Goal: Task Accomplishment & Management: Manage account settings

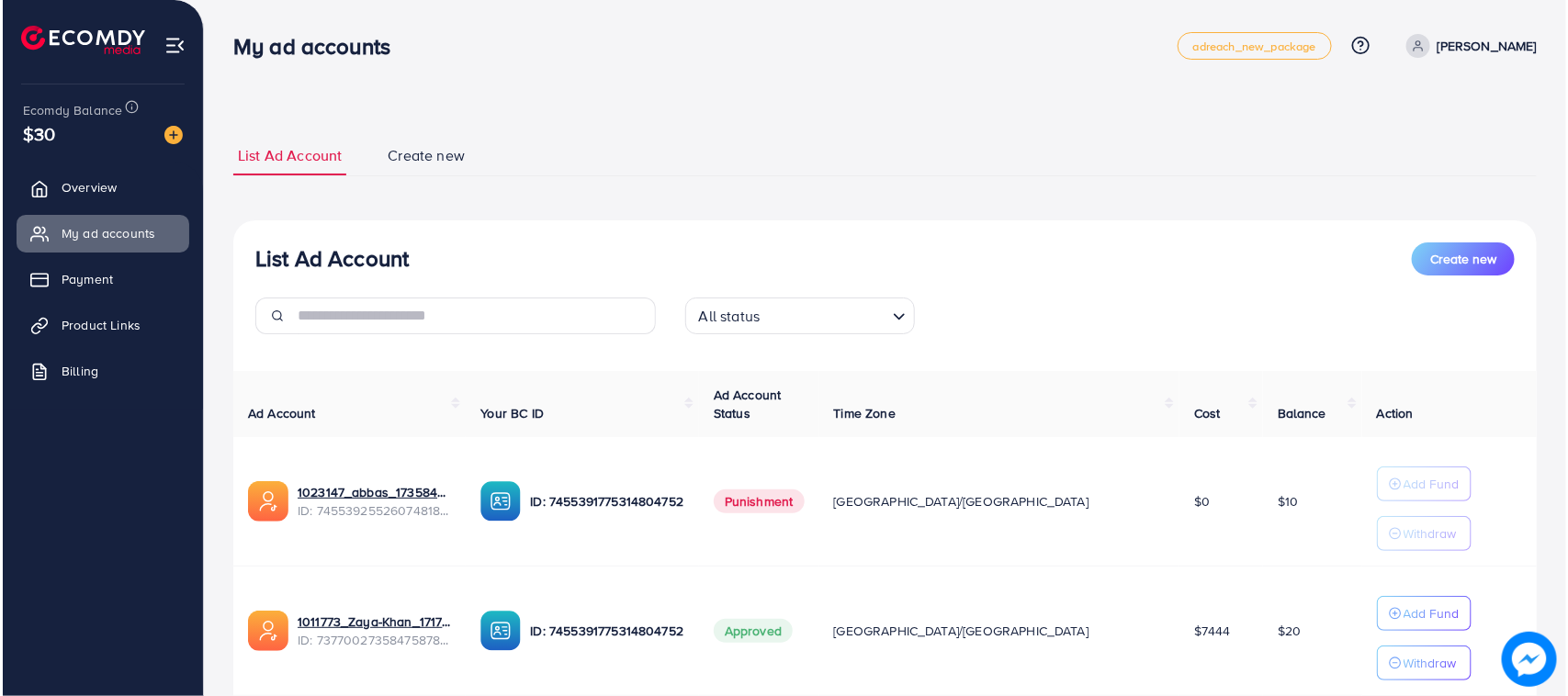
scroll to position [134, 0]
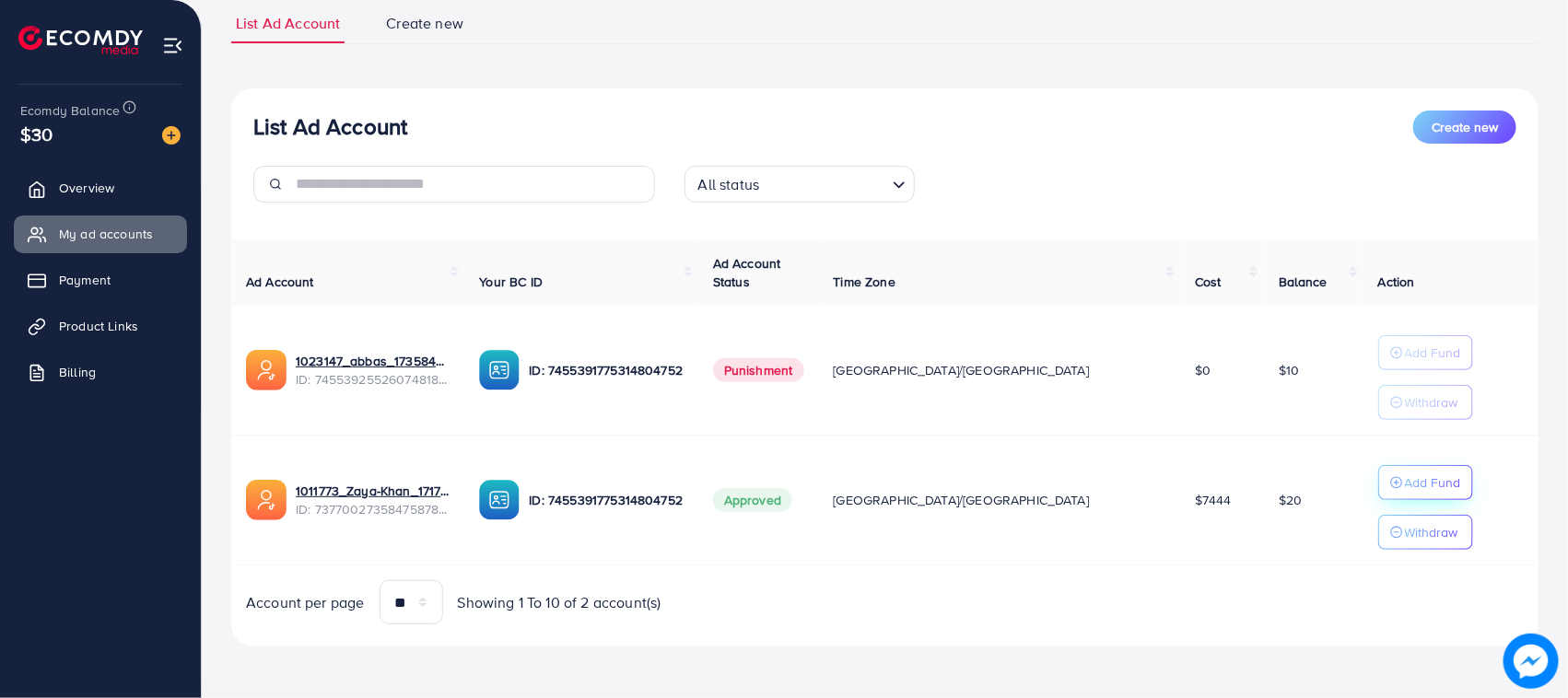
click at [1395, 496] on button "Add Fund" at bounding box center [1425, 483] width 95 height 35
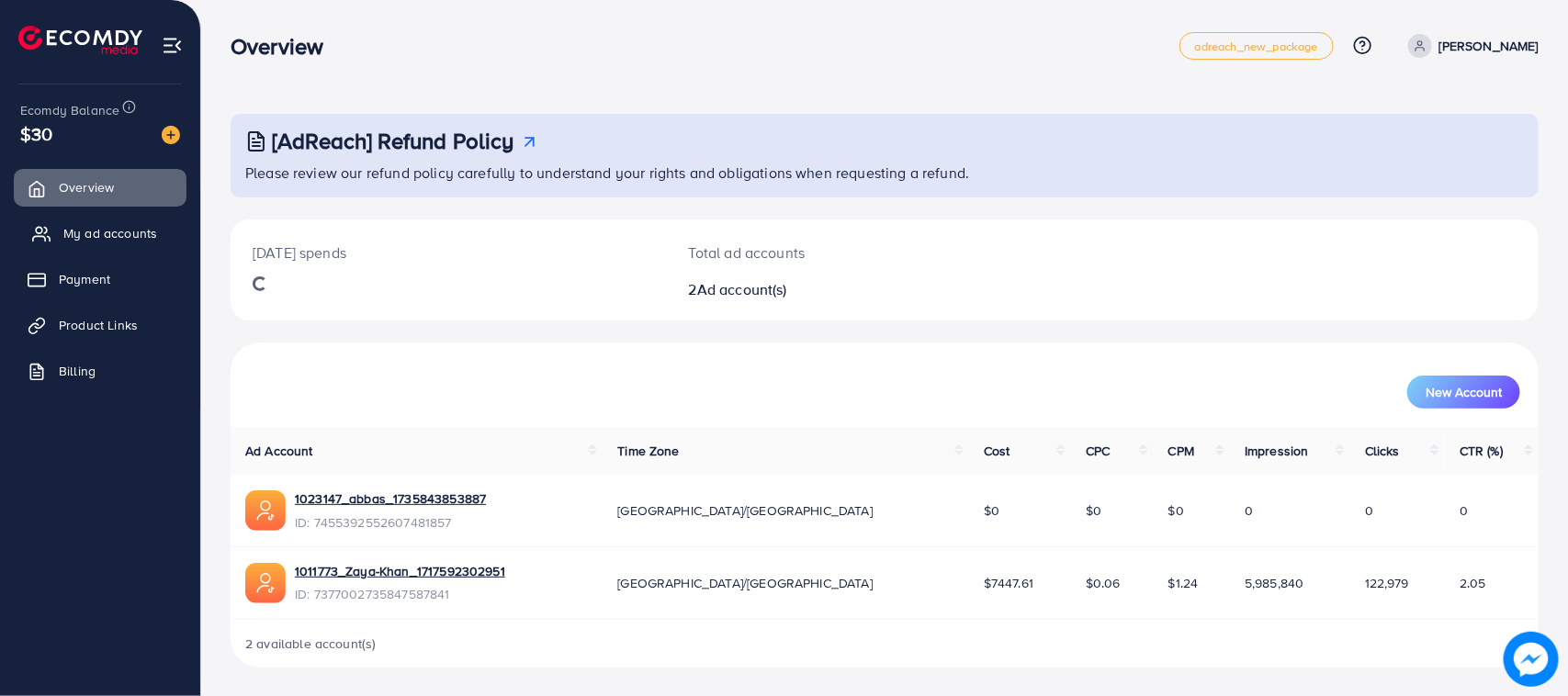
click at [103, 242] on span "My ad accounts" at bounding box center [110, 234] width 94 height 19
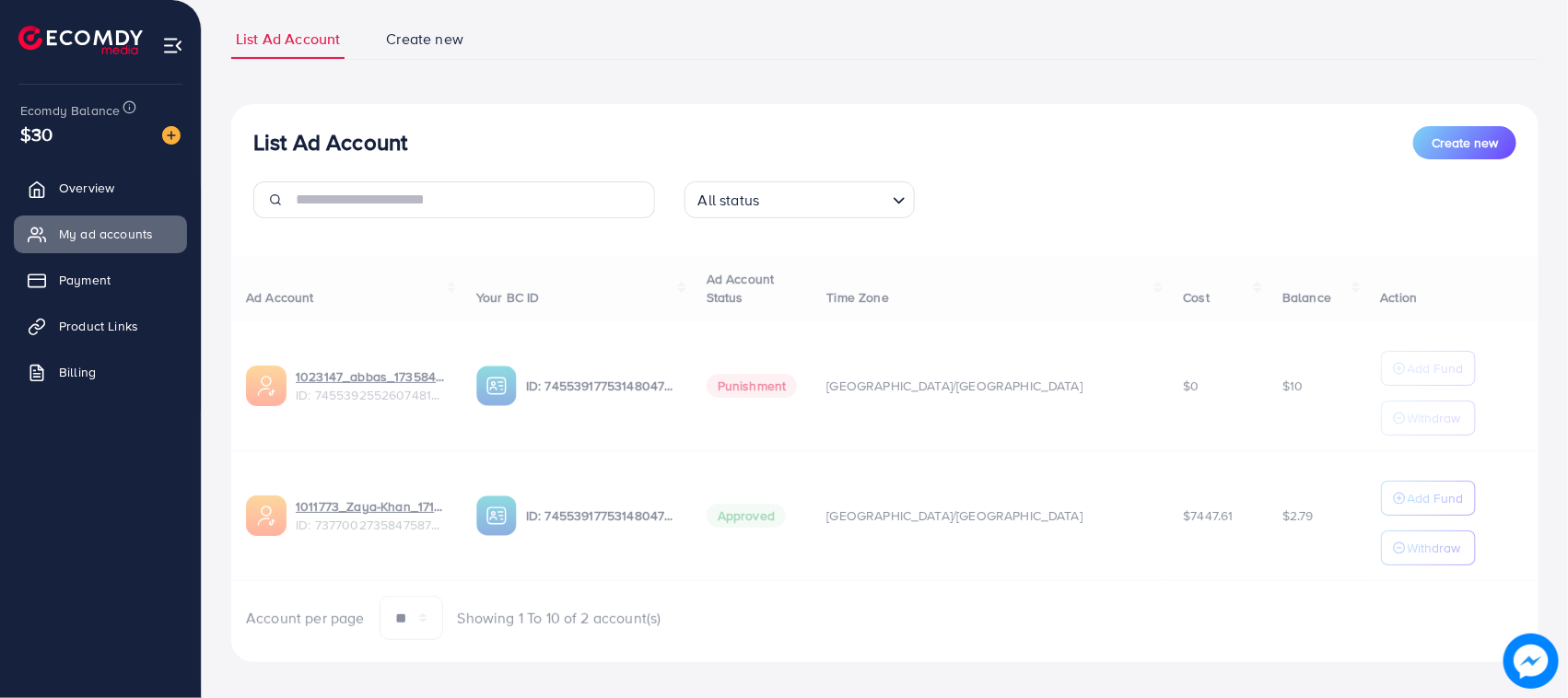
scroll to position [134, 0]
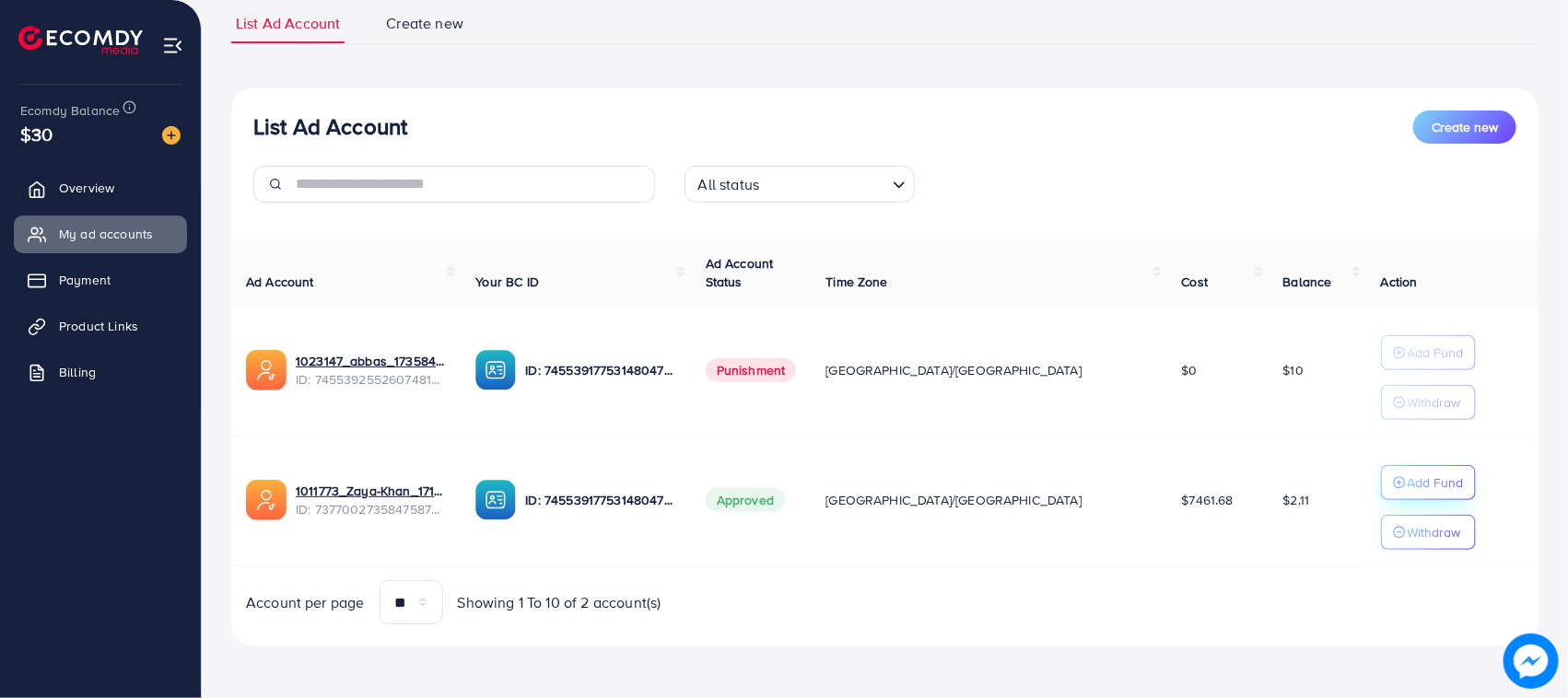
click at [1408, 486] on p "Add Fund" at bounding box center [1436, 483] width 56 height 22
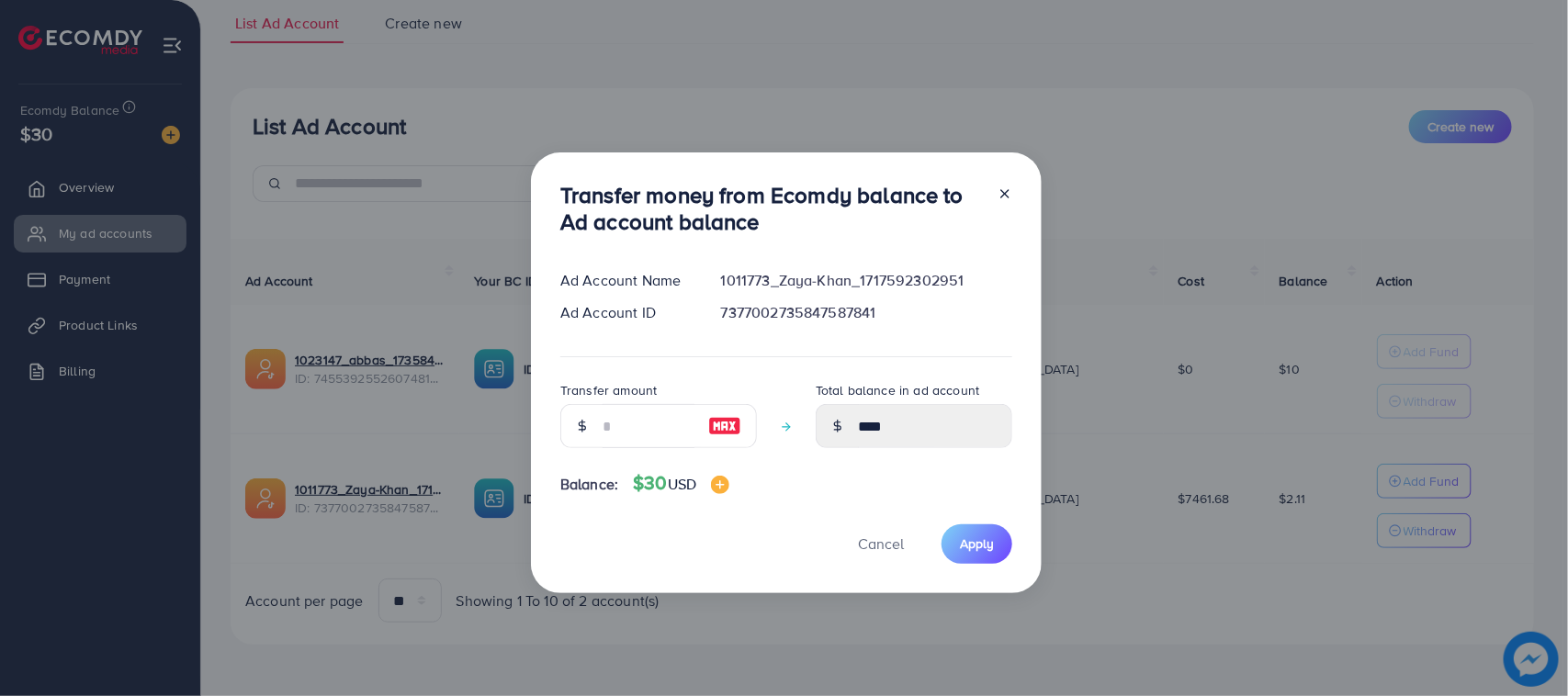
click at [654, 450] on div "Transfer amount" at bounding box center [658, 422] width 196 height 84
click at [645, 424] on input "number" at bounding box center [648, 425] width 92 height 44
type input "*"
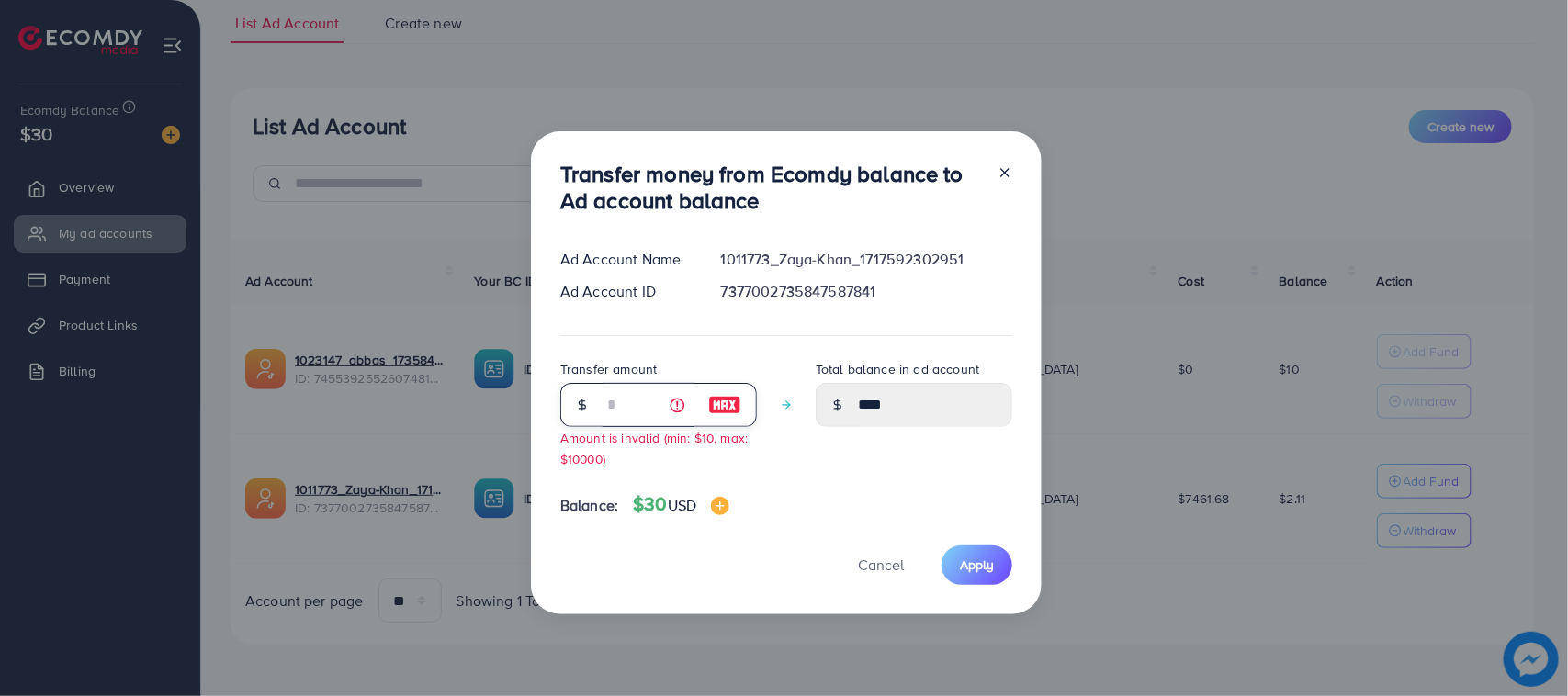
type input "****"
type input "**"
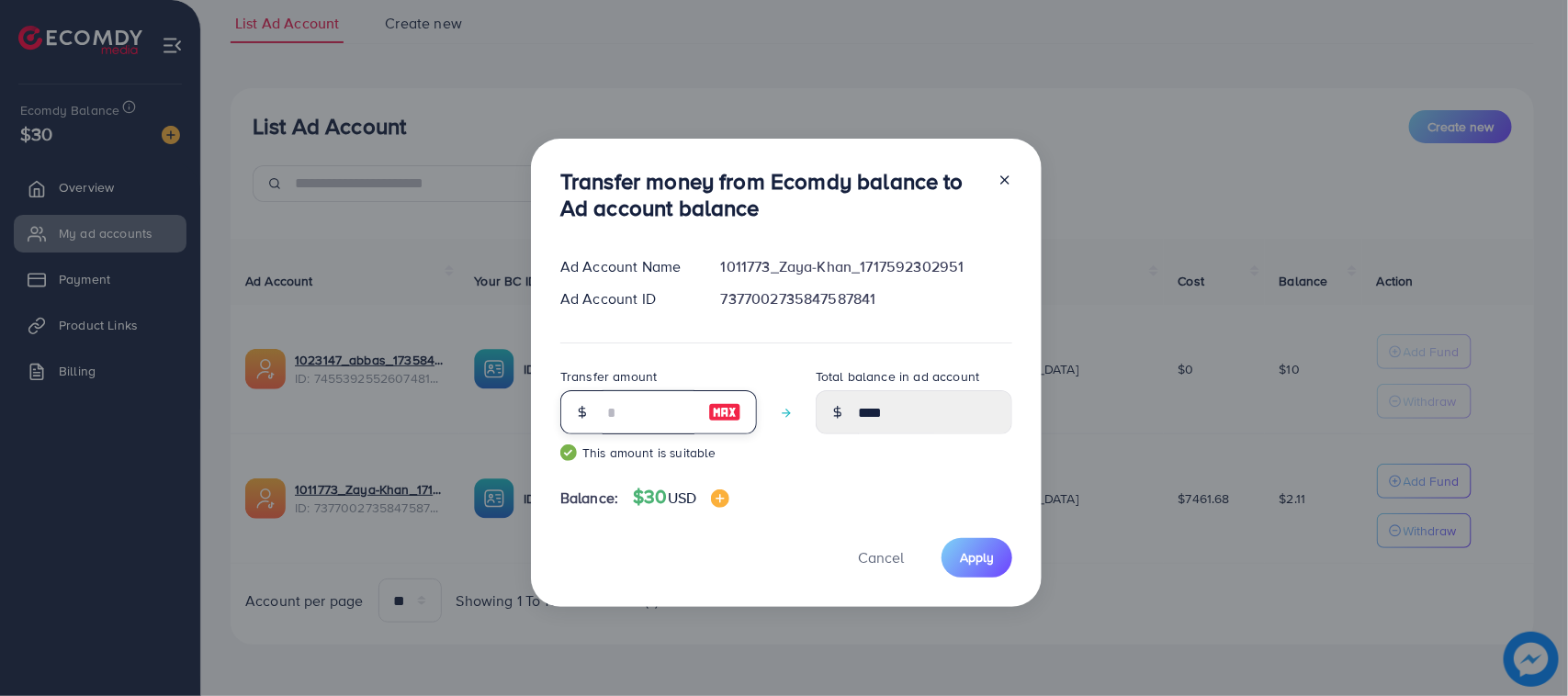
type input "*****"
type input "**"
click at [1012, 552] on div "Transfer money from Ecomdy balance to Ad account balance Ad Account Name 101177…" at bounding box center [786, 373] width 511 height 469
click at [989, 552] on span "Apply" at bounding box center [977, 557] width 34 height 19
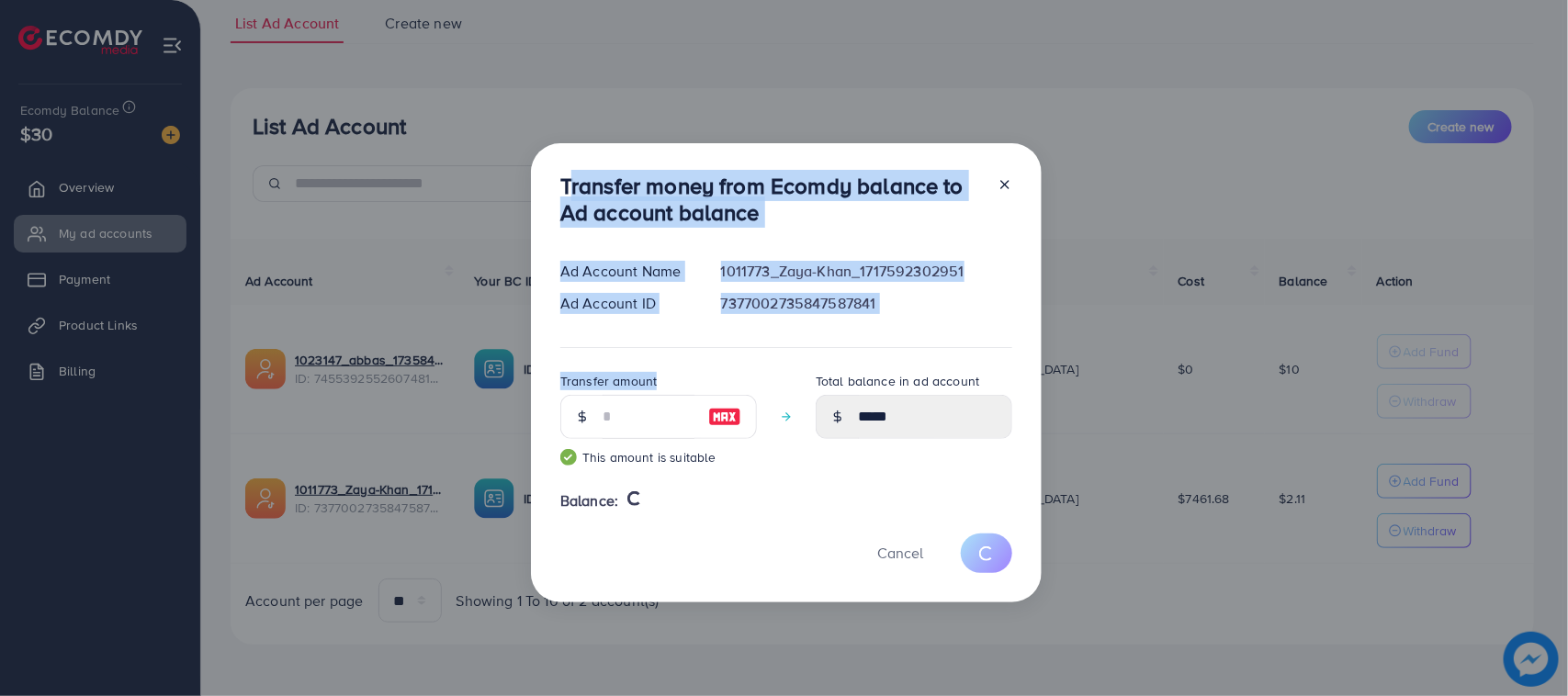
type input "****"
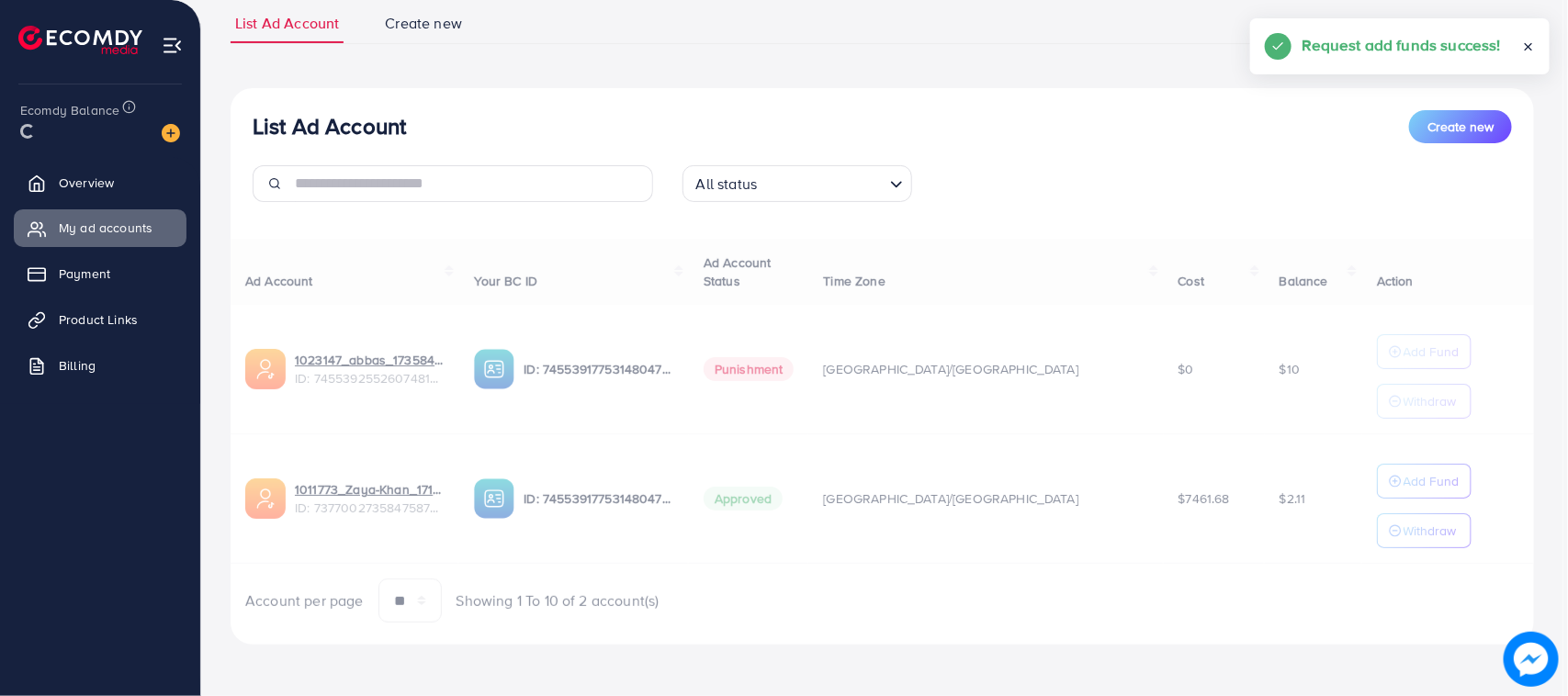
drag, startPoint x: 545, startPoint y: 189, endPoint x: 692, endPoint y: 524, distance: 365.8
click at [359, 131] on h3 "List Ad Account" at bounding box center [329, 126] width 153 height 27
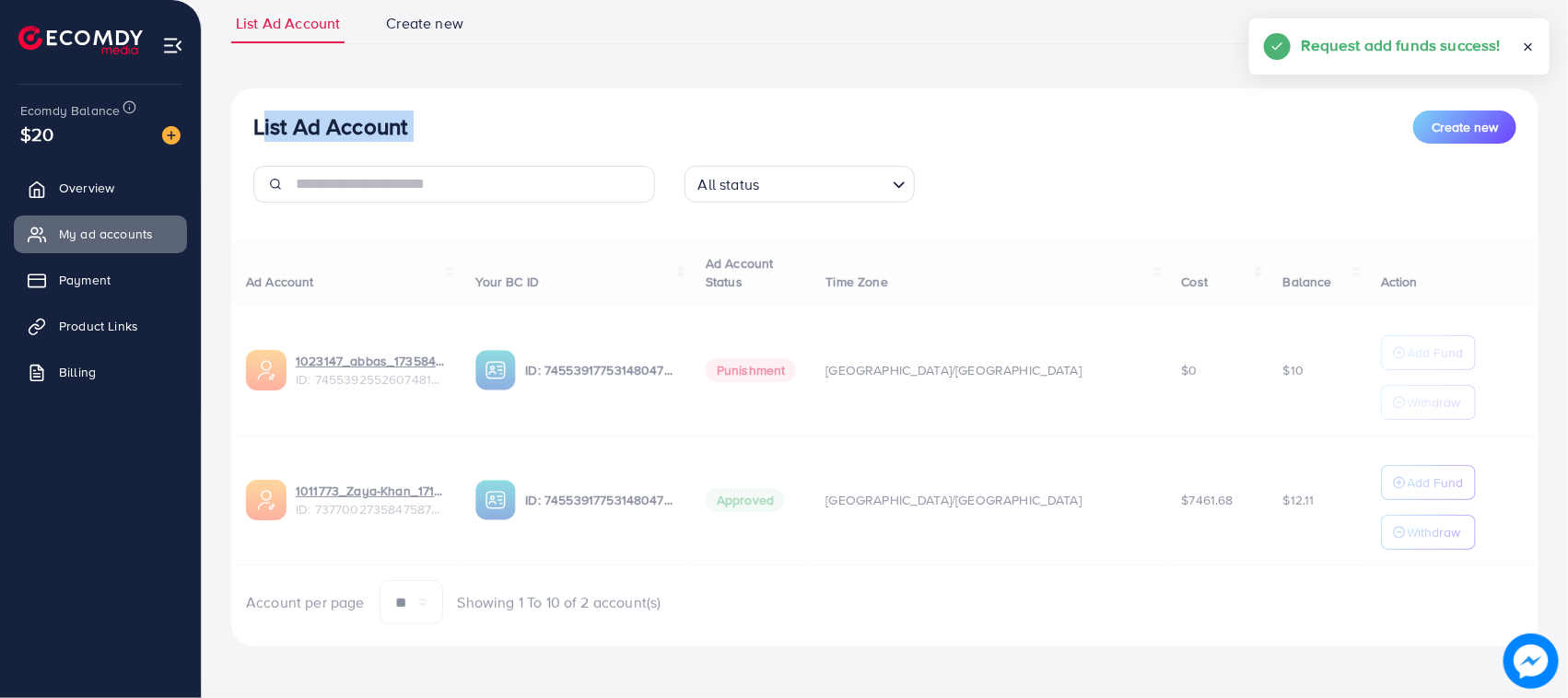
click at [360, 132] on h3 "List Ad Account" at bounding box center [330, 126] width 154 height 27
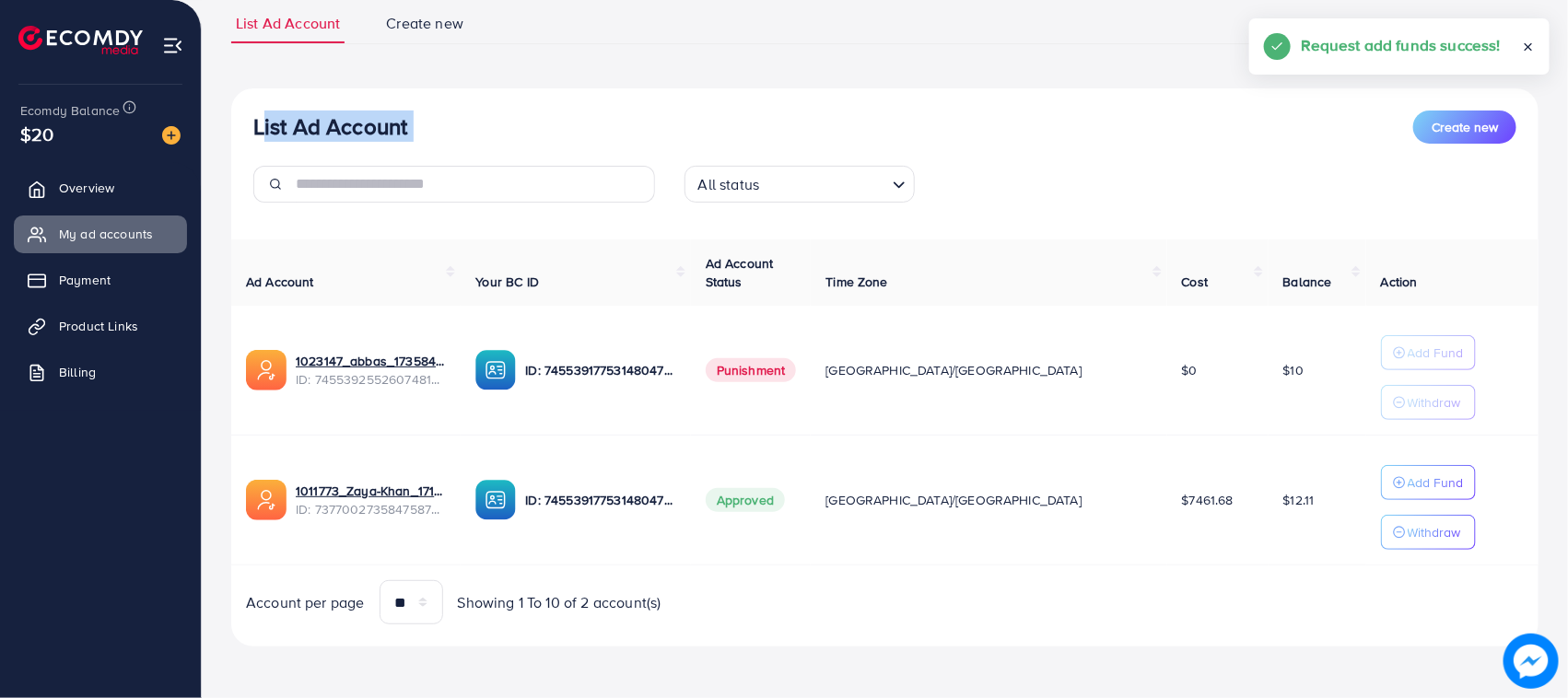
click at [423, 97] on div "List Ad Account Create new All status Loading... Ad Account Your BC ID Ad Accou…" at bounding box center [884, 368] width 1307 height 559
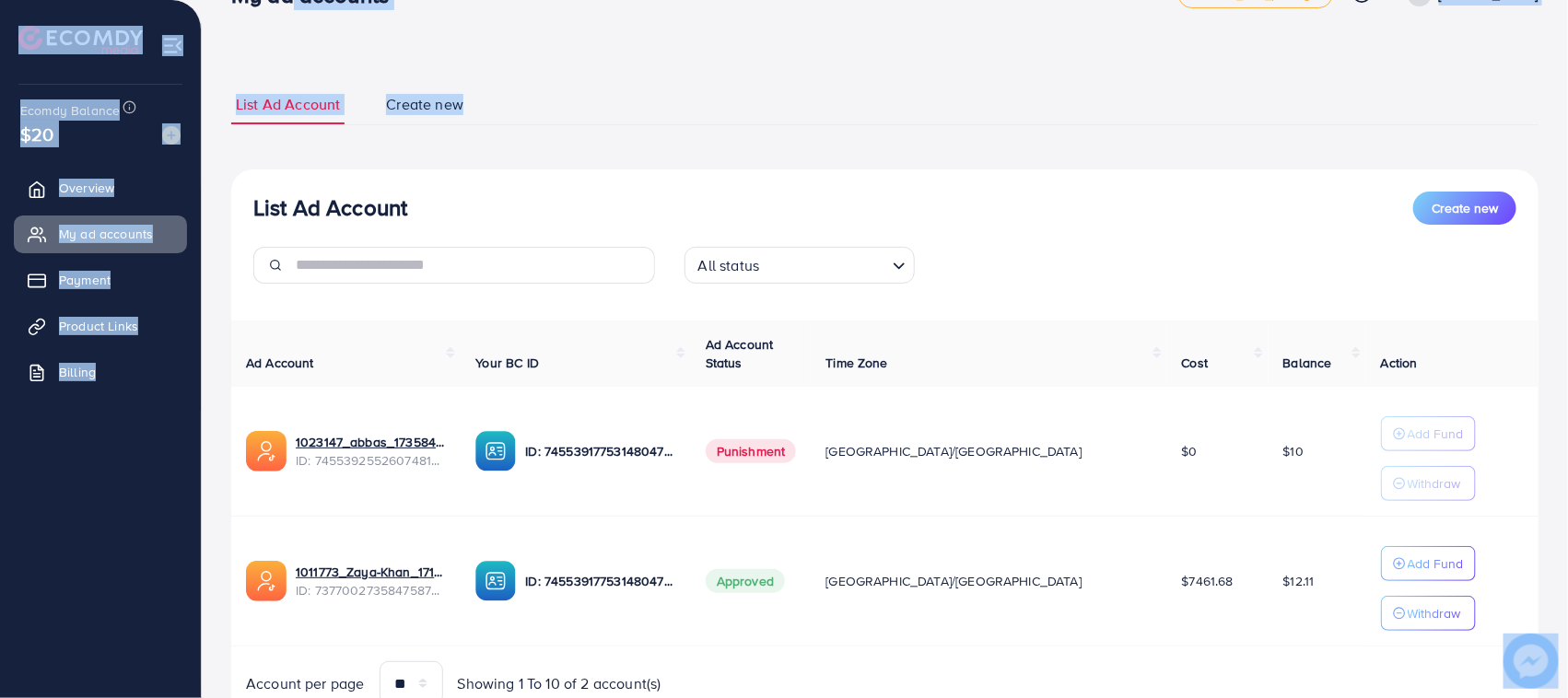
scroll to position [0, 0]
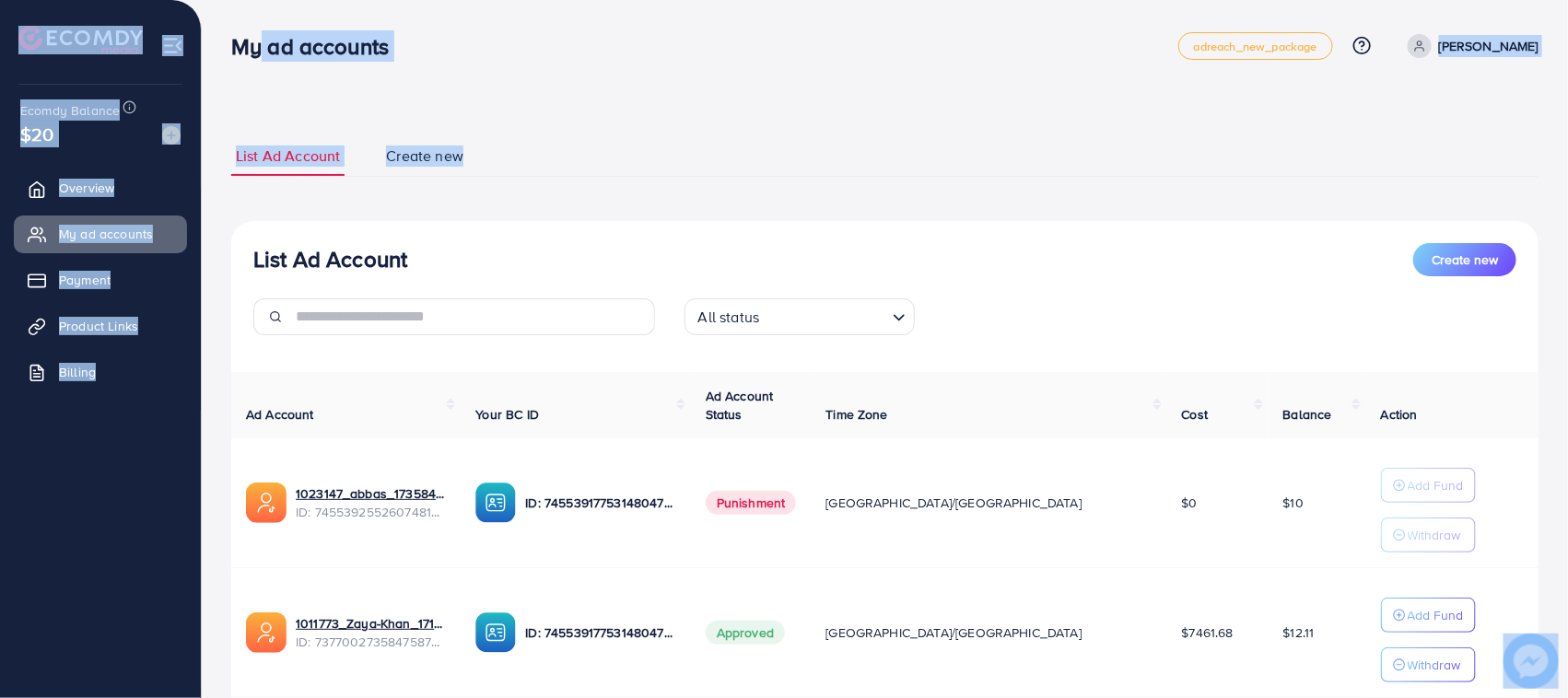
drag, startPoint x: 519, startPoint y: 10, endPoint x: 242, endPoint y: 14, distance: 277.0
click at [242, 14] on div "My ad accounts adreach_new_package Help Center Contact Support Plans and Pricin…" at bounding box center [784, 415] width 1568 height 831
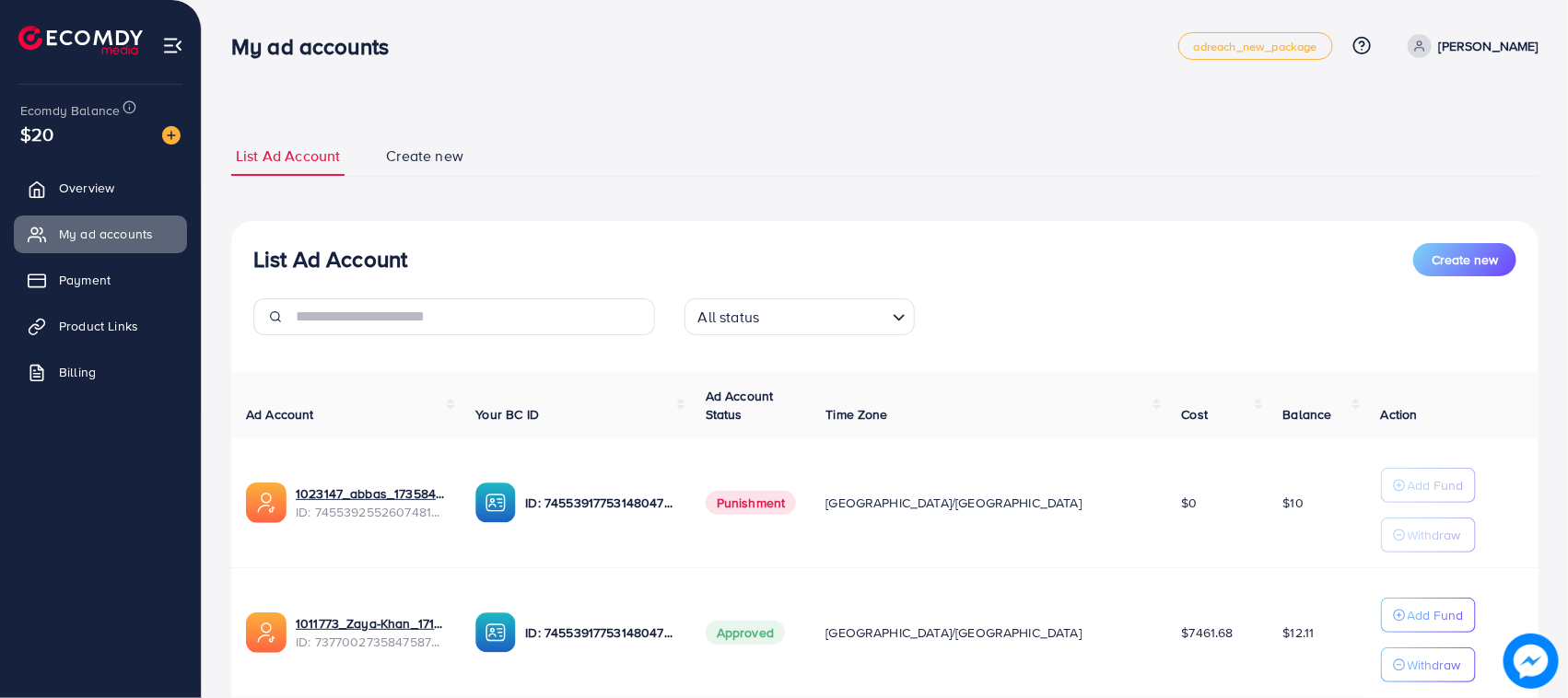
click at [231, 34] on h3 "My ad accounts" at bounding box center [317, 47] width 173 height 27
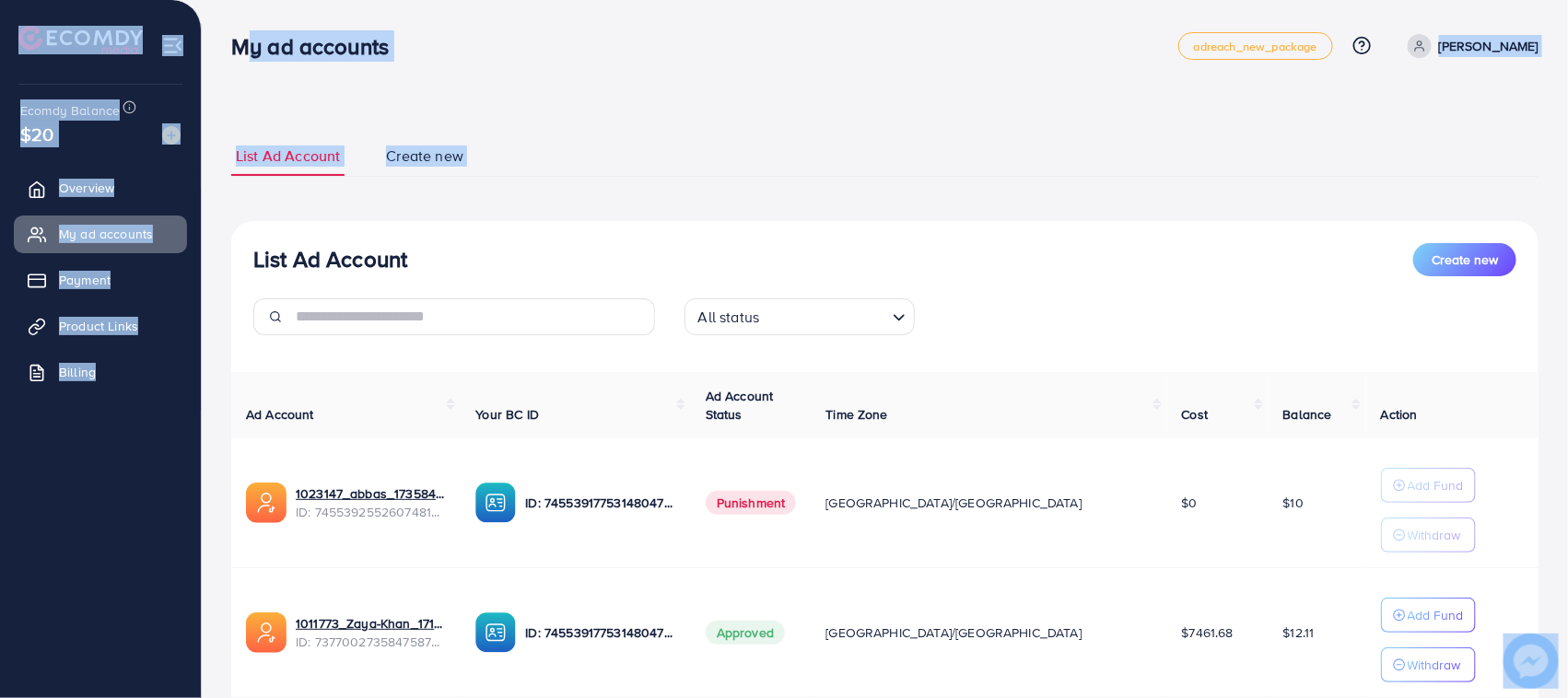
drag, startPoint x: 230, startPoint y: 34, endPoint x: 473, endPoint y: 157, distance: 272.4
click at [473, 157] on div "My ad accounts adreach_new_package Help Center Contact Support Plans and Pricin…" at bounding box center [784, 415] width 1568 height 831
click at [473, 157] on li "Create new" at bounding box center [443, 156] width 123 height 39
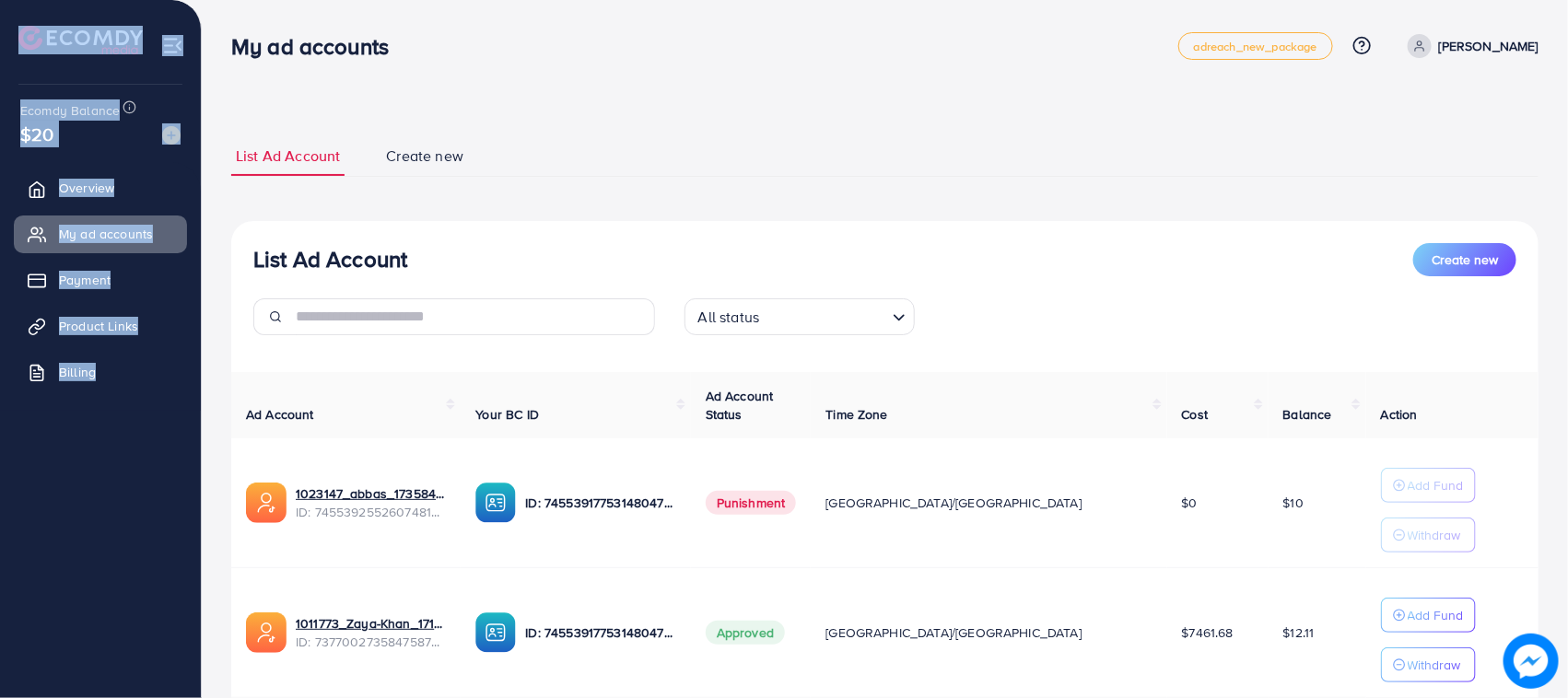
drag, startPoint x: 0, startPoint y: 50, endPoint x: 146, endPoint y: 405, distance: 383.9
click at [146, 405] on div "Ecomdy Balance $20 Overview My ad accounts Payment Product Links Billing" at bounding box center [101, 349] width 201 height 698
click at [146, 405] on ul "Overview My ad accounts Payment Product Links Billing" at bounding box center [100, 286] width 201 height 248
drag, startPoint x: 146, startPoint y: 405, endPoint x: 2, endPoint y: 38, distance: 394.2
click at [2, 38] on div "Ecomdy Balance $20 Overview My ad accounts Payment Product Links Billing" at bounding box center [101, 349] width 201 height 698
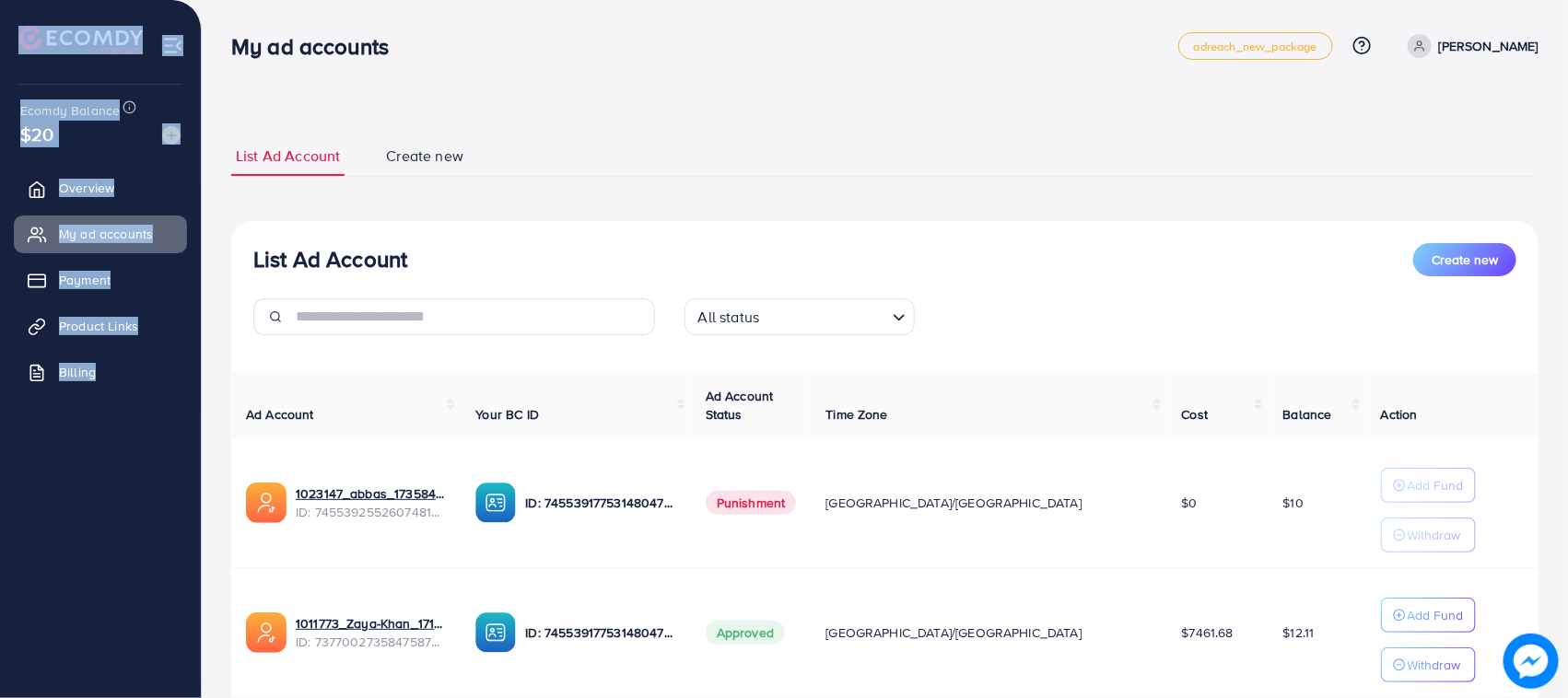
click at [2, 38] on div at bounding box center [101, 33] width 201 height 65
drag, startPoint x: 2, startPoint y: 38, endPoint x: 144, endPoint y: 390, distance: 379.6
click at [144, 390] on div "Ecomdy Balance $20 Overview My ad accounts Payment Product Links Billing" at bounding box center [101, 349] width 201 height 698
click at [126, 398] on ul "Overview My ad accounts Payment Product Links Billing" at bounding box center [100, 286] width 201 height 248
drag, startPoint x: 126, startPoint y: 398, endPoint x: 0, endPoint y: 36, distance: 383.3
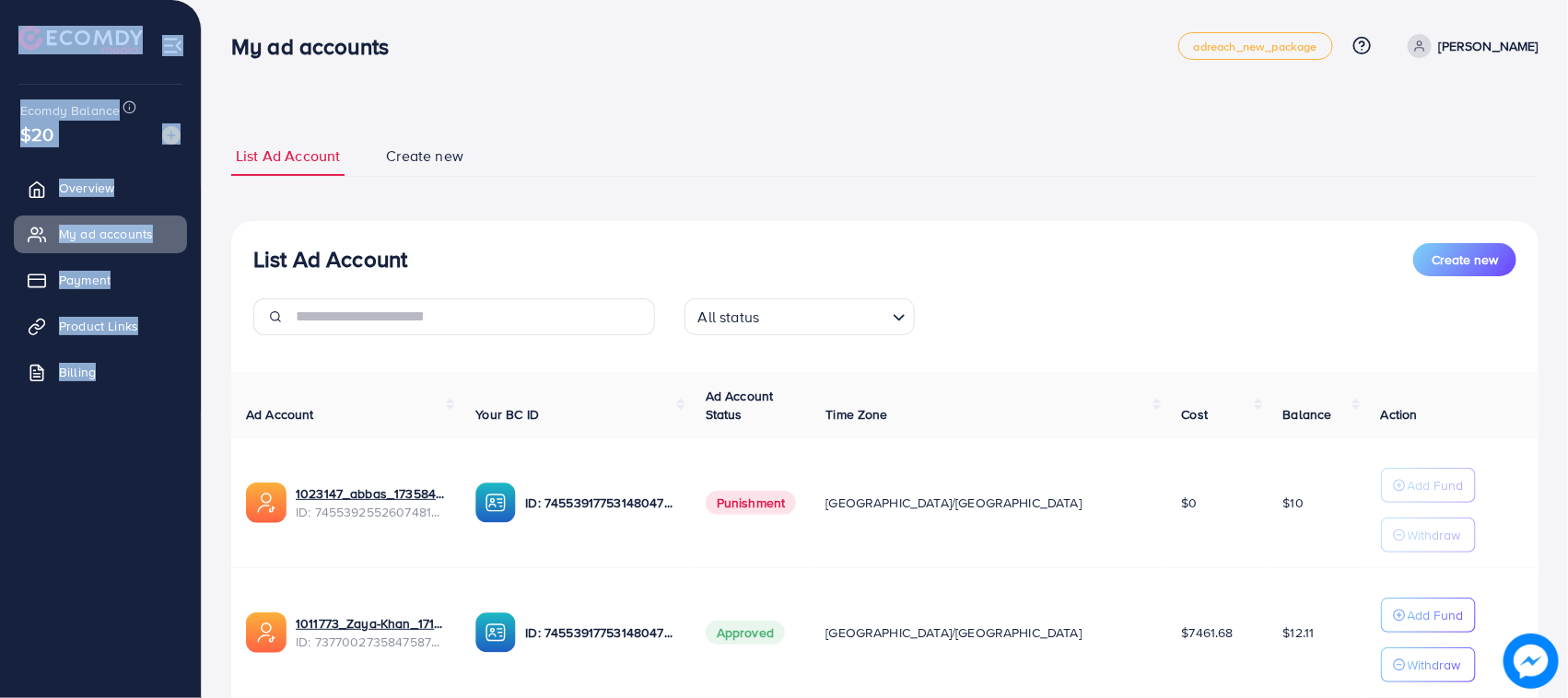
click at [2, 39] on div "Ecomdy Balance $20 Overview My ad accounts Payment Product Links Billing" at bounding box center [101, 349] width 201 height 698
click at [0, 36] on div at bounding box center [101, 33] width 201 height 65
drag, startPoint x: 0, startPoint y: 36, endPoint x: 143, endPoint y: 417, distance: 407.0
click at [146, 414] on div "Ecomdy Balance $20 Overview My ad accounts Payment Product Links Billing" at bounding box center [101, 349] width 201 height 698
click at [116, 436] on ul "Overview My ad accounts Payment Product Links Billing" at bounding box center [100, 383] width 201 height 441
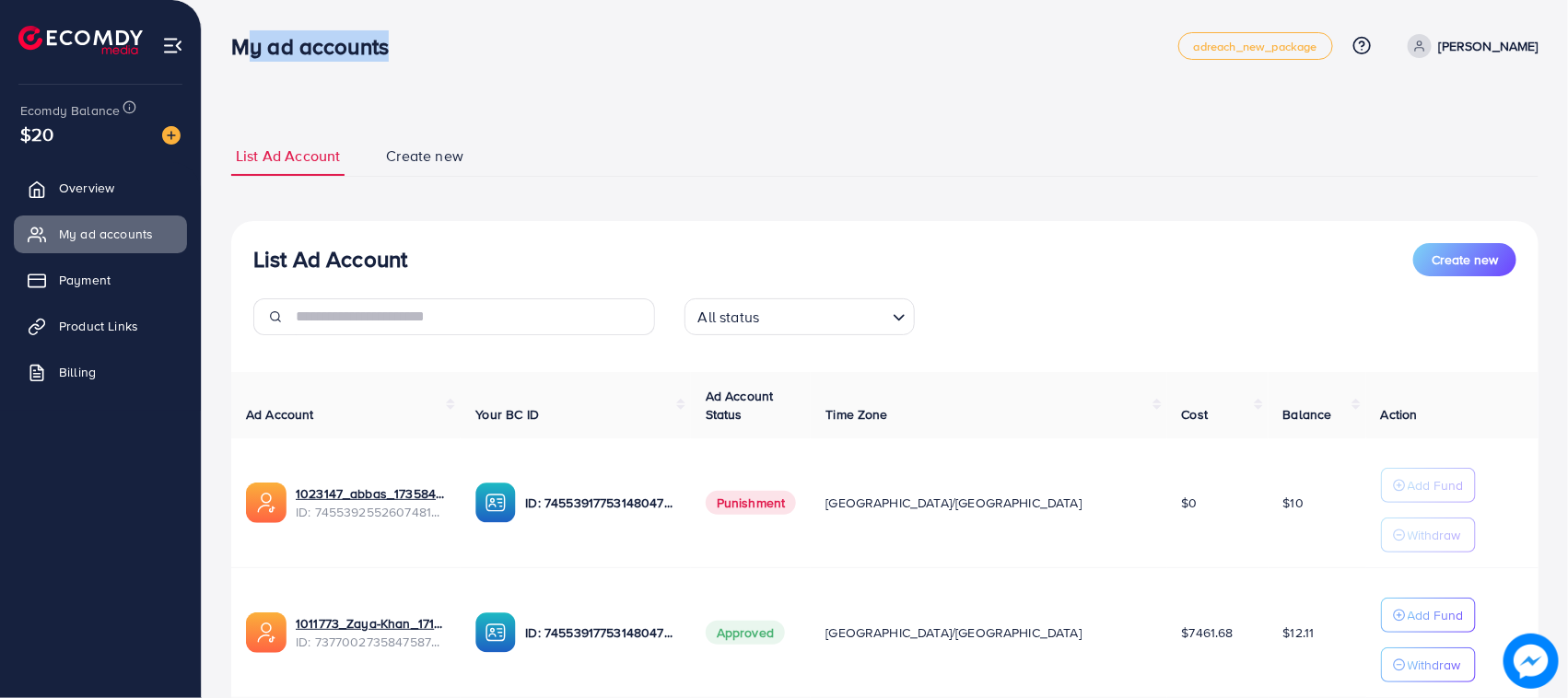
drag, startPoint x: 233, startPoint y: 37, endPoint x: 376, endPoint y: 65, distance: 145.7
click at [376, 65] on div "My ad accounts adreach_new_package Help Center Contact Support Plans and Pricin…" at bounding box center [884, 46] width 1307 height 51
click at [379, 61] on div "My ad accounts adreach_new_package Help Center Contact Support Plans and Pricin…" at bounding box center [884, 46] width 1307 height 51
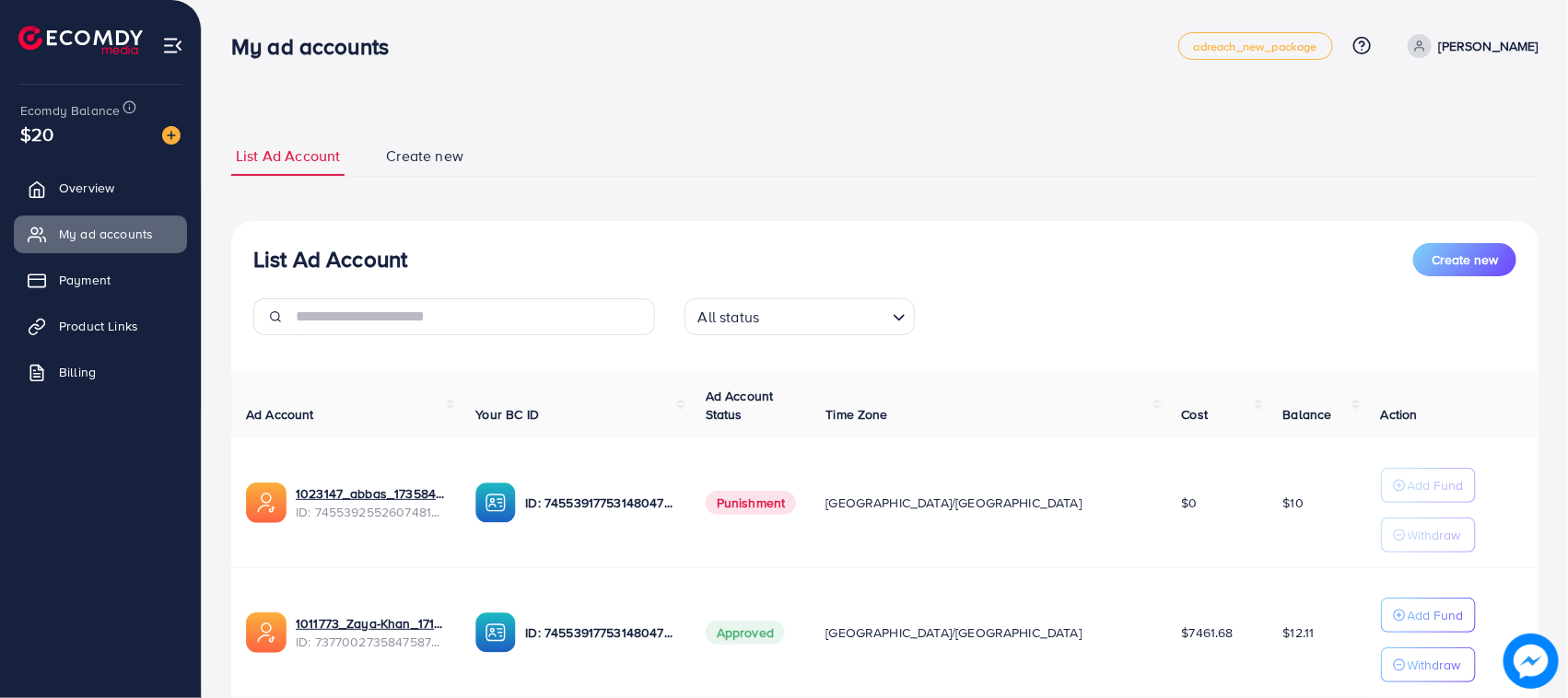
click at [422, 122] on div "List Ad Account Create new List Ad Account Create new All status Loading... Ad …" at bounding box center [884, 457] width 1307 height 688
drag, startPoint x: 475, startPoint y: 154, endPoint x: 231, endPoint y: 145, distance: 244.2
click at [231, 146] on ul "List Ad Account Create new" at bounding box center [884, 156] width 1307 height 40
click at [231, 145] on link "List Ad Account" at bounding box center [287, 156] width 113 height 39
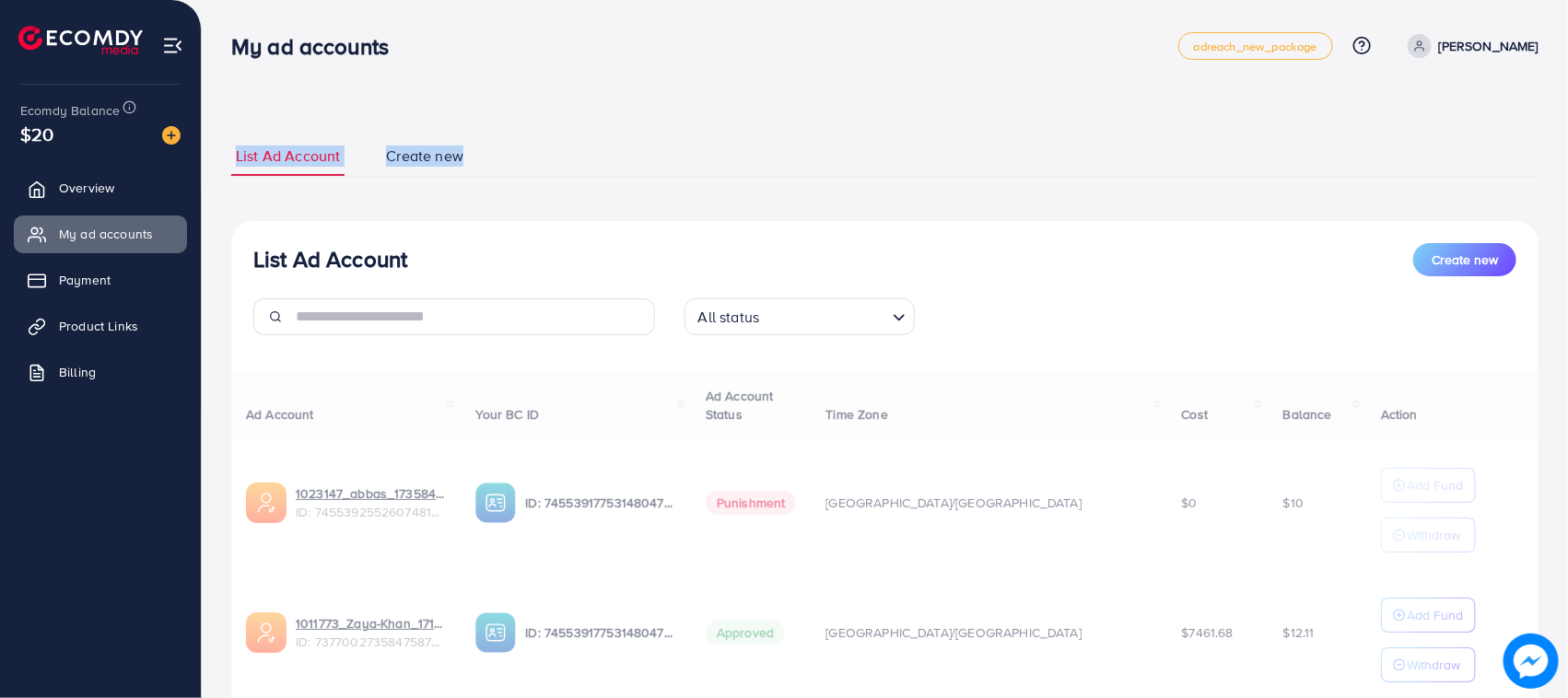
drag, startPoint x: 231, startPoint y: 145, endPoint x: 388, endPoint y: 116, distance: 159.7
click at [380, 144] on li "List Ad Account" at bounding box center [306, 156] width 150 height 39
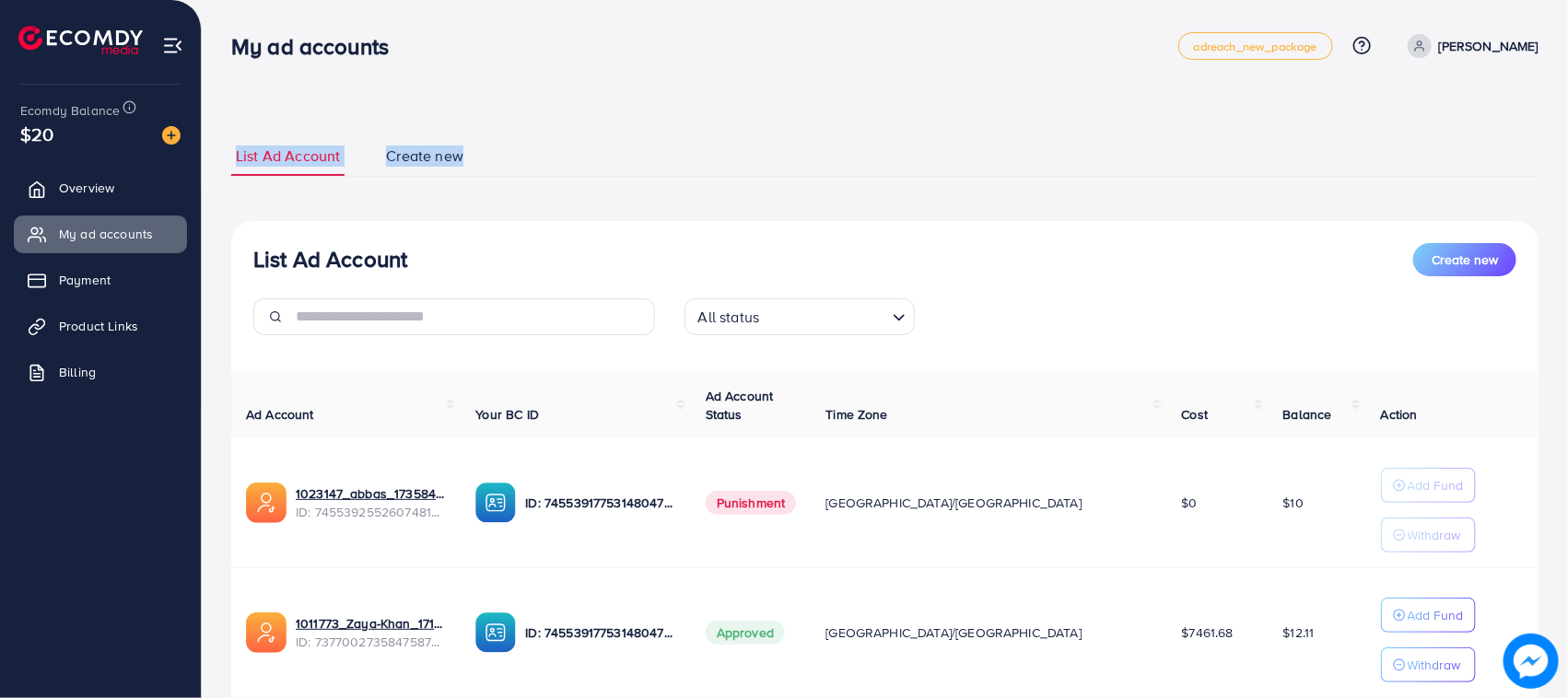
click at [388, 116] on div "List Ad Account Create new List Ad Account Create new All status Loading... Ad …" at bounding box center [884, 457] width 1307 height 688
drag, startPoint x: 471, startPoint y: 152, endPoint x: 224, endPoint y: 131, distance: 247.9
click at [224, 131] on div "List Ad Account Create new List Ad Account Create new All status Loading... Ad …" at bounding box center [884, 415] width 1366 height 831
drag, startPoint x: 292, startPoint y: 146, endPoint x: 481, endPoint y: 175, distance: 191.2
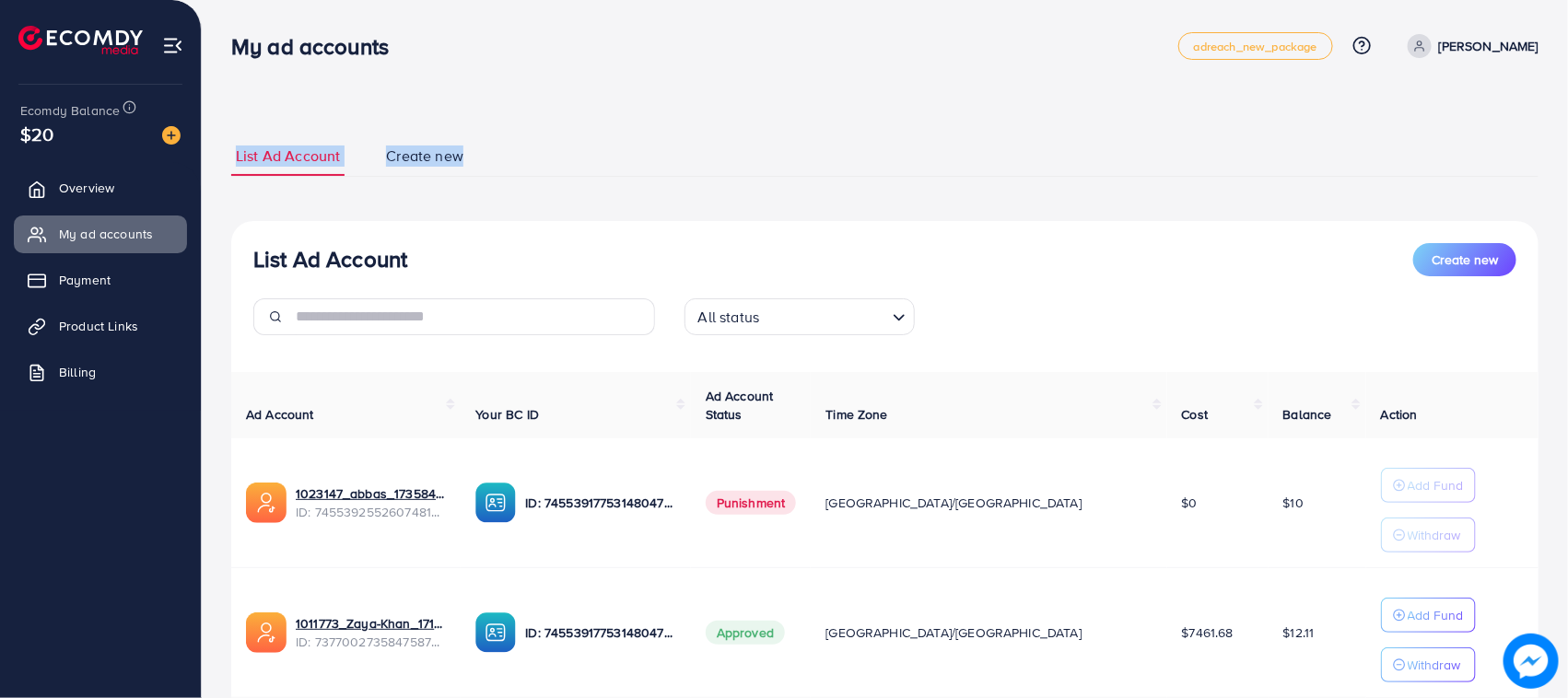
click at [481, 175] on div "List Ad Account Create new List Ad Account Create new All status Loading... Ad …" at bounding box center [884, 415] width 1366 height 831
click at [481, 176] on ul "List Ad Account Create new" at bounding box center [884, 156] width 1307 height 40
drag, startPoint x: 481, startPoint y: 176, endPoint x: 416, endPoint y: 184, distance: 65.5
click at [422, 178] on div "List Ad Account Create new List Ad Account Create new All status Loading... Ad …" at bounding box center [884, 457] width 1307 height 643
click at [433, 184] on div "List Ad Account Create new List Ad Account Create new All status Loading... Ad …" at bounding box center [884, 457] width 1307 height 643
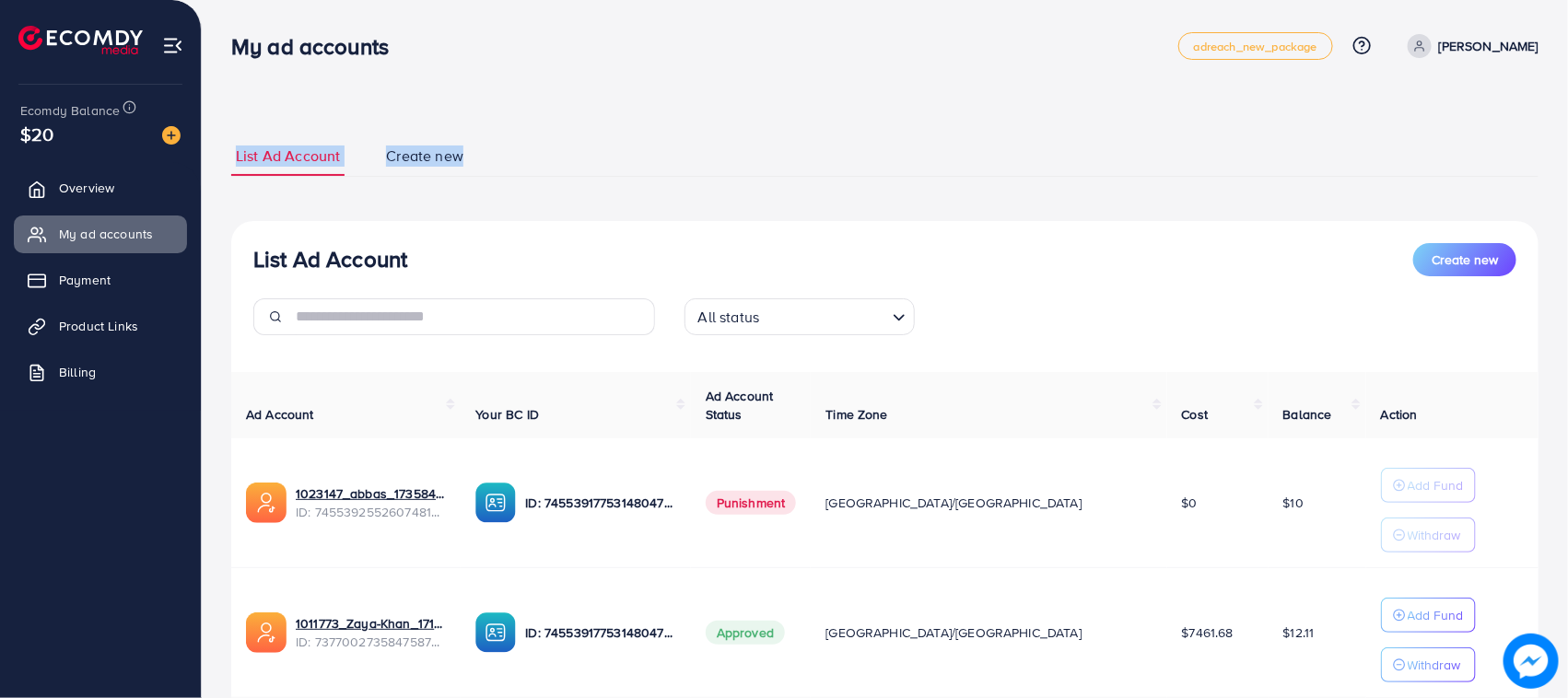
click at [433, 184] on div "List Ad Account Create new List Ad Account Create new All status Loading... Ad …" at bounding box center [884, 457] width 1307 height 643
drag, startPoint x: 481, startPoint y: 166, endPoint x: 223, endPoint y: 157, distance: 258.2
click at [223, 157] on div "List Ad Account Create new List Ad Account Create new All status Loading... Ad …" at bounding box center [884, 415] width 1366 height 831
click at [222, 155] on div "List Ad Account Create new List Ad Account Create new All status Loading... Ad …" at bounding box center [884, 415] width 1366 height 831
drag, startPoint x: 274, startPoint y: 153, endPoint x: 488, endPoint y: 158, distance: 214.1
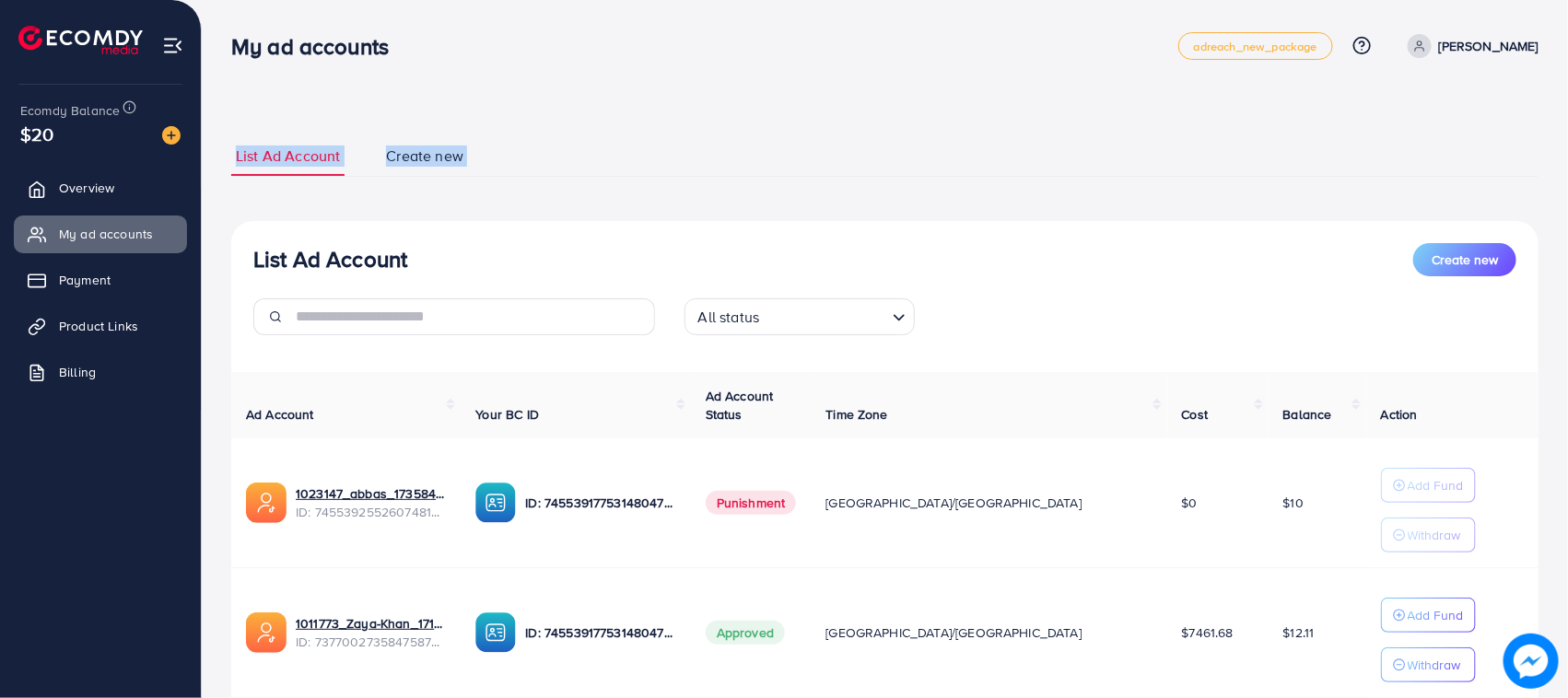
click at [488, 158] on div "List Ad Account Create new List Ad Account Create new All status Loading... Ad …" at bounding box center [884, 415] width 1366 height 831
click at [488, 158] on li "Create new" at bounding box center [443, 156] width 123 height 39
drag, startPoint x: 488, startPoint y: 158, endPoint x: 229, endPoint y: 149, distance: 259.2
click at [231, 150] on ul "List Ad Account Create new" at bounding box center [884, 156] width 1307 height 40
click at [229, 146] on div "List Ad Account Create new List Ad Account Create new All status Loading... Ad …" at bounding box center [884, 415] width 1366 height 831
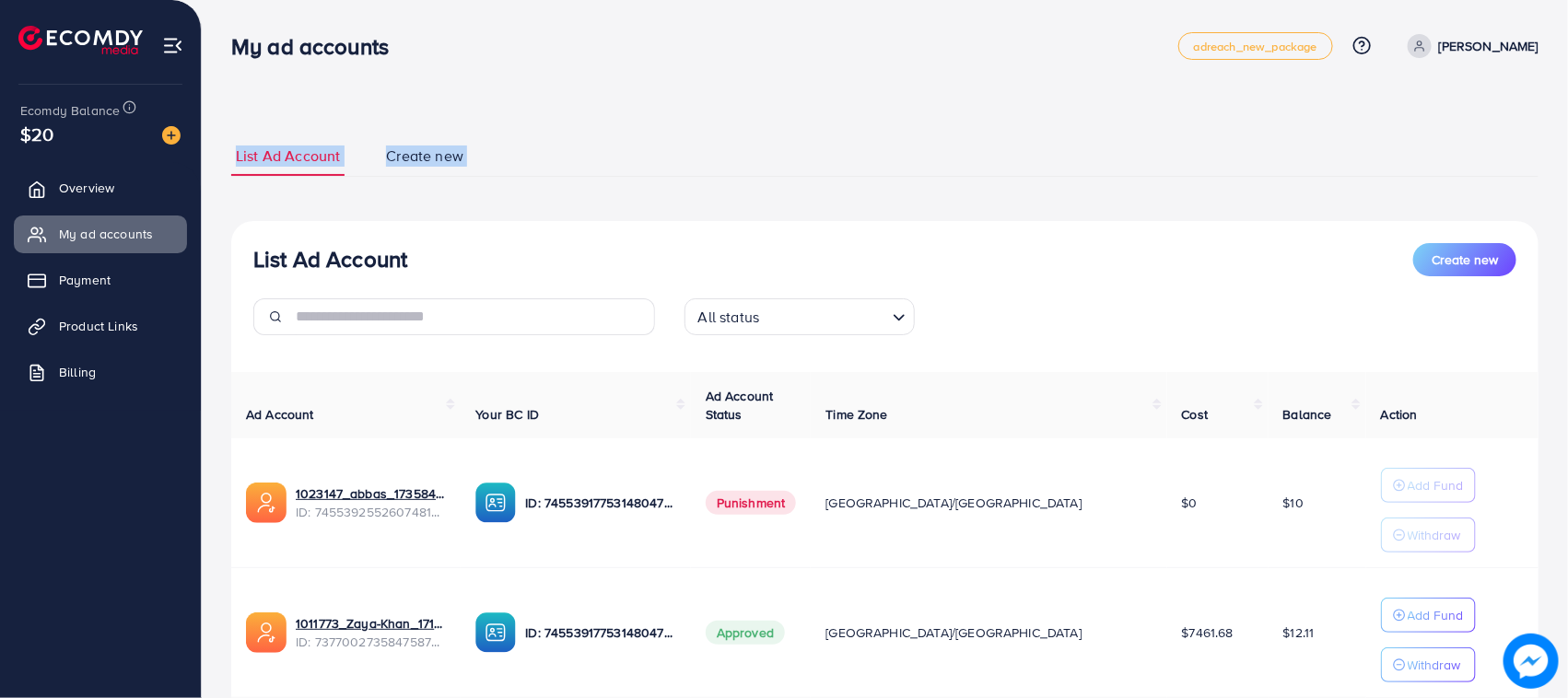
drag, startPoint x: 229, startPoint y: 146, endPoint x: 477, endPoint y: 171, distance: 249.3
click at [477, 171] on div "List Ad Account Create new List Ad Account Create new All status Loading... Ad …" at bounding box center [884, 415] width 1366 height 831
click at [477, 172] on li "Create new" at bounding box center [443, 156] width 123 height 39
drag, startPoint x: 476, startPoint y: 172, endPoint x: 461, endPoint y: 175, distance: 15.3
click at [462, 175] on li "Create new" at bounding box center [443, 156] width 123 height 39
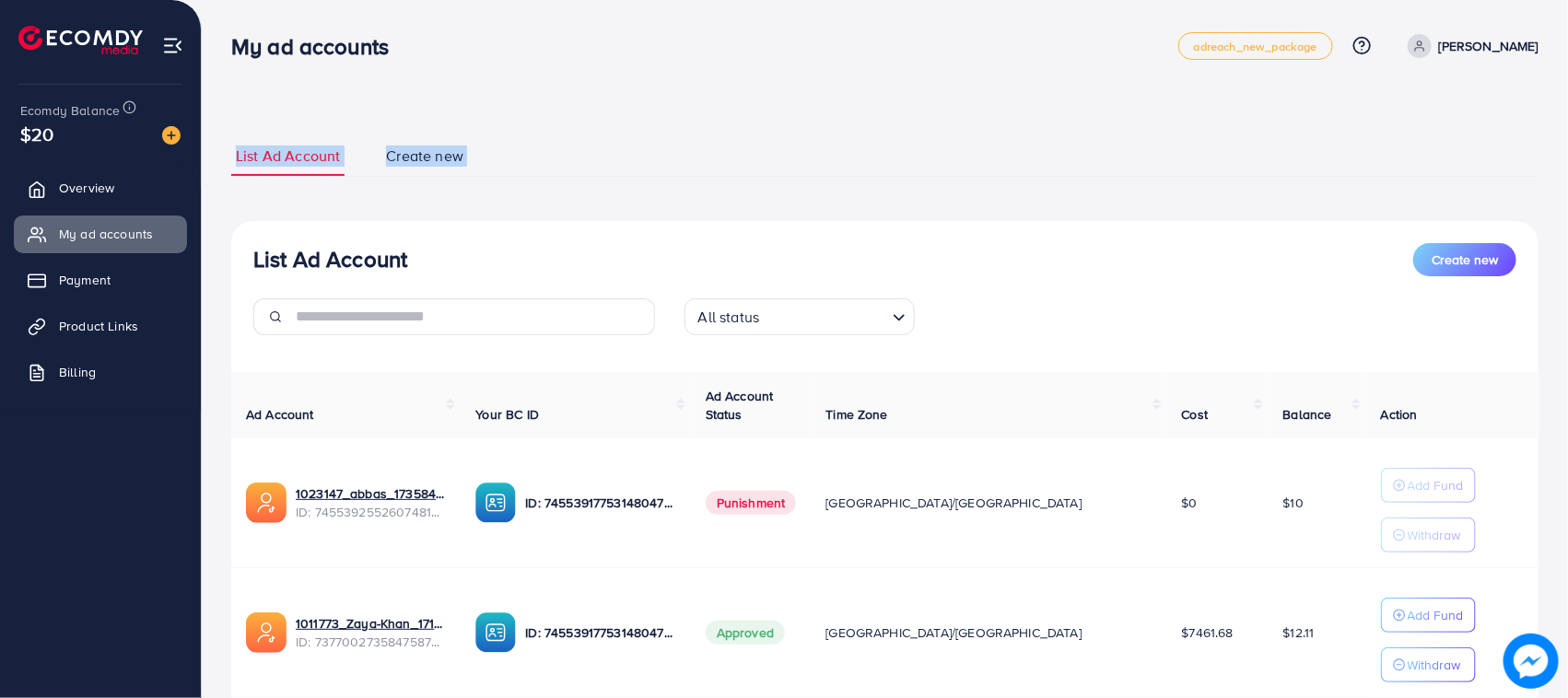
click at [461, 175] on link "Create new" at bounding box center [424, 156] width 87 height 39
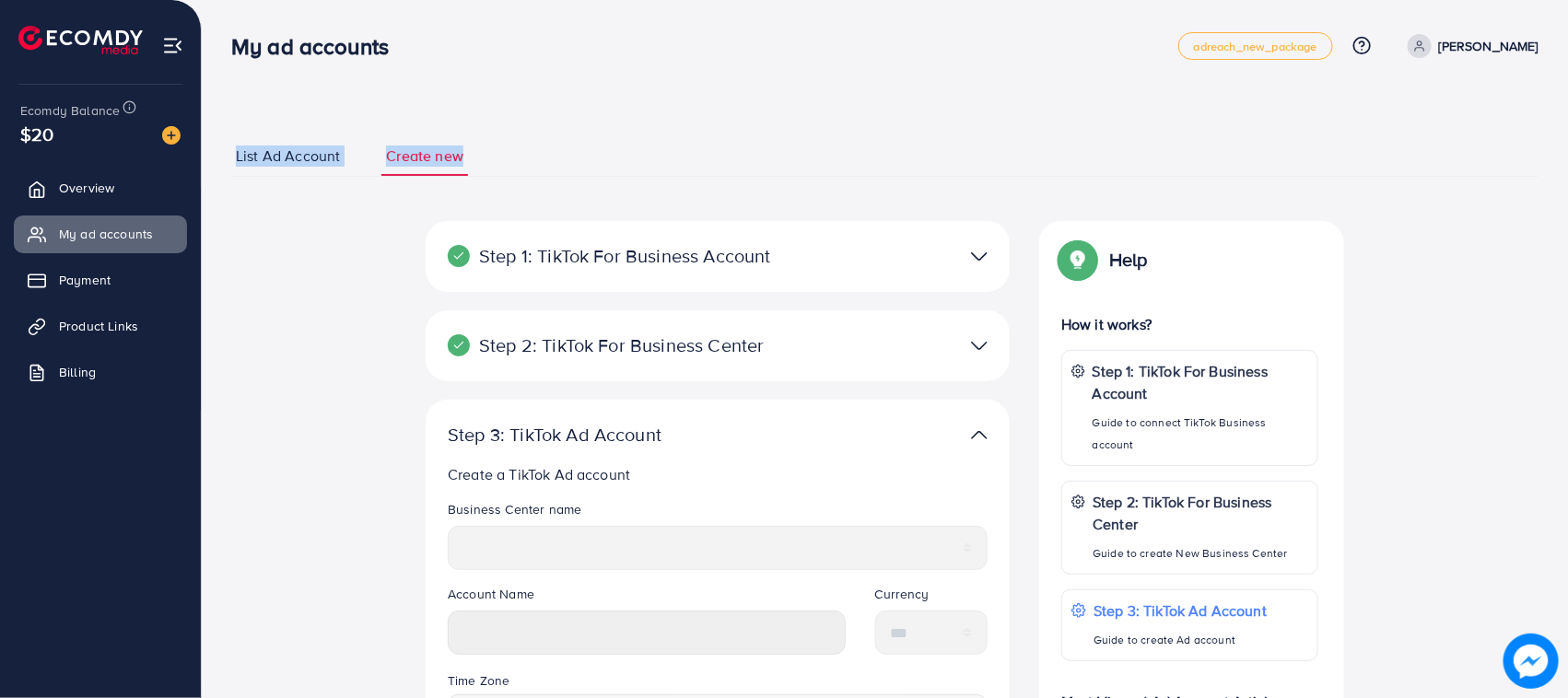
click at [458, 175] on link "Create new" at bounding box center [424, 156] width 87 height 39
click at [462, 144] on link "Create new" at bounding box center [424, 156] width 87 height 39
click at [244, 159] on span "List Ad Account" at bounding box center [288, 156] width 104 height 21
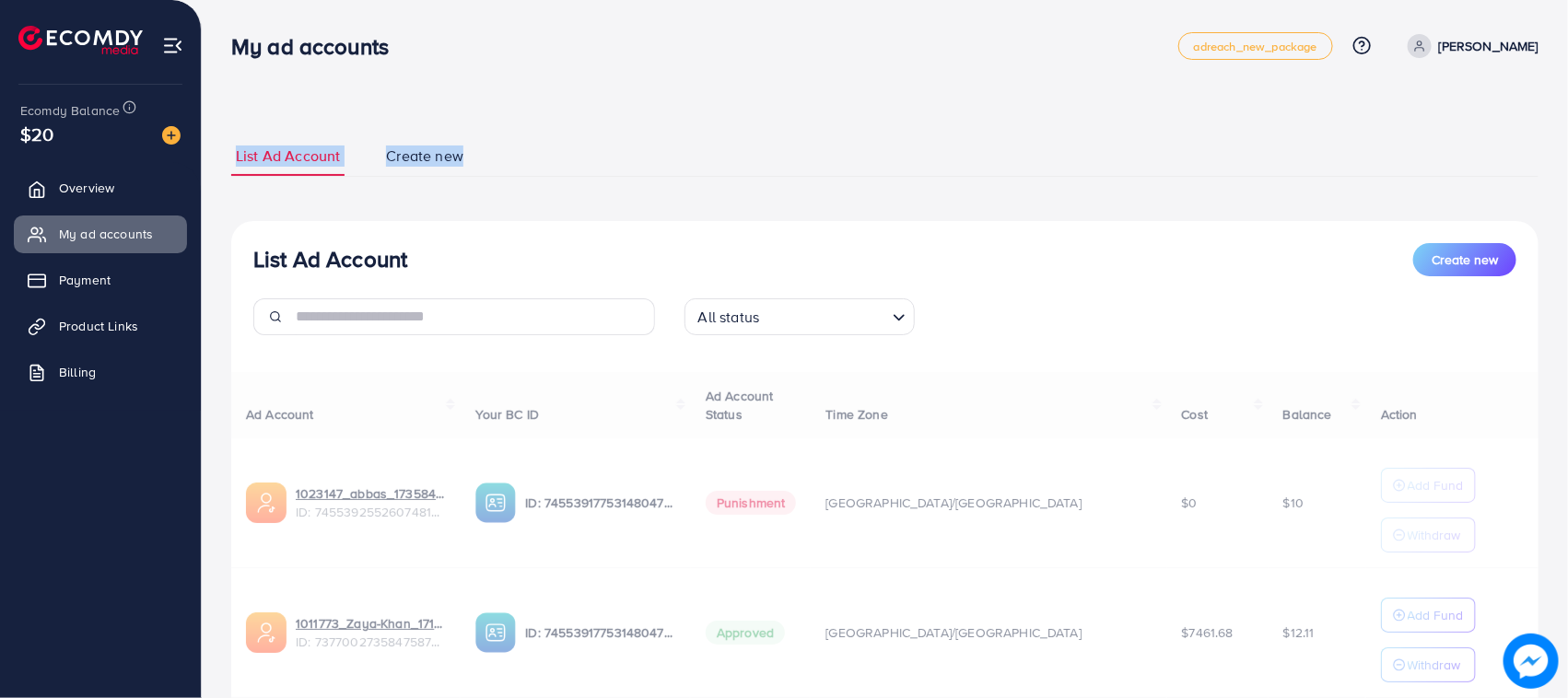
click at [286, 117] on div "List Ad Account Create new List Ad Account Create new All status Loading... Ad …" at bounding box center [884, 457] width 1307 height 688
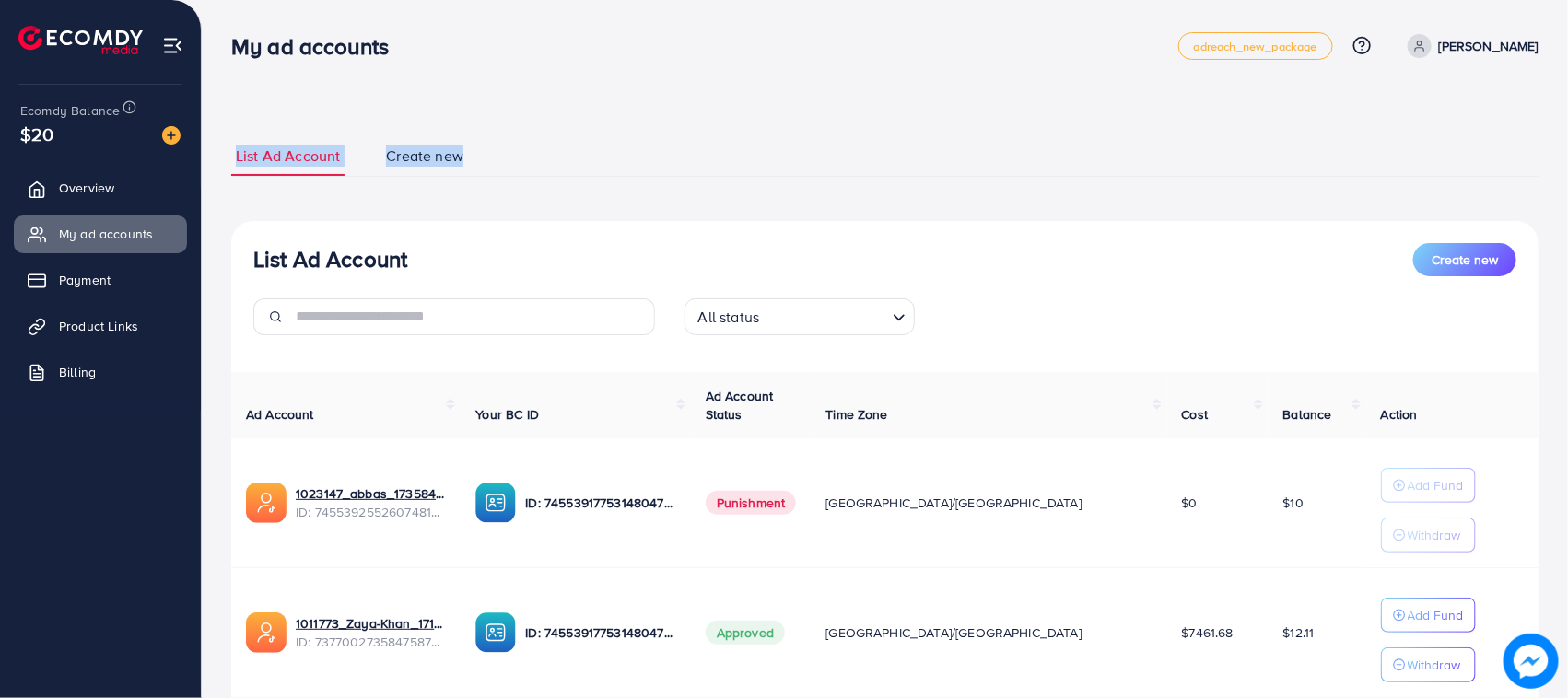
drag, startPoint x: 481, startPoint y: 163, endPoint x: 235, endPoint y: 148, distance: 246.5
click at [235, 148] on ul "List Ad Account Create new" at bounding box center [884, 156] width 1307 height 40
click at [231, 126] on div "List Ad Account Create new List Ad Account Create new All status Loading... Ad …" at bounding box center [884, 457] width 1307 height 688
drag, startPoint x: 230, startPoint y: 126, endPoint x: 479, endPoint y: 148, distance: 250.0
click at [479, 148] on div "List Ad Account Create new List Ad Account Create new All status Loading... Ad …" at bounding box center [884, 457] width 1307 height 688
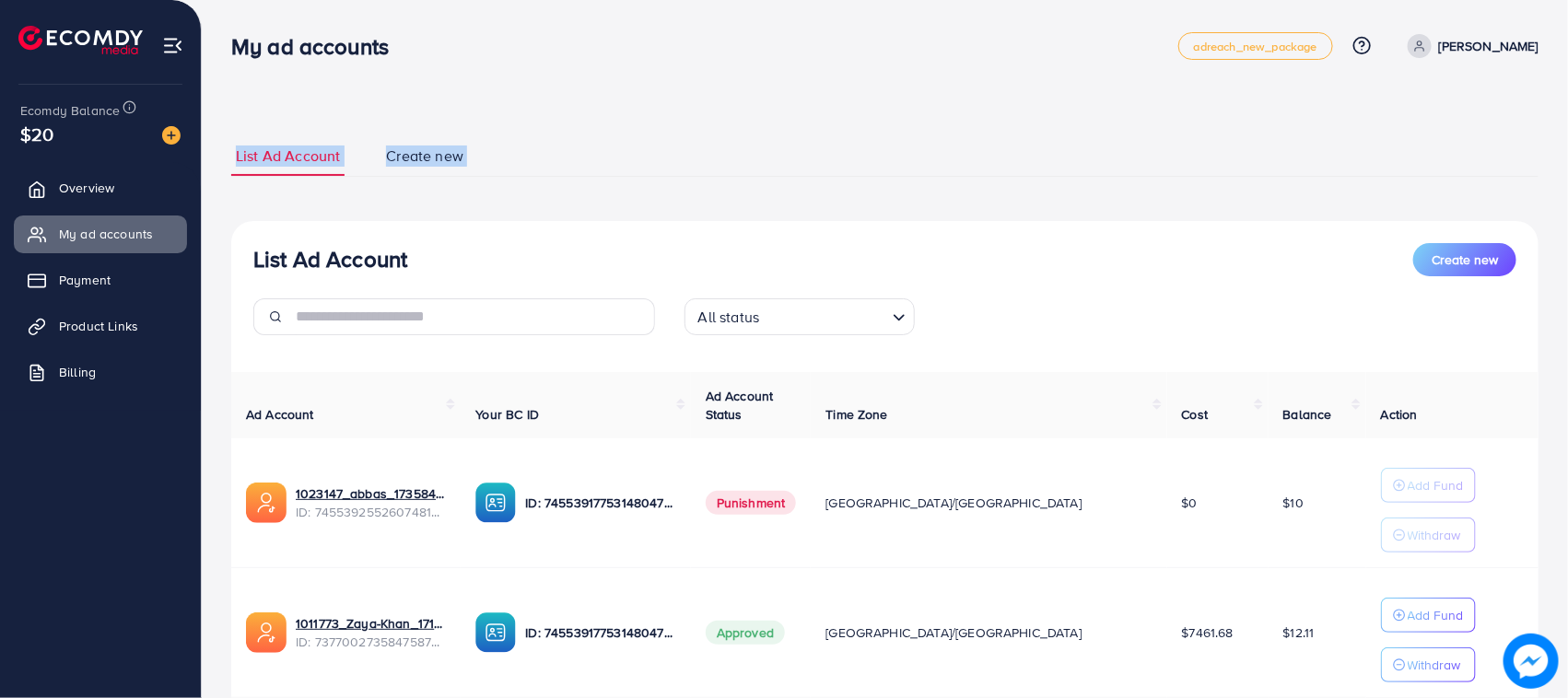
click at [479, 148] on li "Create new" at bounding box center [443, 156] width 123 height 39
drag, startPoint x: 479, startPoint y: 148, endPoint x: 240, endPoint y: 158, distance: 239.2
click at [240, 158] on ul "List Ad Account Create new" at bounding box center [884, 156] width 1307 height 40
click at [236, 114] on div "List Ad Account Create new List Ad Account Create new All status Loading... Ad …" at bounding box center [884, 457] width 1307 height 688
drag, startPoint x: 236, startPoint y: 112, endPoint x: 479, endPoint y: 169, distance: 249.6
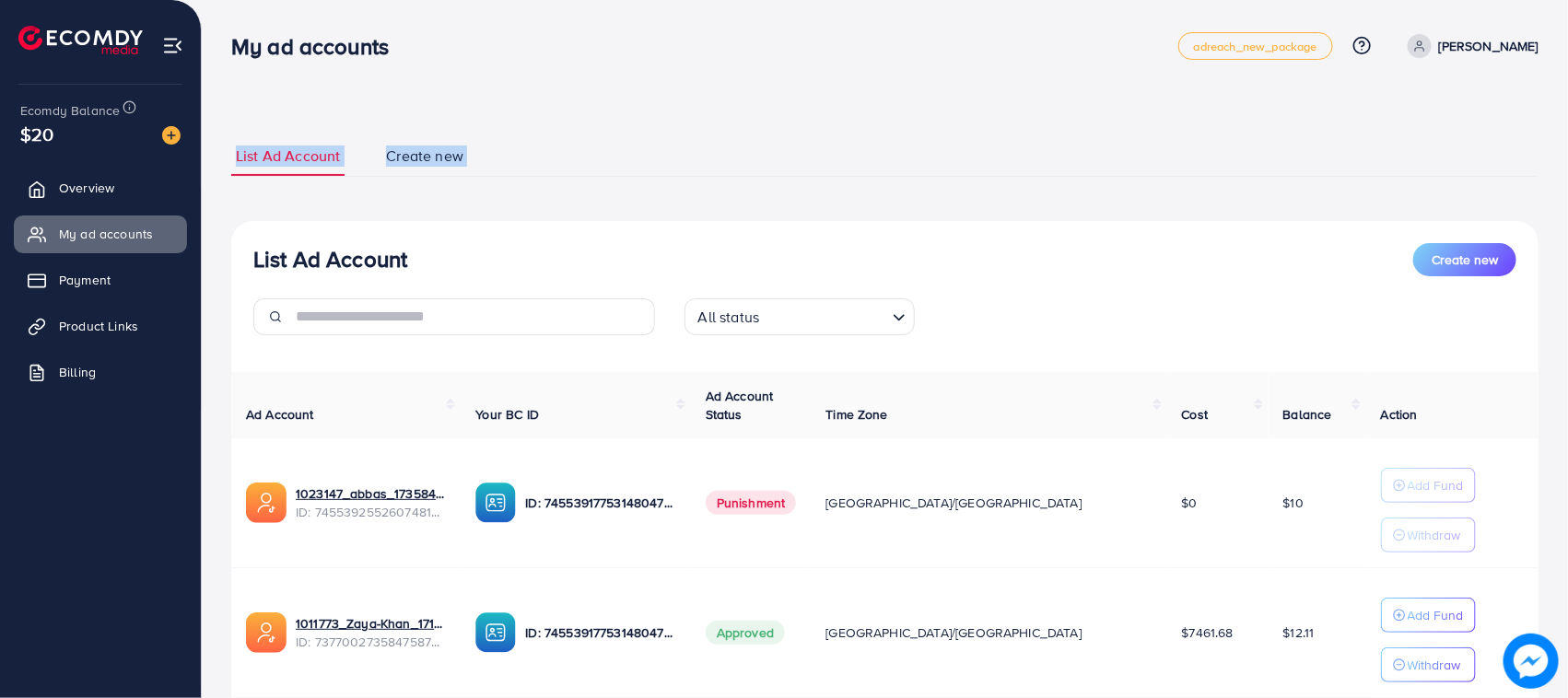
click at [479, 169] on div "List Ad Account Create new List Ad Account Create new All status Loading... Ad …" at bounding box center [884, 415] width 1366 height 831
click at [479, 169] on li "Create new" at bounding box center [443, 156] width 123 height 39
drag, startPoint x: 479, startPoint y: 169, endPoint x: 227, endPoint y: 171, distance: 252.0
click at [227, 171] on div "List Ad Account Create new List Ad Account Create new All status Loading... Ad …" at bounding box center [884, 415] width 1366 height 831
click at [226, 169] on div "List Ad Account Create new List Ad Account Create new All status Loading... Ad …" at bounding box center [884, 415] width 1366 height 831
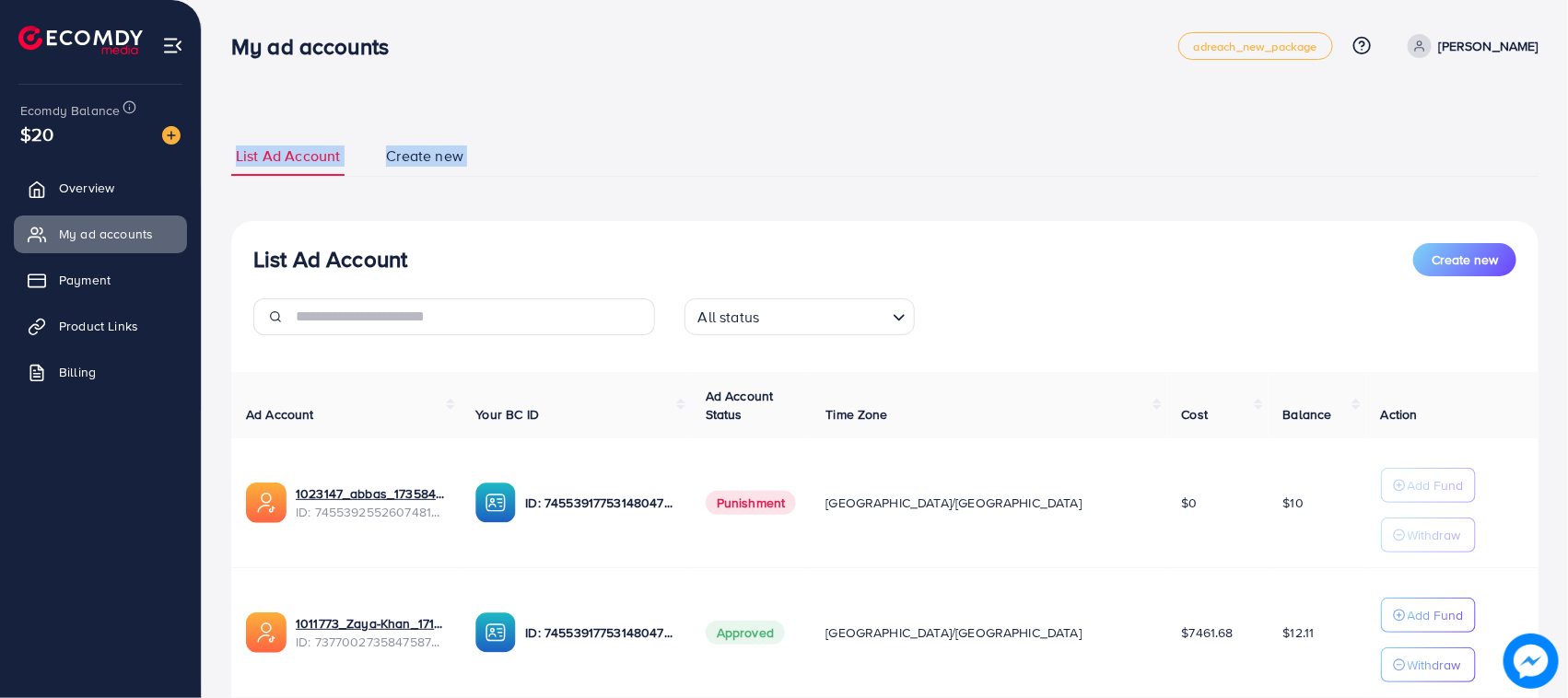
drag, startPoint x: 226, startPoint y: 168, endPoint x: 480, endPoint y: 168, distance: 254.0
click at [480, 168] on div "List Ad Account Create new List Ad Account Create new All status Loading... Ad …" at bounding box center [884, 415] width 1366 height 831
click at [480, 168] on li "Create new" at bounding box center [443, 156] width 123 height 39
drag, startPoint x: 480, startPoint y: 168, endPoint x: 238, endPoint y: 159, distance: 242.2
click at [238, 159] on ul "List Ad Account Create new" at bounding box center [884, 156] width 1307 height 40
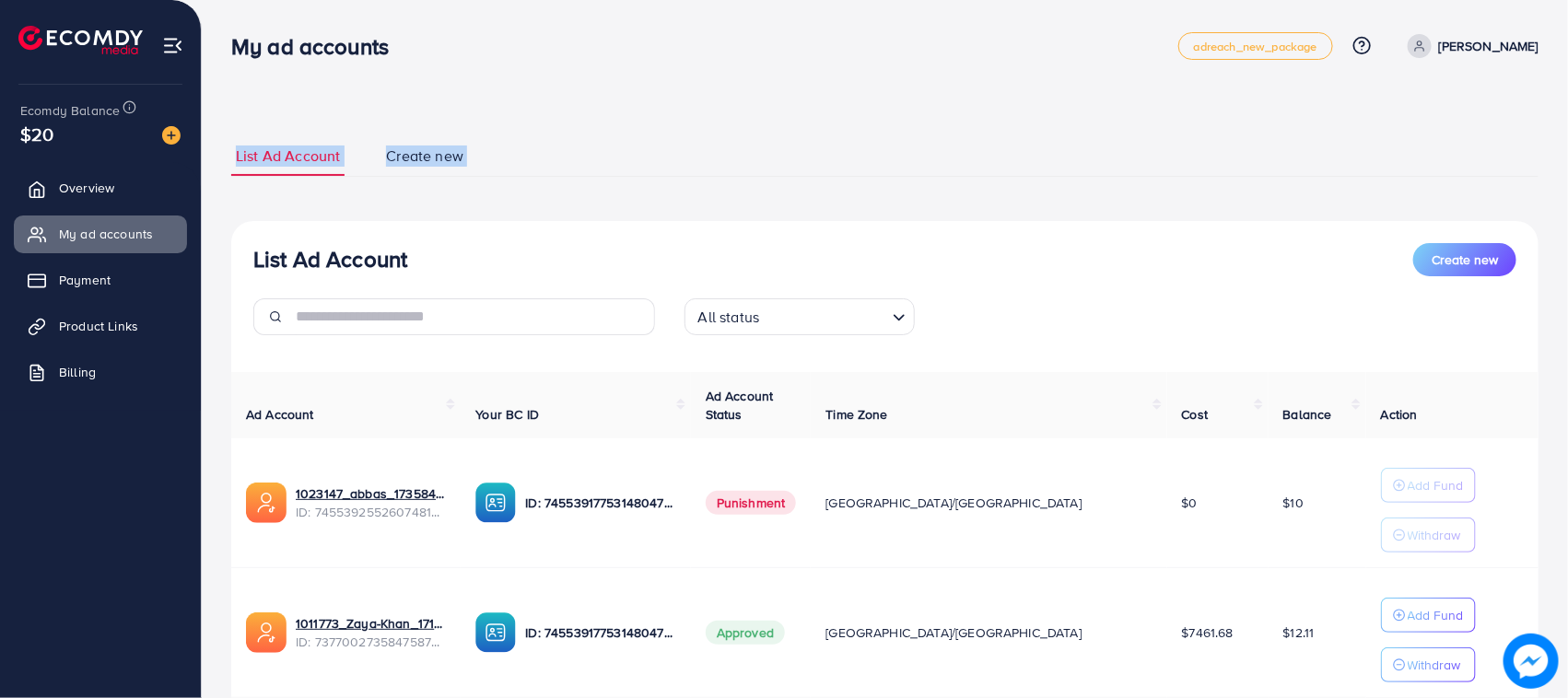
click at [224, 150] on div "List Ad Account Create new List Ad Account Create new All status Loading... Ad …" at bounding box center [884, 415] width 1366 height 831
drag, startPoint x: 224, startPoint y: 150, endPoint x: 503, endPoint y: 163, distance: 279.3
click at [503, 163] on div "List Ad Account Create new List Ad Account Create new All status Loading... Ad …" at bounding box center [884, 415] width 1366 height 831
click at [503, 163] on li "Create new" at bounding box center [443, 156] width 123 height 39
drag, startPoint x: 503, startPoint y: 163, endPoint x: 213, endPoint y: 155, distance: 290.1
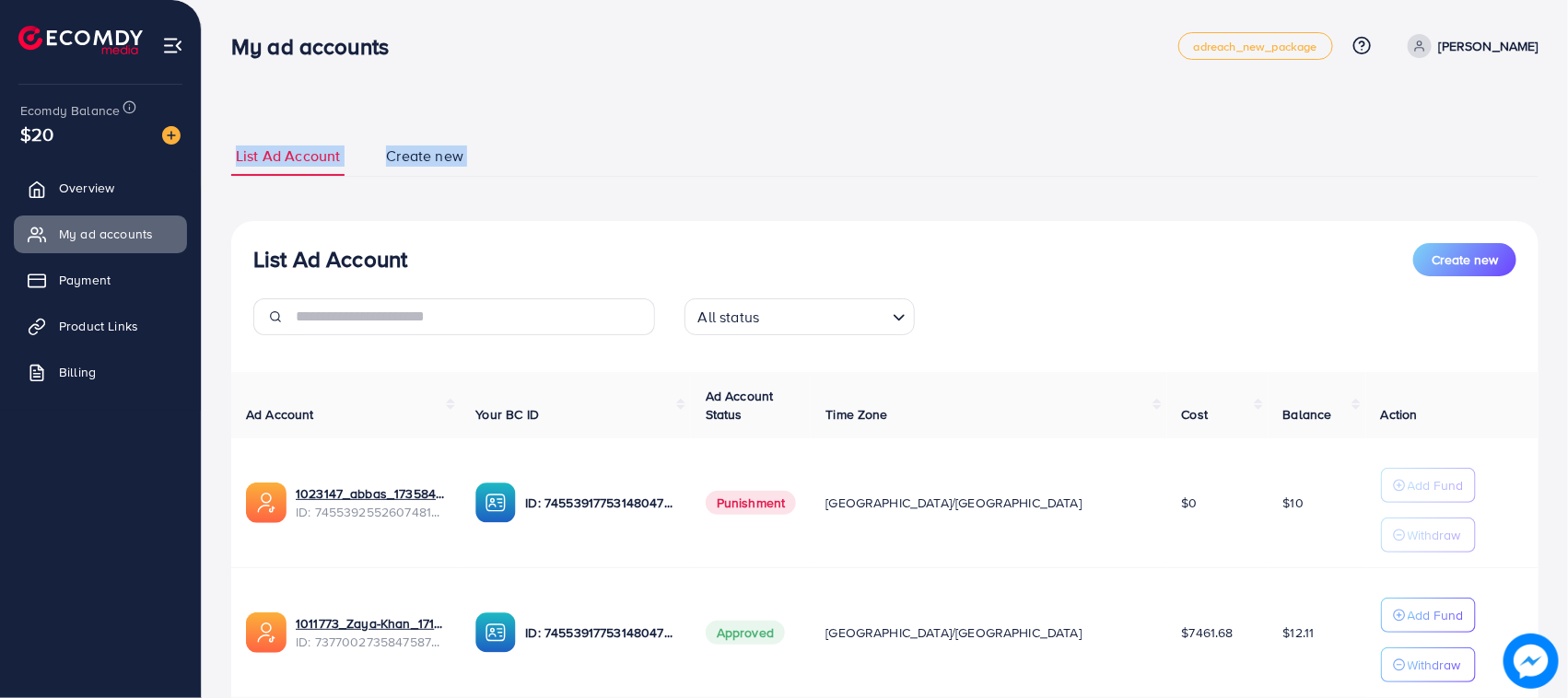
click at [213, 155] on div "List Ad Account Create new List Ad Account Create new All status Loading... Ad …" at bounding box center [884, 415] width 1366 height 831
click at [214, 152] on div "List Ad Account Create new List Ad Account Create new All status Loading... Ad …" at bounding box center [884, 415] width 1366 height 831
drag, startPoint x: 214, startPoint y: 152, endPoint x: 480, endPoint y: 168, distance: 266.5
click at [480, 168] on div "List Ad Account Create new List Ad Account Create new All status Loading... Ad …" at bounding box center [884, 415] width 1366 height 831
click at [480, 169] on li "Create new" at bounding box center [443, 156] width 123 height 39
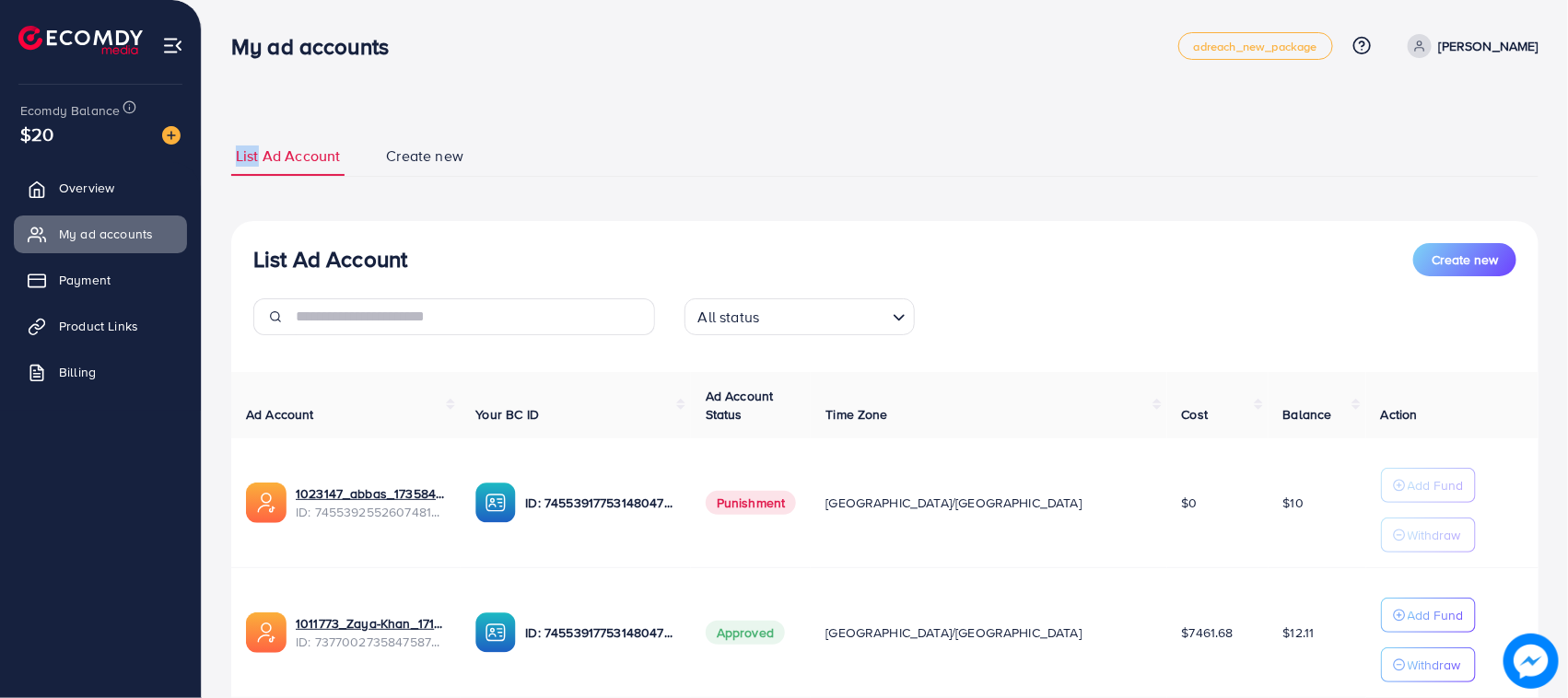
drag, startPoint x: 480, startPoint y: 169, endPoint x: 231, endPoint y: 160, distance: 249.2
click at [231, 160] on ul "List Ad Account Create new" at bounding box center [884, 156] width 1307 height 40
click at [231, 160] on link "List Ad Account" at bounding box center [287, 156] width 113 height 39
drag
click at [283, 160] on link "List Ad Account" at bounding box center [287, 156] width 113 height 39
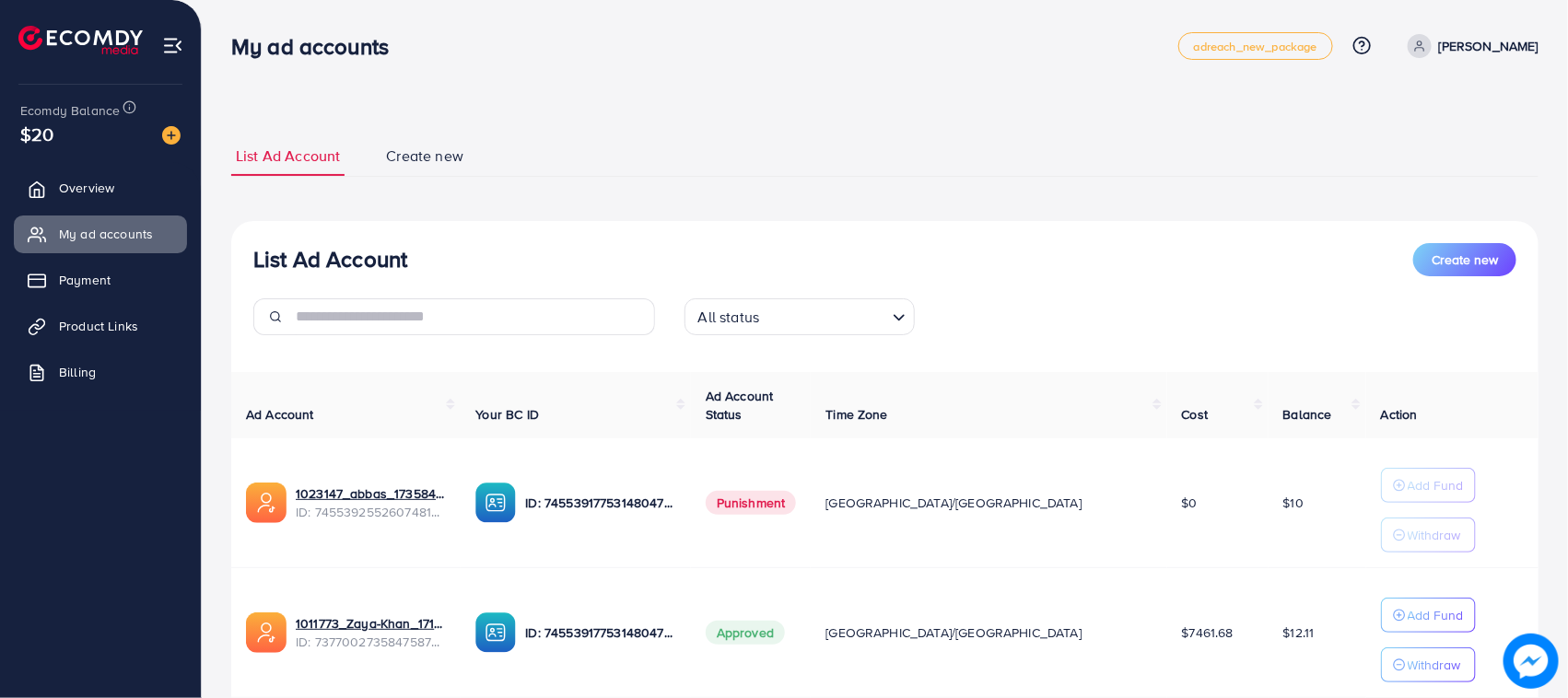
click at [263, 116] on div "List Ad Account Create new List Ad Account Create new All status Loading... Ad …" at bounding box center [884, 457] width 1307 height 688
click at [470, 163] on div "List Ad Account Create new List Ad Account Create new All status Loading... Ad …" at bounding box center [884, 415] width 1366 height 831
click at [470, 163] on li "Create new" at bounding box center [443, 156] width 123 height 39
click at [238, 166] on ul "List Ad Account Create new" at bounding box center [884, 156] width 1307 height 40
click at [219, 154] on div "List Ad Account Create new List Ad Account Create new All status Loading... Ad …" at bounding box center [884, 415] width 1366 height 831
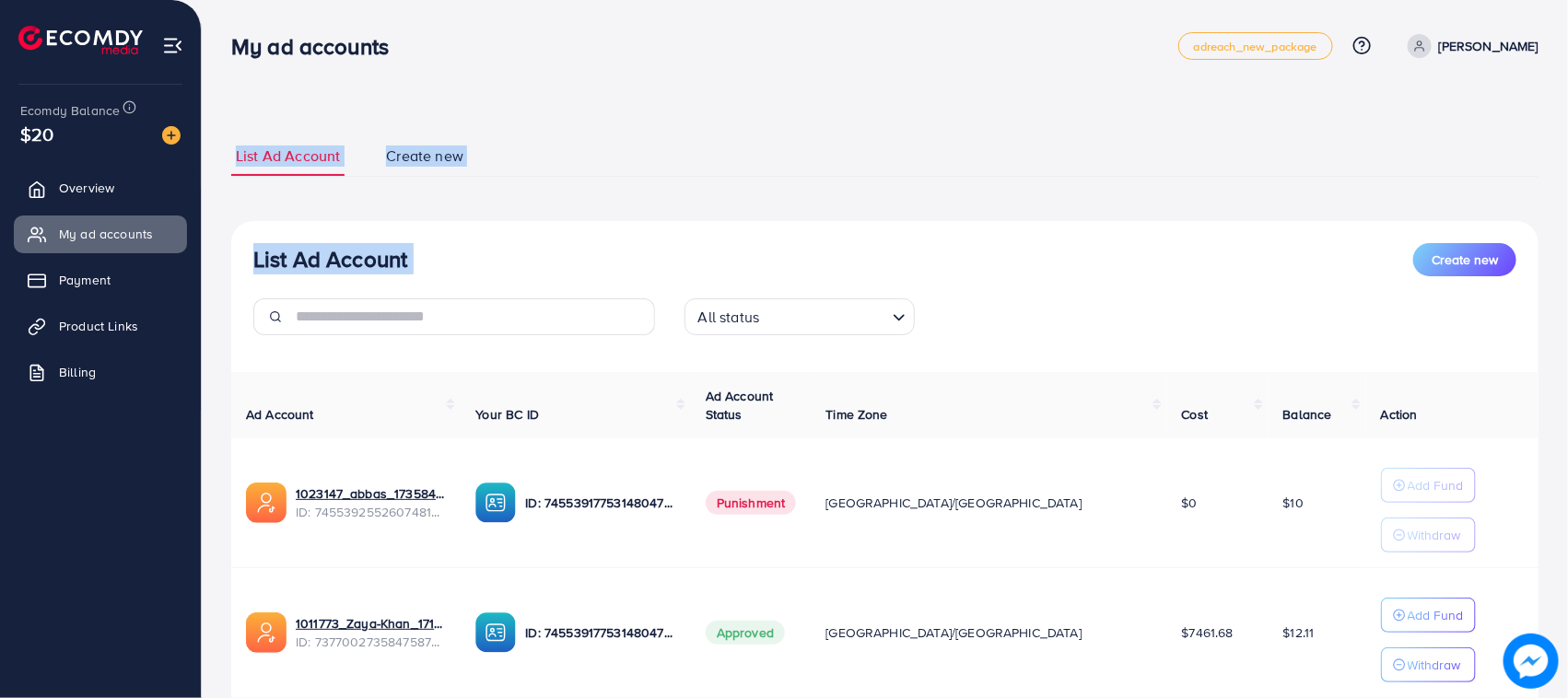
click at [467, 177] on div "List Ad Account Create new List Ad Account Create new All status Loading... Ad …" at bounding box center [884, 415] width 1366 height 831
click at [475, 154] on li "Create new" at bounding box center [443, 156] width 123 height 39
click at [221, 144] on div "List Ad Account Create new List Ad Account Create new All status Loading... Ad …" at bounding box center [884, 415] width 1366 height 831
click at [219, 144] on div "List Ad Account Create new List Ad Account Create new All status Loading... Ad …" at bounding box center [884, 415] width 1366 height 831
click at [286, 144] on div "List Ad Account Create new List Ad Account Create new All status Loading... Ad …" at bounding box center [884, 415] width 1366 height 831
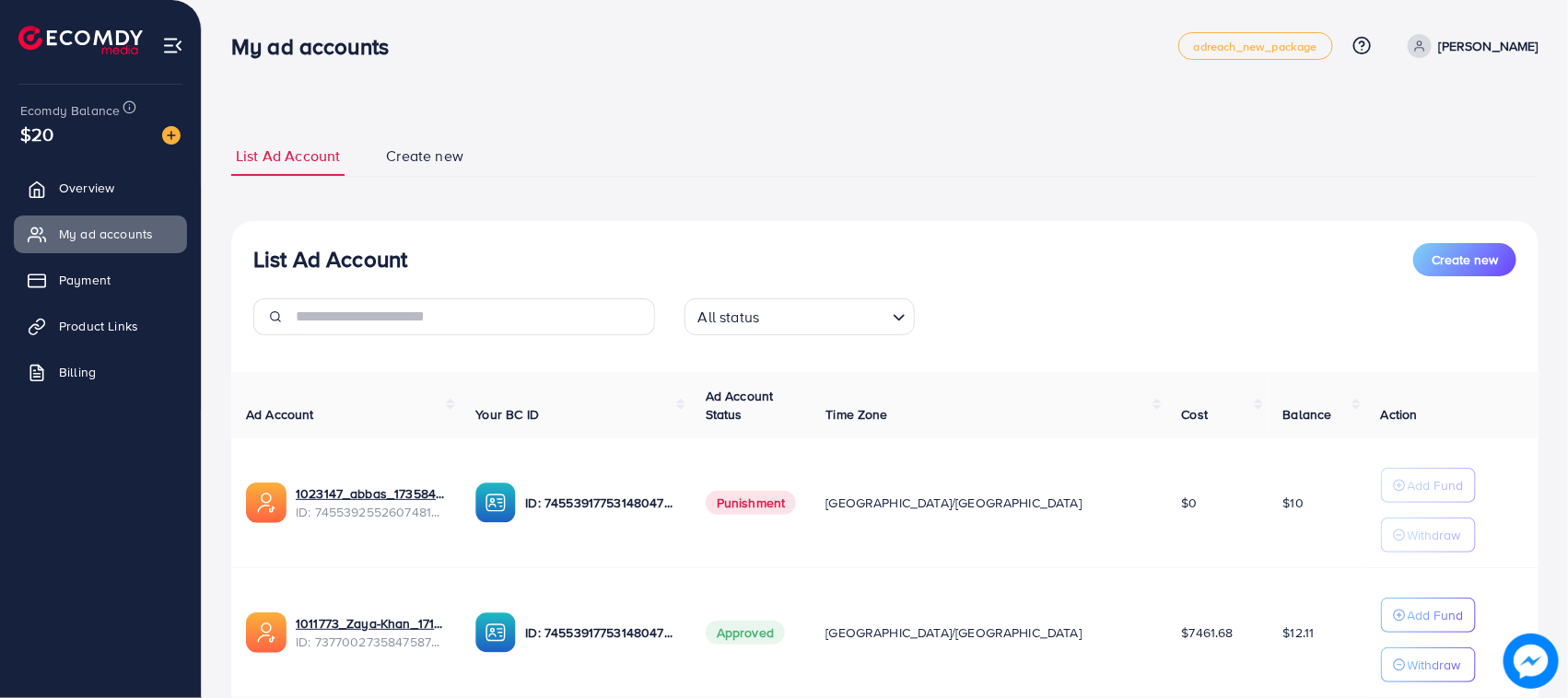
click at [227, 117] on div "List Ad Account Create new List Ad Account Create new All status Loading... Ad …" at bounding box center [884, 415] width 1366 height 831
click at [466, 146] on div "List Ad Account Create new List Ad Account Create new All status Loading... Ad …" at bounding box center [884, 415] width 1366 height 831
click at [466, 146] on link "Create new" at bounding box center [424, 156] width 87 height 39
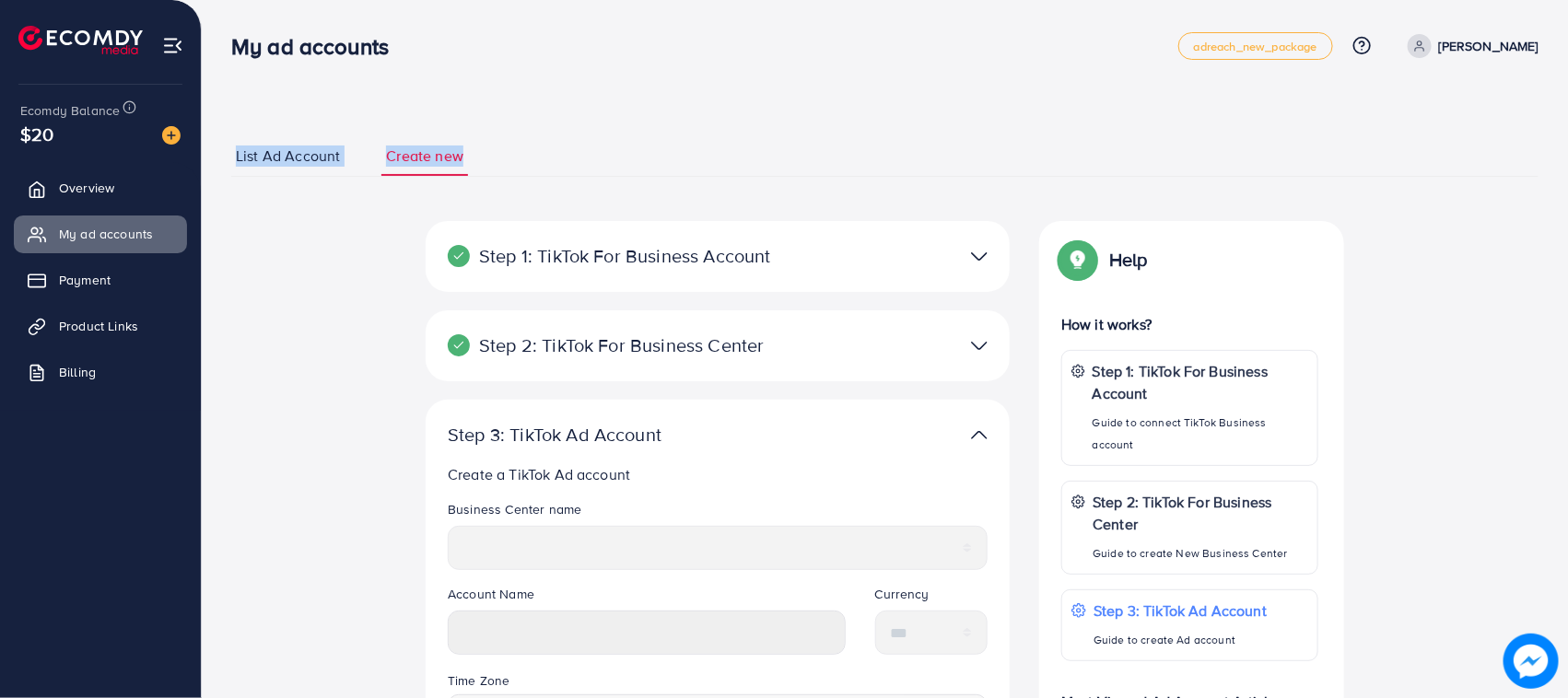
click at [410, 104] on div "List Ad Account Create new Step 1: TikTok For Business Account Connect to TikTo…" at bounding box center [884, 542] width 1366 height 1084
click at [288, 141] on link "List Ad Account" at bounding box center [287, 156] width 113 height 39
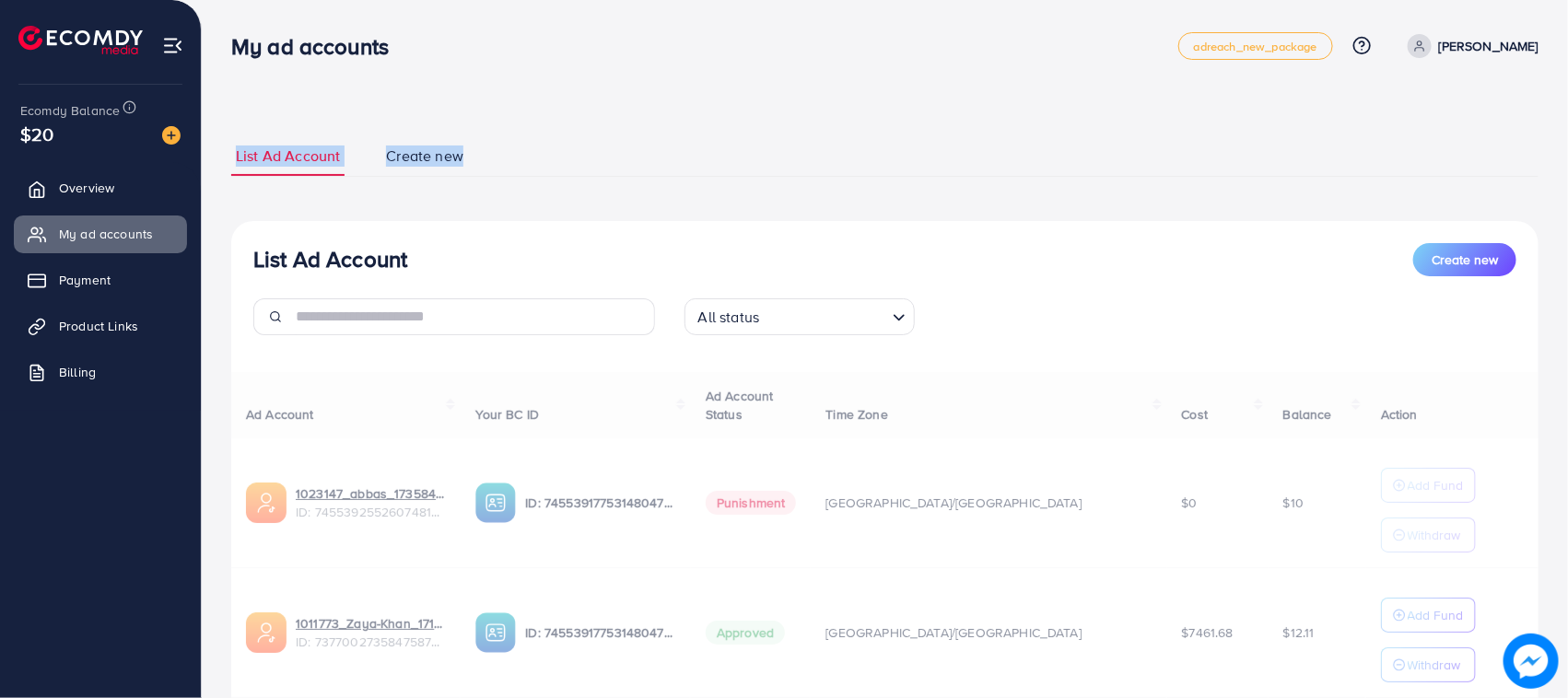
click at [304, 162] on span "List Ad Account" at bounding box center [288, 156] width 104 height 21
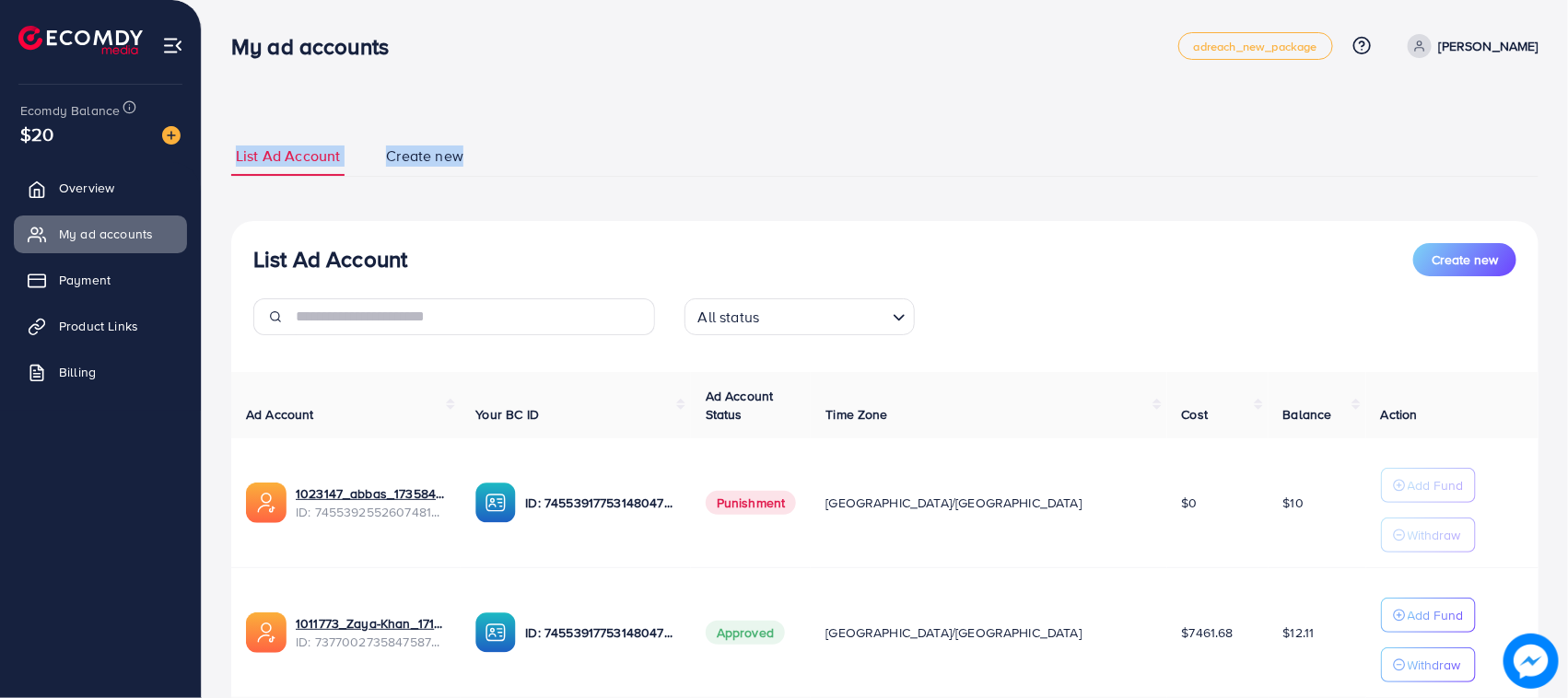
click at [284, 93] on div "List Ad Account Create new List Ad Account Create new All status Loading... Ad …" at bounding box center [884, 415] width 1366 height 831
click at [233, 144] on ul "List Ad Account Create new" at bounding box center [884, 156] width 1307 height 40
click at [232, 144] on link "List Ad Account" at bounding box center [287, 156] width 113 height 39
click at [241, 109] on div "List Ad Account Create new List Ad Account Create new All status Loading... Ad …" at bounding box center [884, 415] width 1366 height 831
click at [486, 172] on div "List Ad Account Create new List Ad Account Create new All status Loading... Ad …" at bounding box center [884, 415] width 1366 height 831
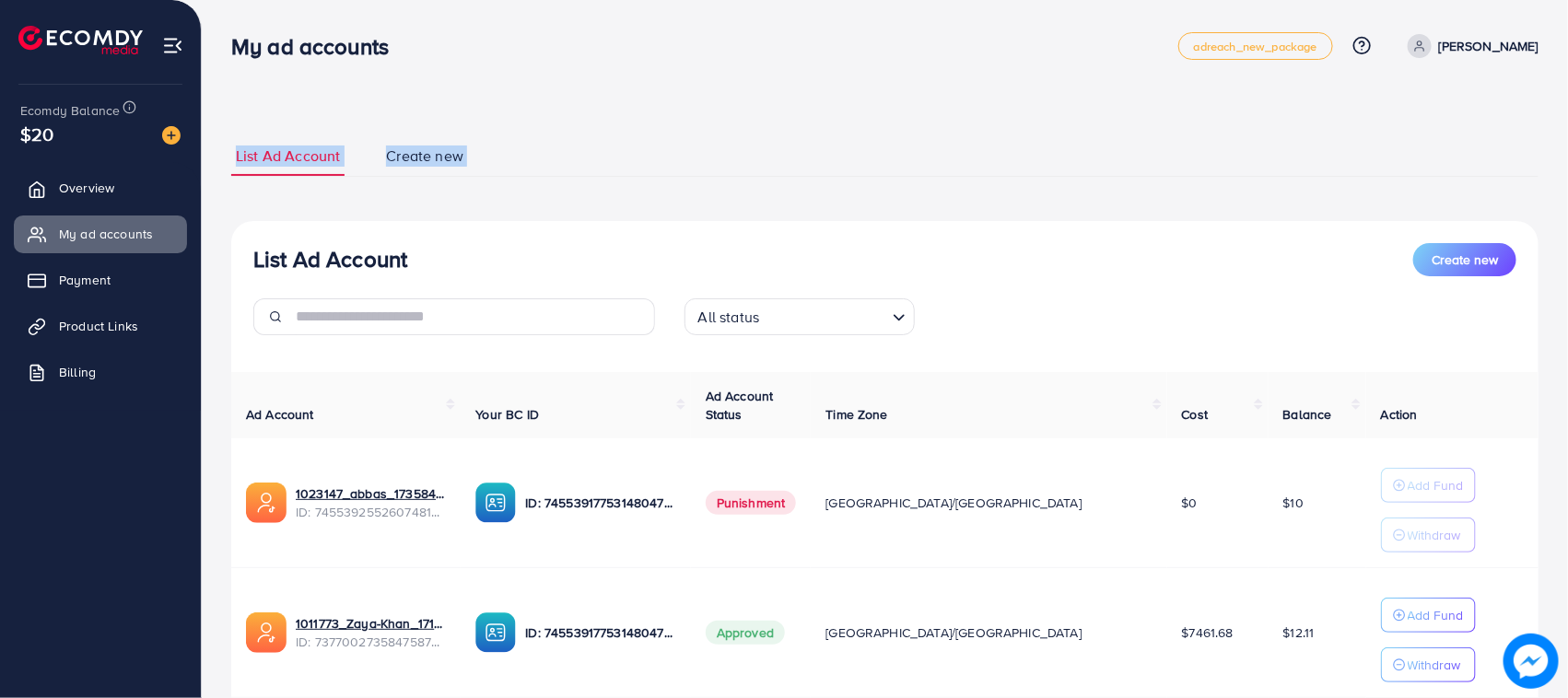
click at [486, 173] on li "Create new" at bounding box center [443, 156] width 123 height 39
click at [457, 171] on li "Create new" at bounding box center [443, 156] width 123 height 39
click at [463, 172] on link "Create new" at bounding box center [424, 156] width 87 height 39
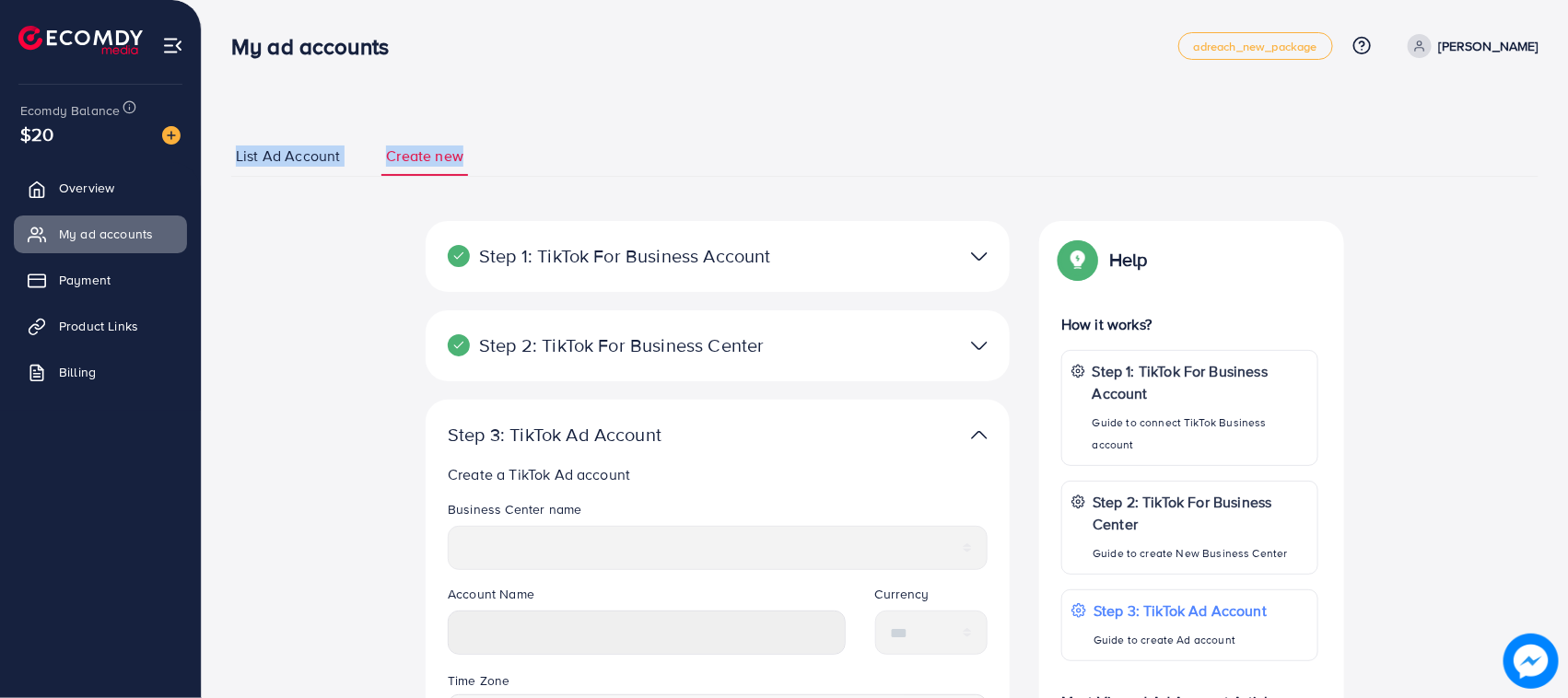
click at [472, 164] on li "Create new" at bounding box center [443, 156] width 123 height 39
click at [292, 154] on span "List Ad Account" at bounding box center [288, 156] width 104 height 21
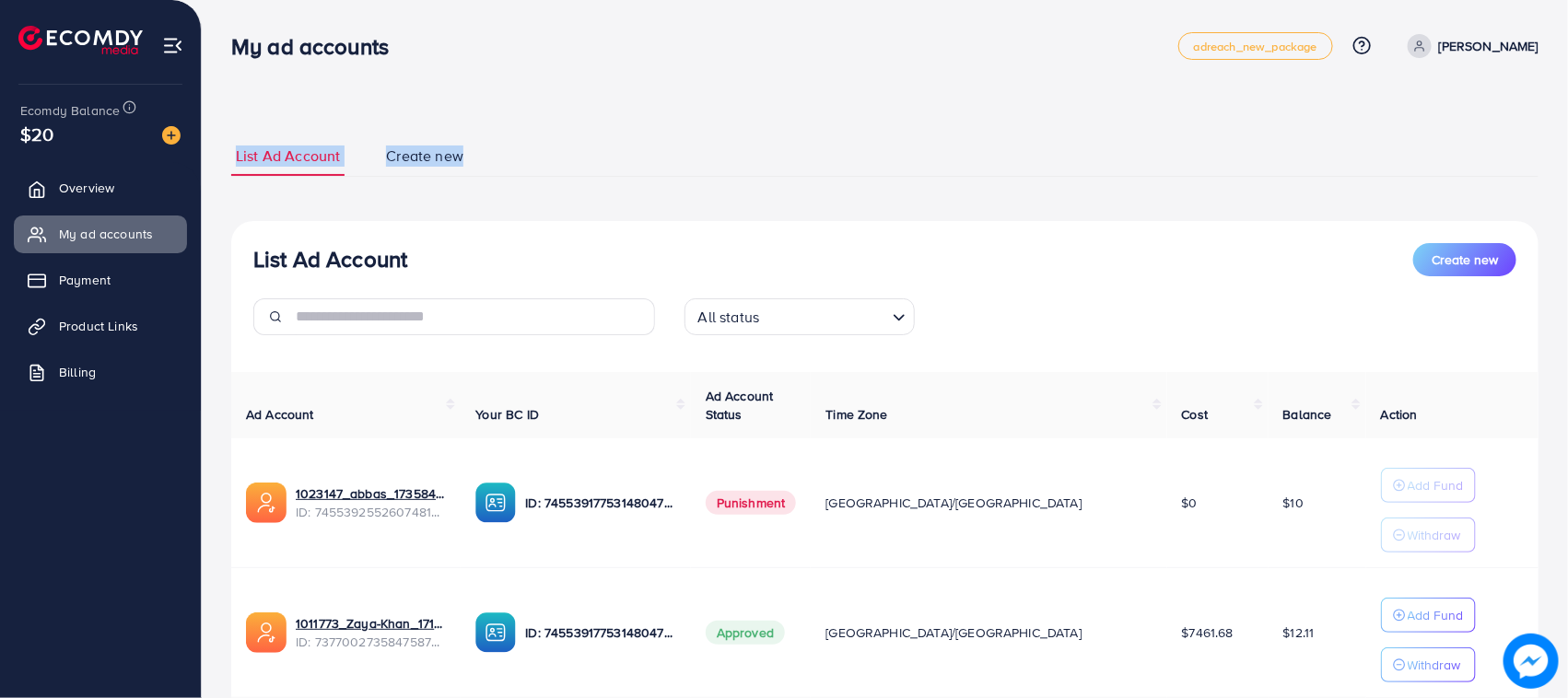
click at [210, 167] on div "List Ad Account Create new List Ad Account Create new All status Loading... Ad …" at bounding box center [884, 415] width 1366 height 831
click at [240, 127] on div "List Ad Account Create new List Ad Account Create new All status Loading... Ad …" at bounding box center [884, 457] width 1307 height 688
click at [227, 160] on div "List Ad Account Create new List Ad Account Create new All status Loading... Ad …" at bounding box center [884, 415] width 1366 height 831
click at [228, 144] on div "List Ad Account Create new List Ad Account Create new All status Loading... Ad …" at bounding box center [884, 415] width 1366 height 831
click at [227, 161] on div "List Ad Account Create new List Ad Account Create new All status Loading... Ad …" at bounding box center [884, 415] width 1366 height 831
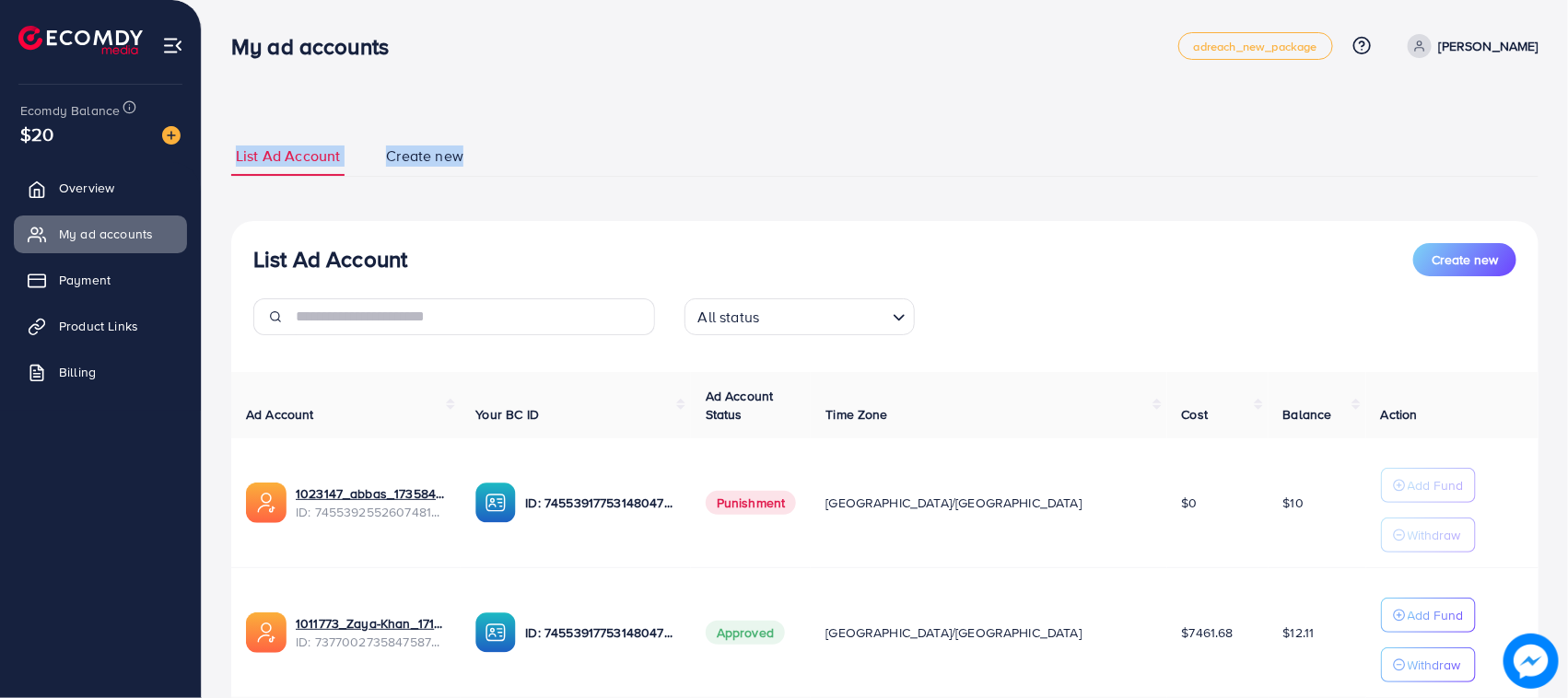
click at [240, 124] on div "List Ad Account Create new List Ad Account Create new All status Loading... Ad …" at bounding box center [884, 457] width 1307 height 688
click at [233, 149] on ul "List Ad Account Create new" at bounding box center [884, 156] width 1307 height 40
click at [244, 132] on div "List Ad Account Create new List Ad Account Create new All status Loading... Ad …" at bounding box center [884, 457] width 1307 height 688
click at [221, 161] on div "List Ad Account Create new List Ad Account Create new All status Loading... Ad …" at bounding box center [884, 415] width 1366 height 831
click at [236, 127] on div "List Ad Account Create new List Ad Account Create new All status Loading... Ad …" at bounding box center [884, 457] width 1307 height 688
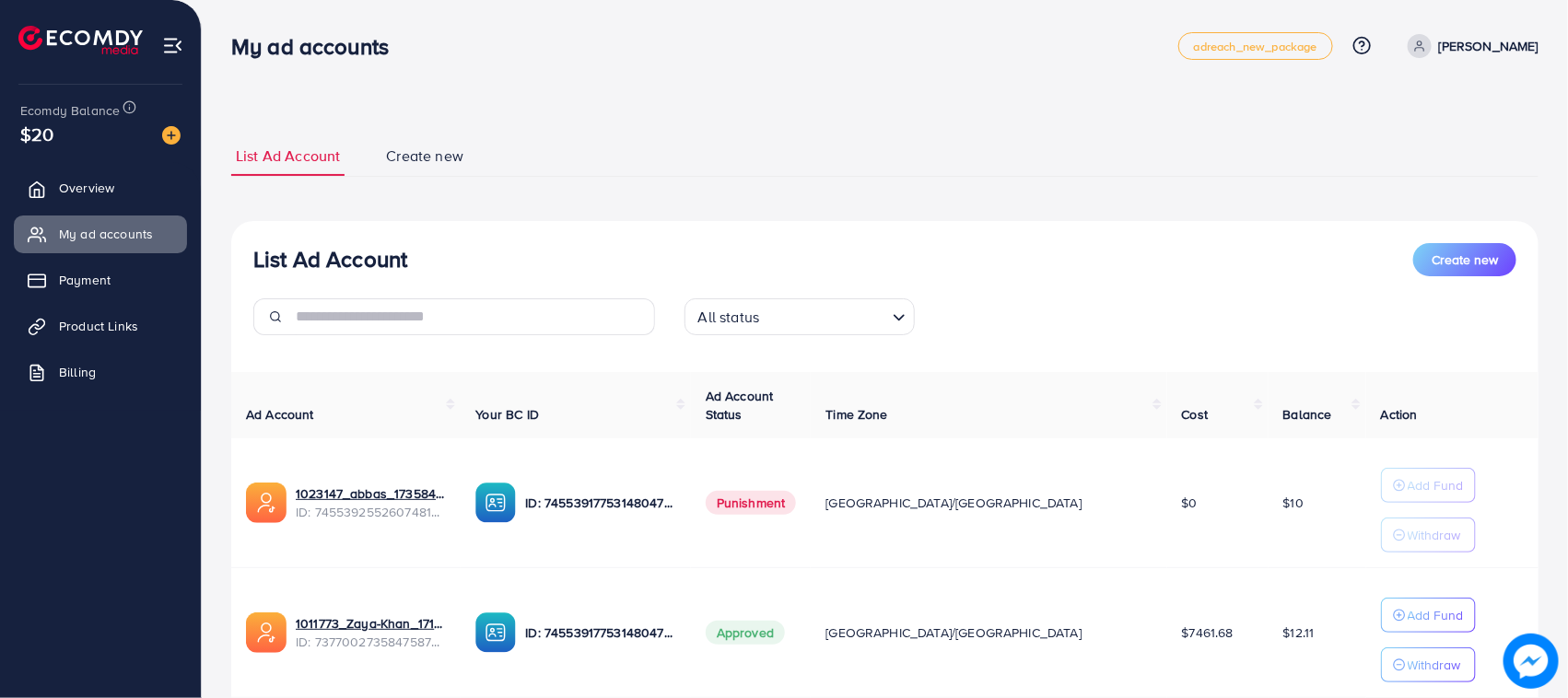
click at [452, 163] on span "Create new" at bounding box center [424, 156] width 77 height 21
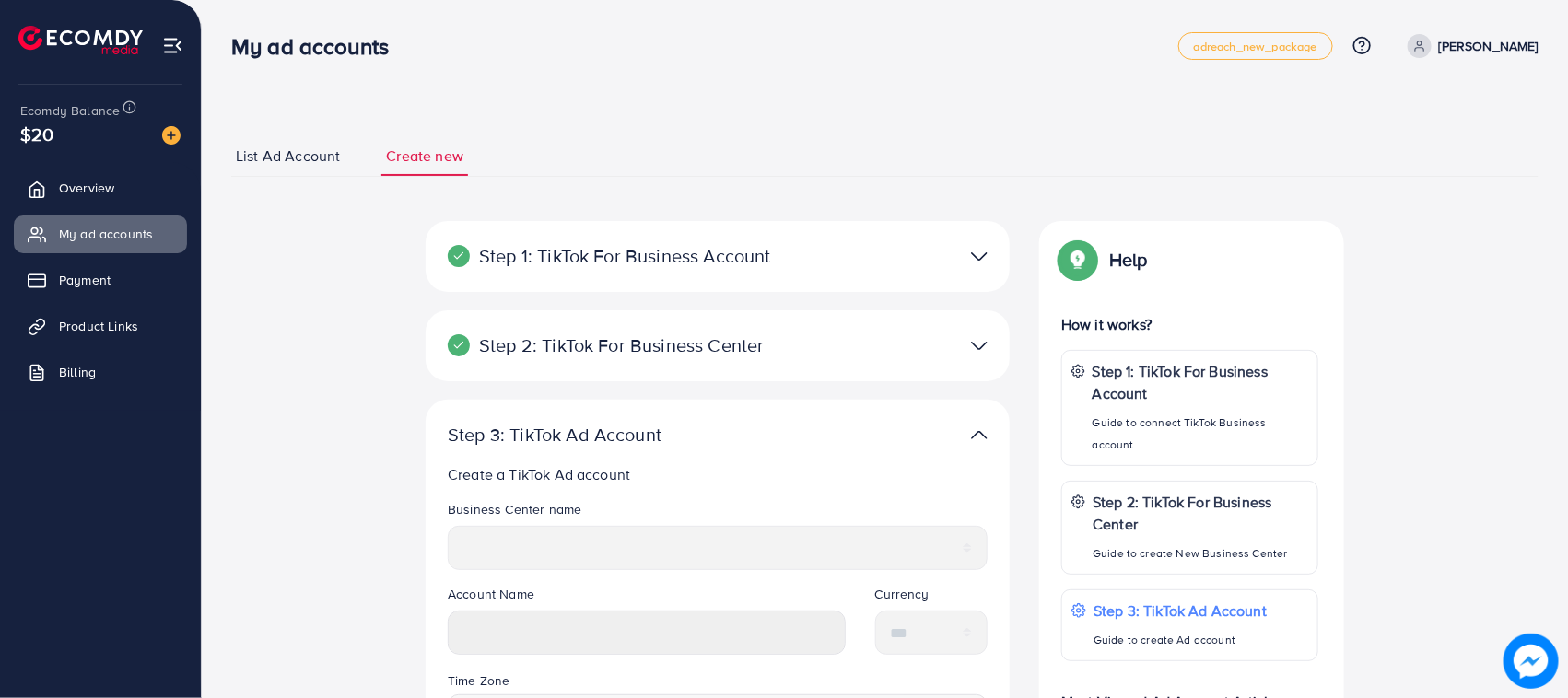
click at [263, 181] on div "List Ad Account Create new Step 1: TikTok For Business Account Connect to TikTo…" at bounding box center [884, 584] width 1307 height 897
click at [263, 177] on div "List Ad Account Create new Step 1: TikTok For Business Account Connect to TikTo…" at bounding box center [884, 584] width 1307 height 897
click at [264, 173] on link "List Ad Account" at bounding box center [287, 156] width 113 height 39
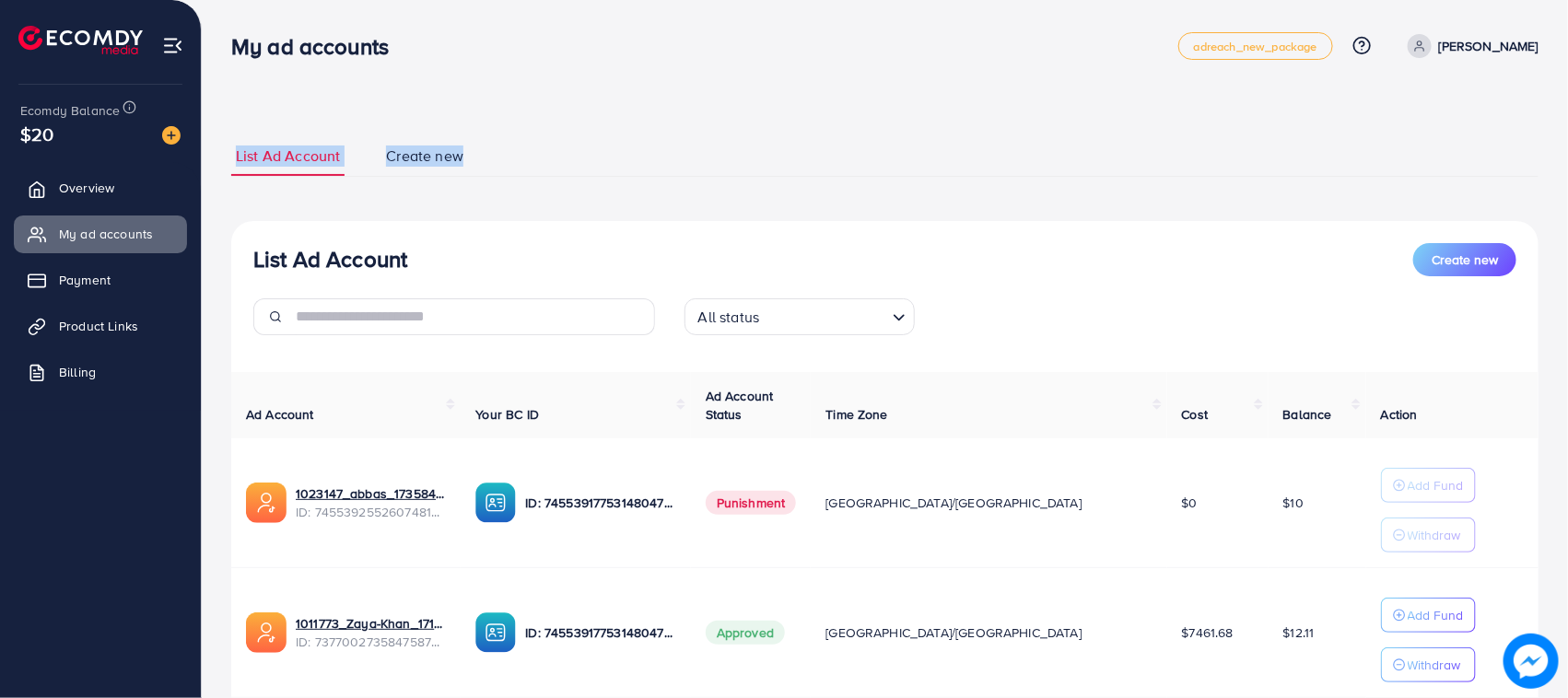
click at [240, 129] on div "List Ad Account Create new List Ad Account Create new All status Loading... Ad …" at bounding box center [884, 457] width 1307 height 688
click at [238, 129] on div "List Ad Account Create new List Ad Account Create new All status Loading... Ad …" at bounding box center [884, 457] width 1307 height 688
click at [476, 152] on div "List Ad Account Create new List Ad Account Create new All status Loading... Ad …" at bounding box center [884, 415] width 1366 height 831
click at [467, 112] on div "List Ad Account Create new List Ad Account Create new All status Loading... Ad …" at bounding box center [884, 415] width 1366 height 831
click at [223, 125] on div "List Ad Account Create new List Ad Account Create new All status Loading... Ad …" at bounding box center [884, 415] width 1366 height 831
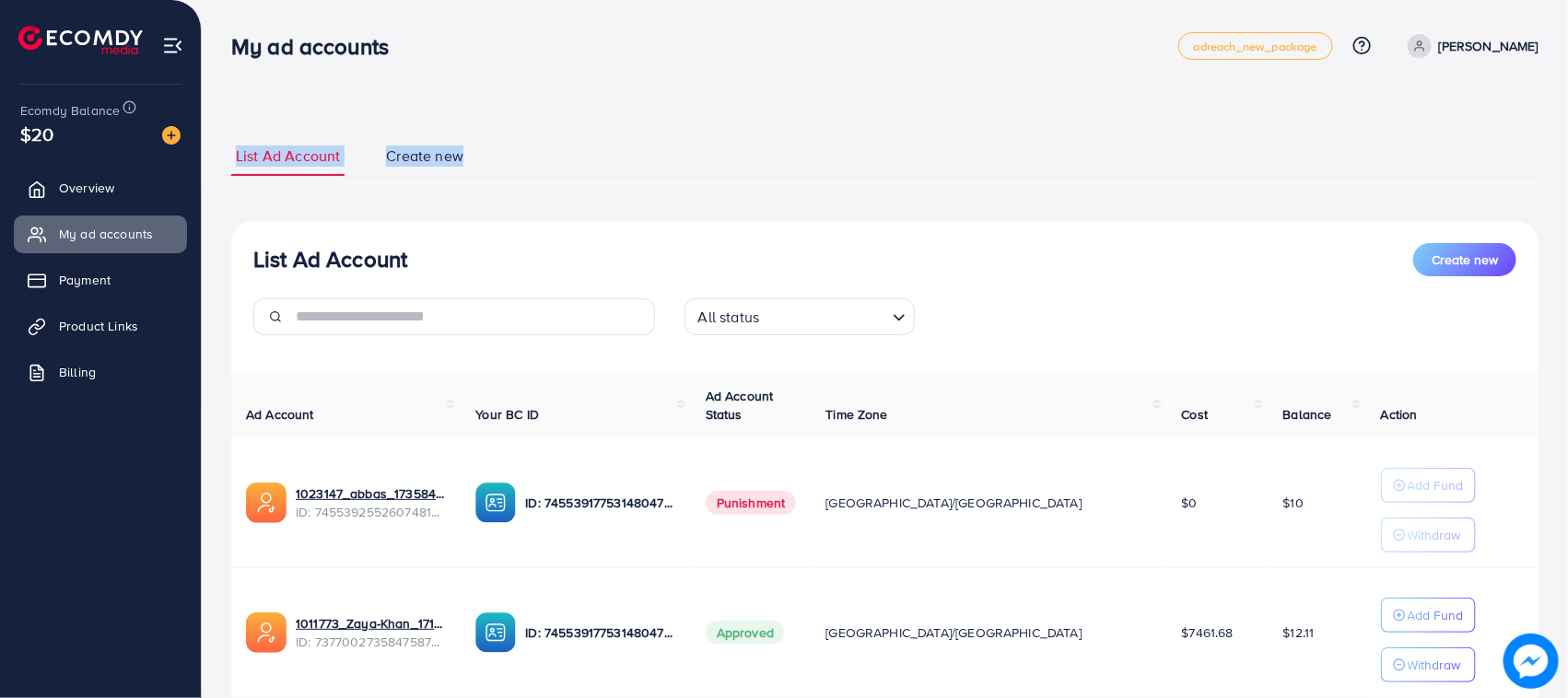
click at [223, 120] on div "List Ad Account Create new List Ad Account Create new All status Loading... Ad …" at bounding box center [884, 415] width 1366 height 831
click at [476, 153] on div "List Ad Account Create new List Ad Account Create new All status Loading... Ad …" at bounding box center [884, 415] width 1366 height 831
click at [424, 112] on div "List Ad Account Create new List Ad Account Create new All status Loading... Ad …" at bounding box center [884, 415] width 1366 height 831
click at [240, 119] on div "List Ad Account Create new List Ad Account Create new All status Loading... Ad …" at bounding box center [884, 457] width 1307 height 688
click at [476, 153] on div "List Ad Account Create new List Ad Account Create new All status Loading... Ad …" at bounding box center [884, 415] width 1366 height 831
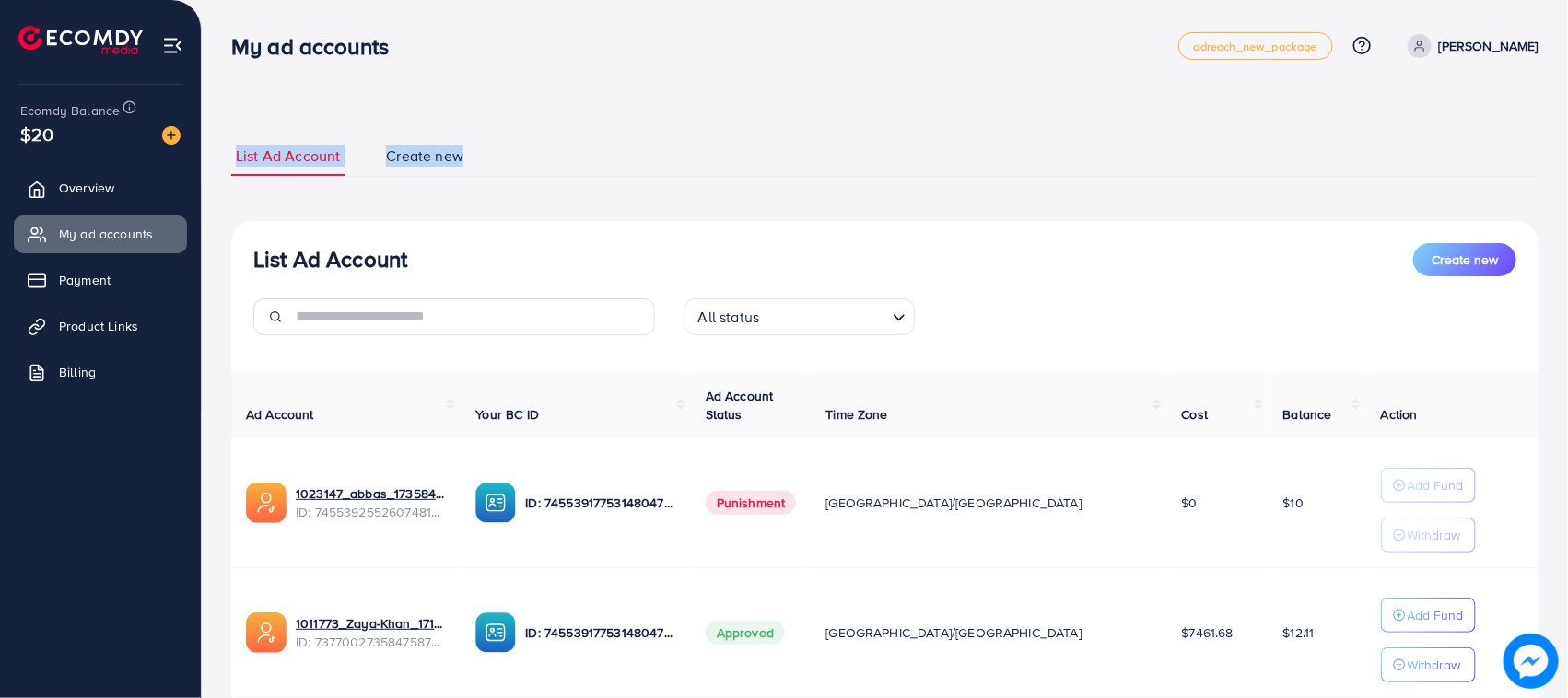
click at [394, 120] on div "List Ad Account Create new List Ad Account Create new All status Loading... Ad …" at bounding box center [884, 457] width 1307 height 688
click at [245, 130] on div "List Ad Account Create new List Ad Account Create new All status Loading... Ad …" at bounding box center [884, 457] width 1307 height 688
click at [463, 166] on div "List Ad Account Create new List Ad Account Create new All status Loading... Ad …" at bounding box center [884, 457] width 1307 height 688
click at [380, 110] on div "List Ad Account Create new List Ad Account Create new All status Loading... Ad …" at bounding box center [884, 415] width 1366 height 831
click at [461, 178] on div "List Ad Account Create new List Ad Account Create new All status Loading... Ad …" at bounding box center [884, 415] width 1366 height 831
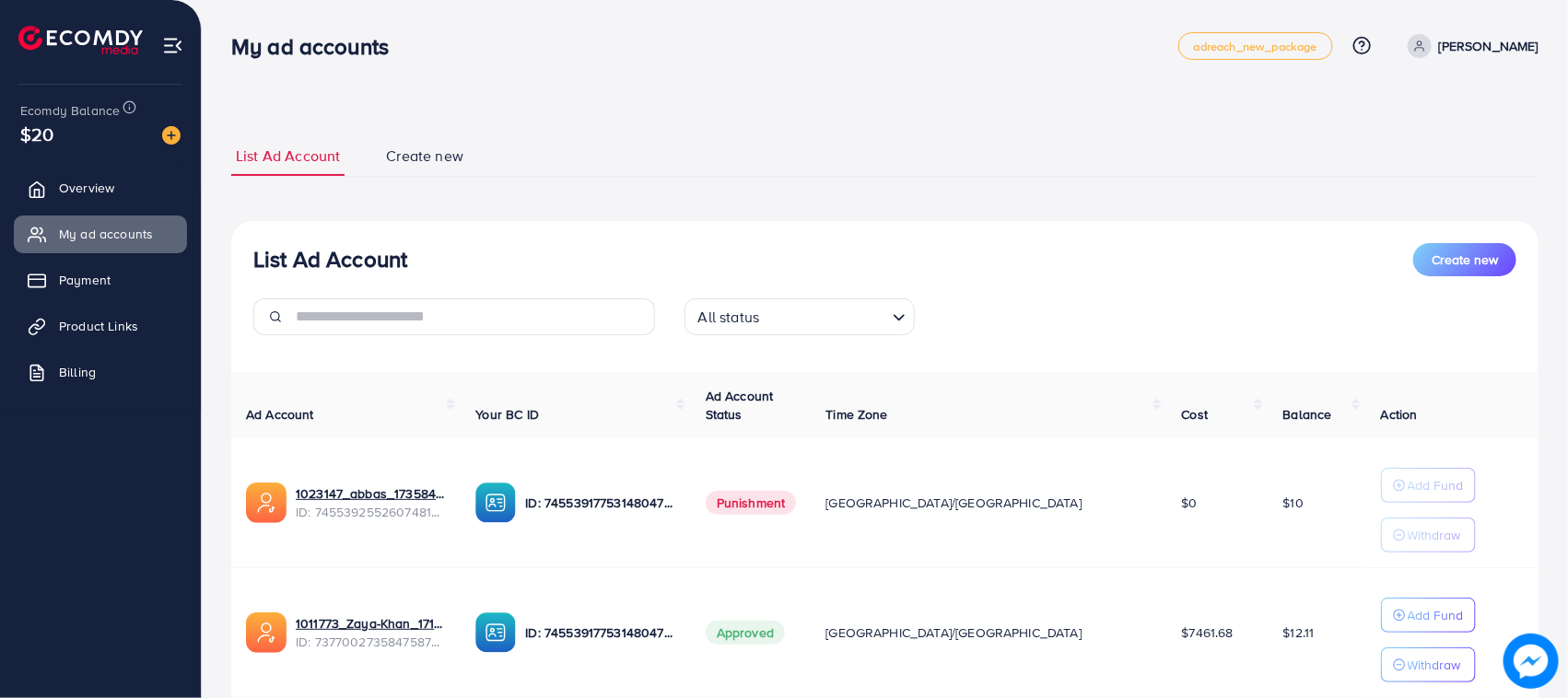
click at [341, 119] on div "List Ad Account Create new List Ad Account Create new All status Loading... Ad …" at bounding box center [884, 457] width 1307 height 688
click at [476, 166] on div "List Ad Account Create new List Ad Account Create new All status Loading... Ad …" at bounding box center [884, 415] width 1366 height 831
click at [328, 105] on div "List Ad Account Create new List Ad Account Create new All status Loading... Ad …" at bounding box center [884, 415] width 1366 height 831
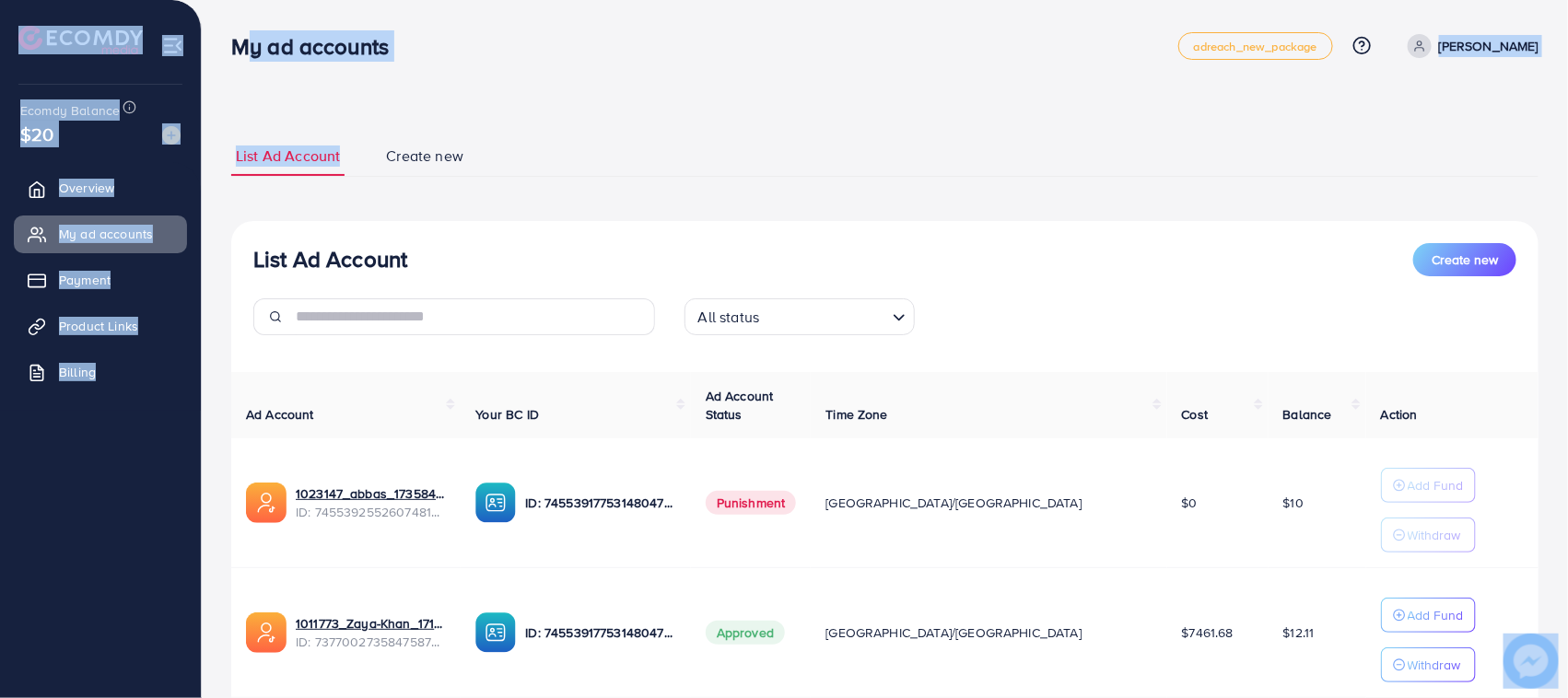
click at [374, 80] on div "My ad accounts adreach_new_package Help Center Contact Support Plans and Pricin…" at bounding box center [784, 415] width 1568 height 831
click at [371, 86] on div "List Ad Account Create new List Ad Account Create new All status Loading... Ad …" at bounding box center [884, 415] width 1366 height 831
click at [265, 48] on h3 "My ad accounts" at bounding box center [317, 47] width 173 height 27
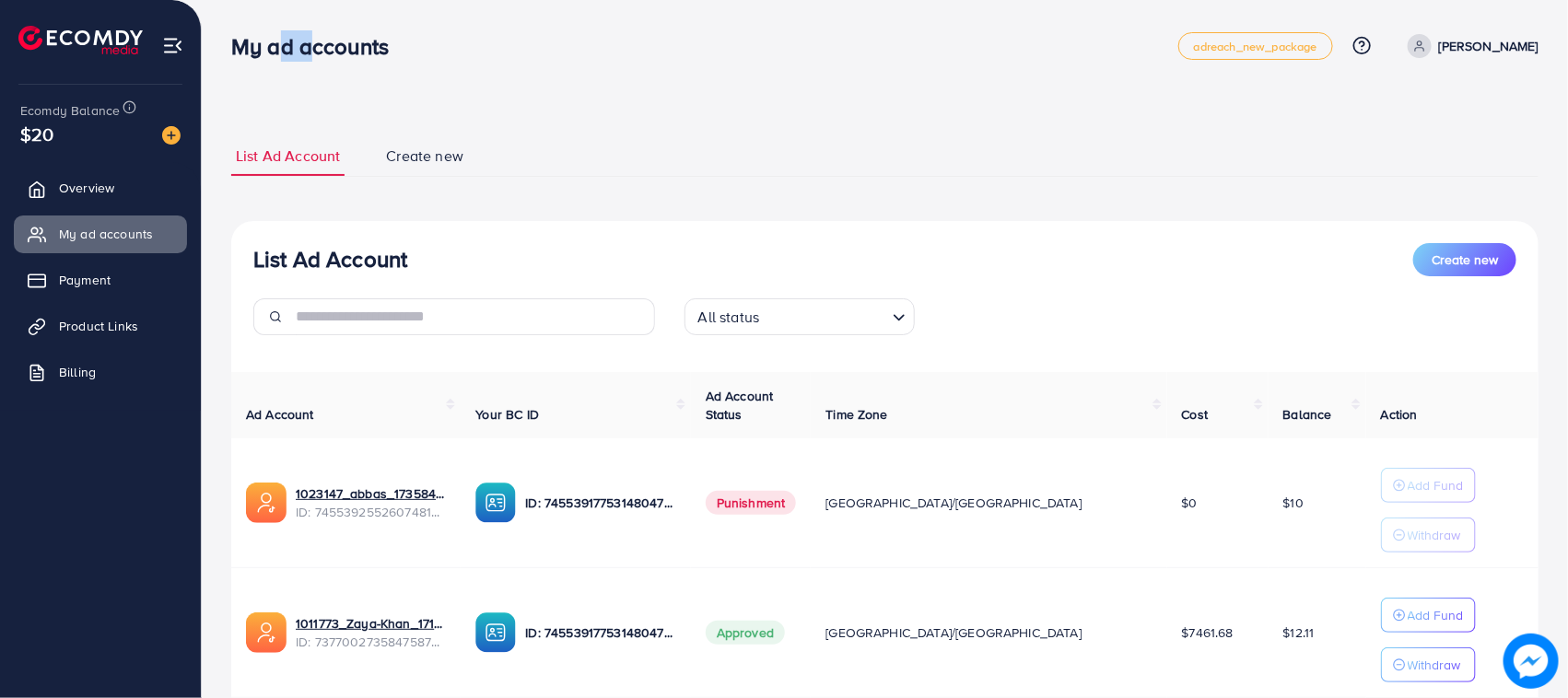
click at [265, 48] on h3 "My ad accounts" at bounding box center [317, 47] width 173 height 27
click at [264, 48] on h3 "My ad accounts" at bounding box center [317, 47] width 173 height 27
click at [272, 70] on div "My ad accounts adreach_new_package Help Center Contact Support Plans and Pricin…" at bounding box center [884, 46] width 1307 height 51
click at [242, 38] on h3 "My ad accounts" at bounding box center [317, 47] width 173 height 27
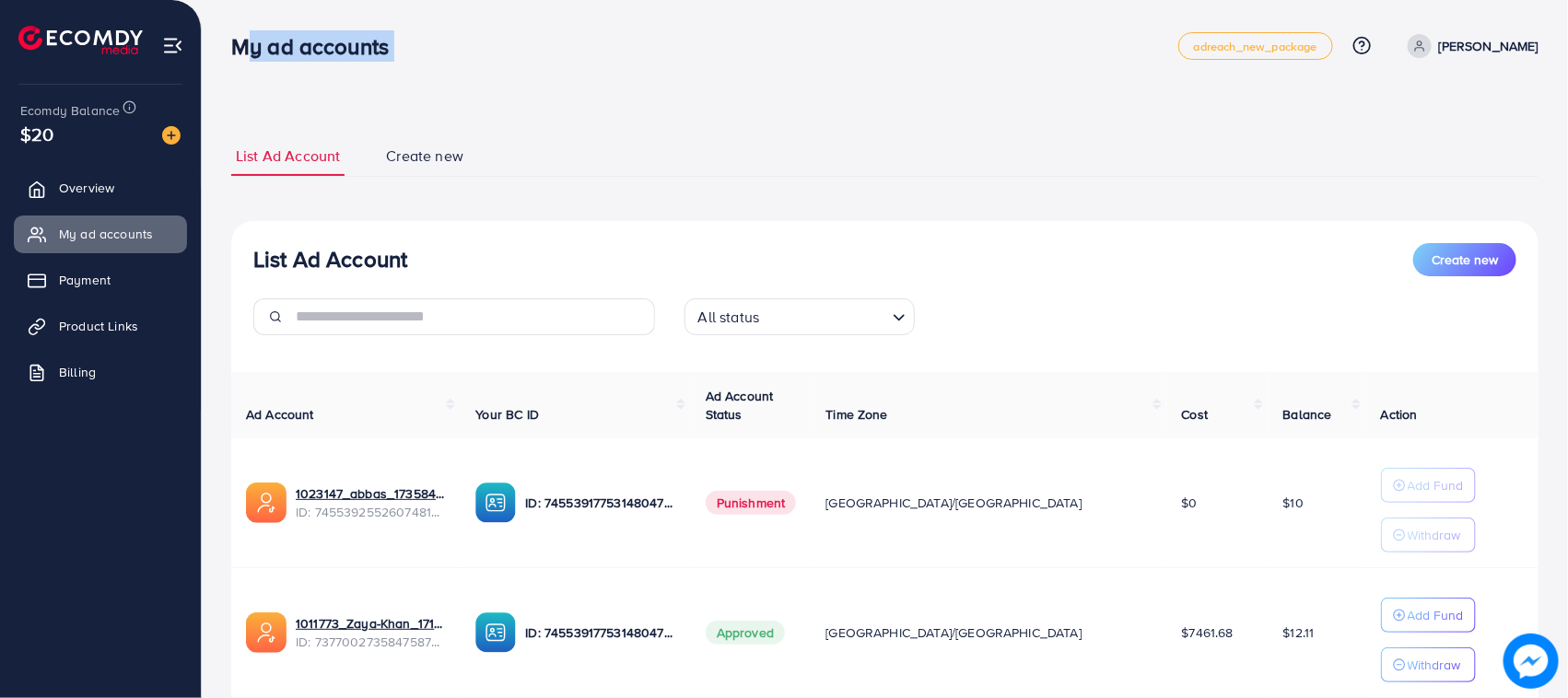
click at [242, 38] on h3 "My ad accounts" at bounding box center [317, 47] width 173 height 27
click at [265, 74] on nav "My ad accounts adreach_new_package Help Center Contact Support Plans and Pricin…" at bounding box center [884, 46] width 1307 height 65
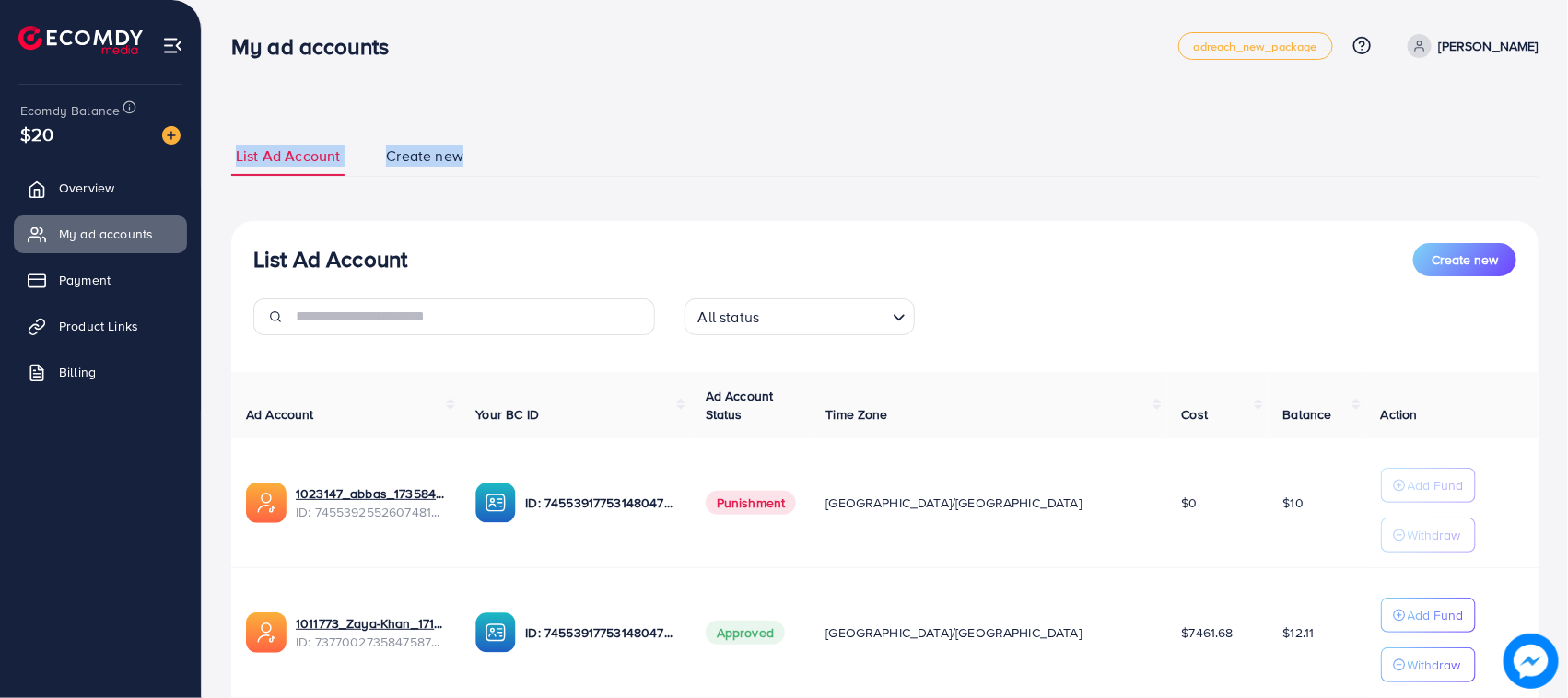
click at [463, 166] on div "List Ad Account Create new List Ad Account Create new All status Loading... Ad …" at bounding box center [884, 457] width 1307 height 688
click at [385, 130] on div "List Ad Account Create new List Ad Account Create new All status Loading... Ad …" at bounding box center [884, 457] width 1307 height 688
click at [265, 48] on h3 "My ad accounts" at bounding box center [317, 47] width 173 height 27
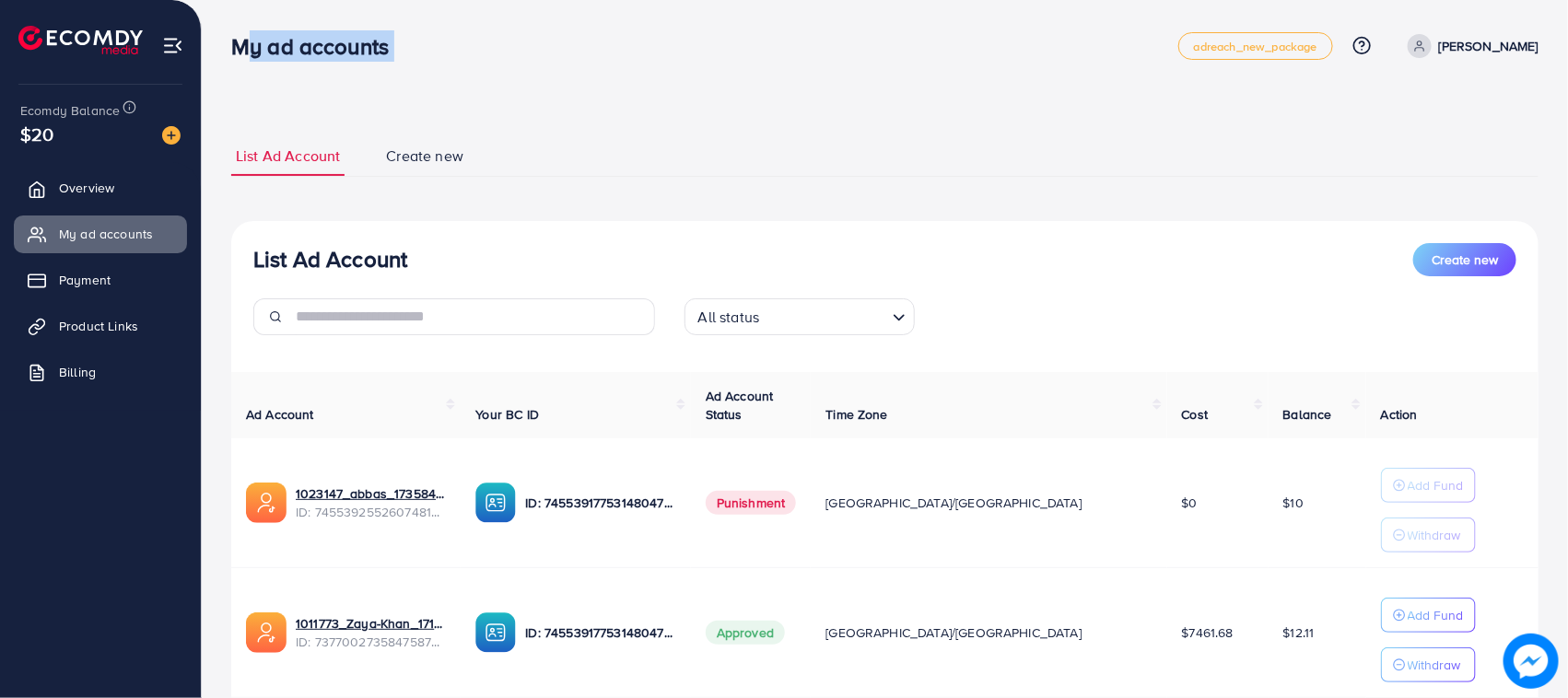
click at [265, 48] on h3 "My ad accounts" at bounding box center [317, 47] width 173 height 27
click at [269, 81] on div "List Ad Account Create new List Ad Account Create new All status Loading... Ad …" at bounding box center [884, 415] width 1366 height 831
click at [402, 262] on h3 "List Ad Account" at bounding box center [330, 259] width 154 height 27
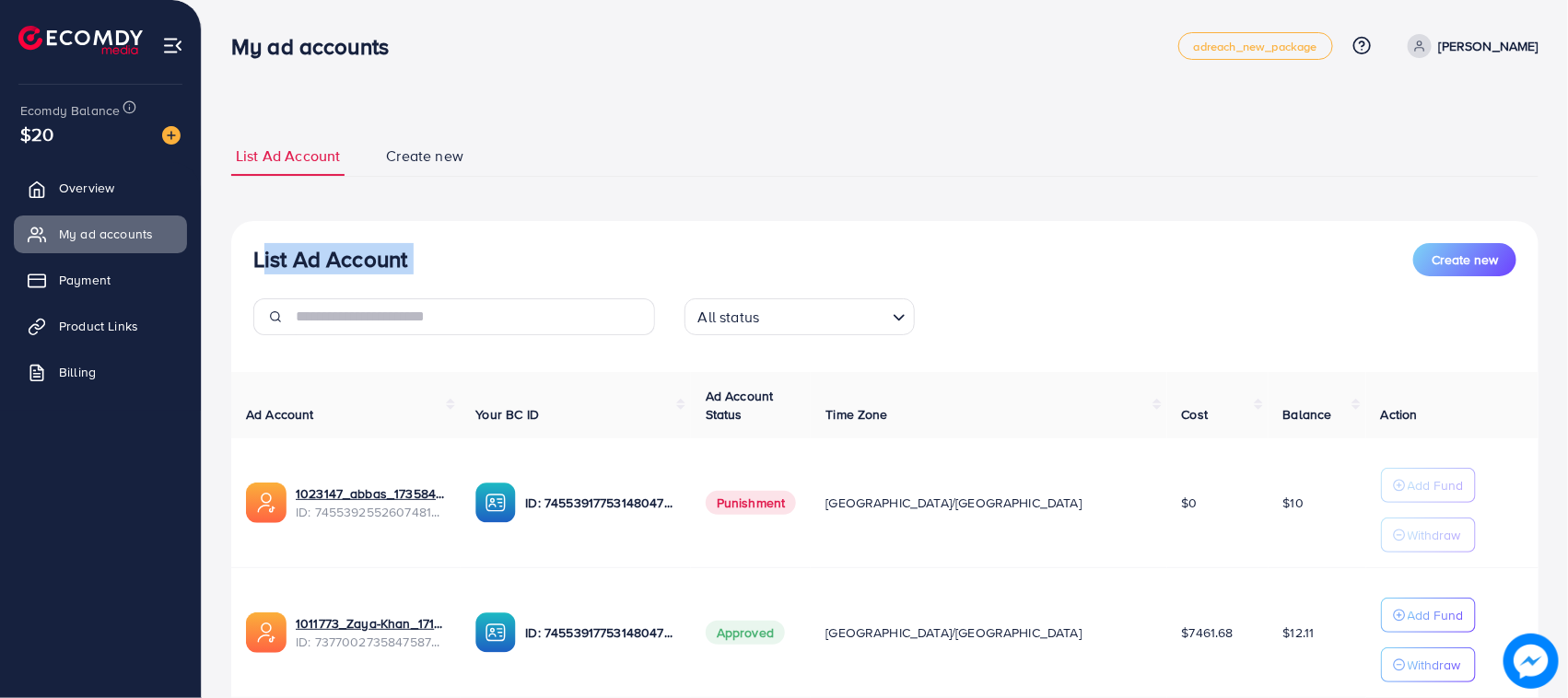
click at [402, 262] on h3 "List Ad Account" at bounding box center [330, 259] width 154 height 27
click at [417, 268] on div "List Ad Account Create new" at bounding box center [885, 260] width 1263 height 34
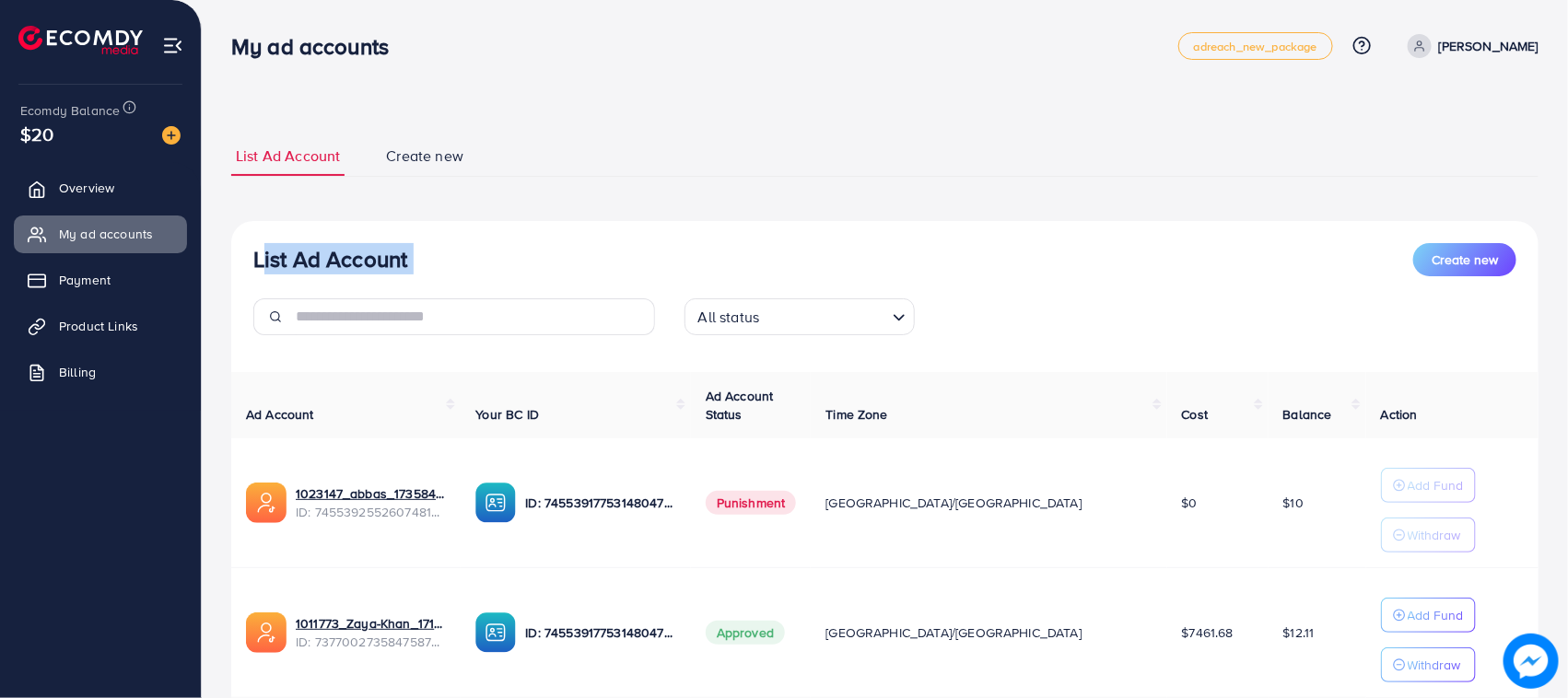
click at [438, 268] on div "List Ad Account Create new" at bounding box center [885, 260] width 1263 height 34
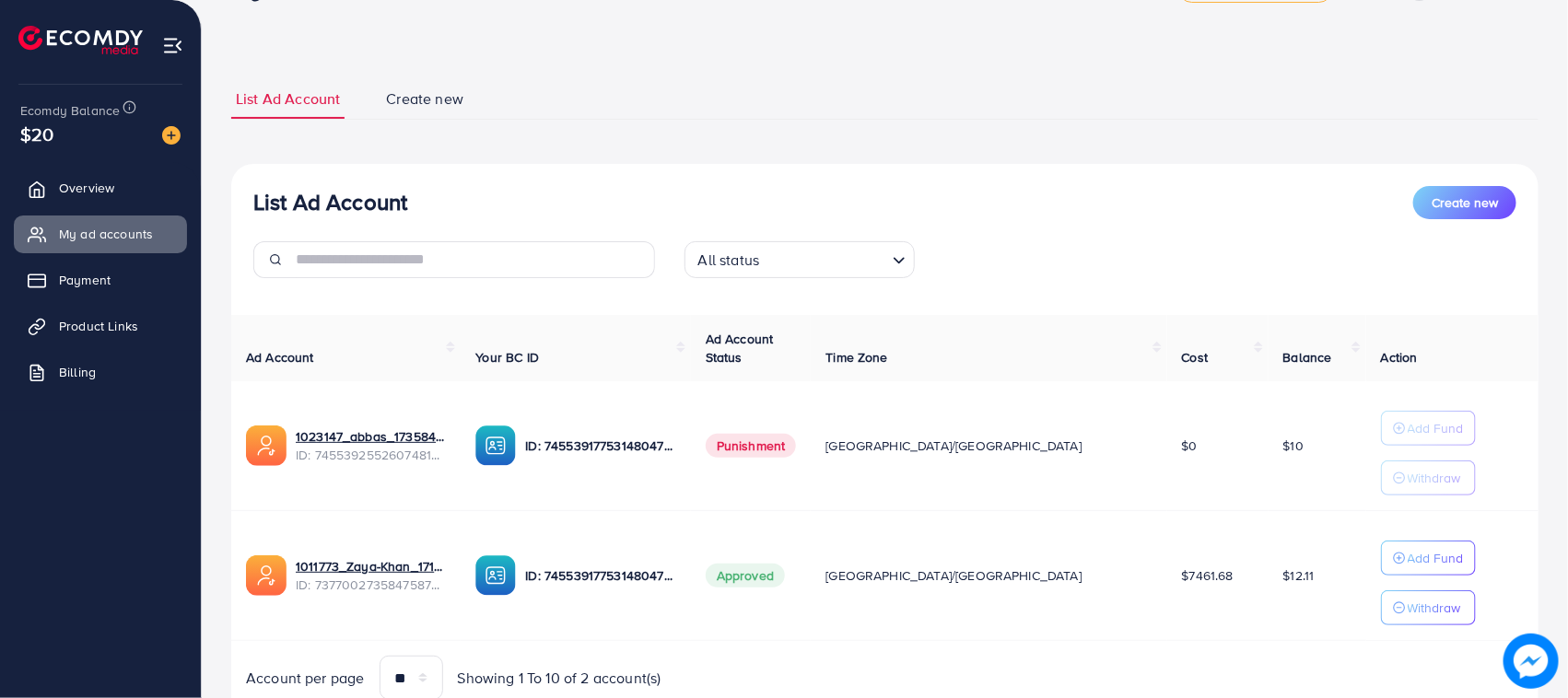
scroll to position [115, 0]
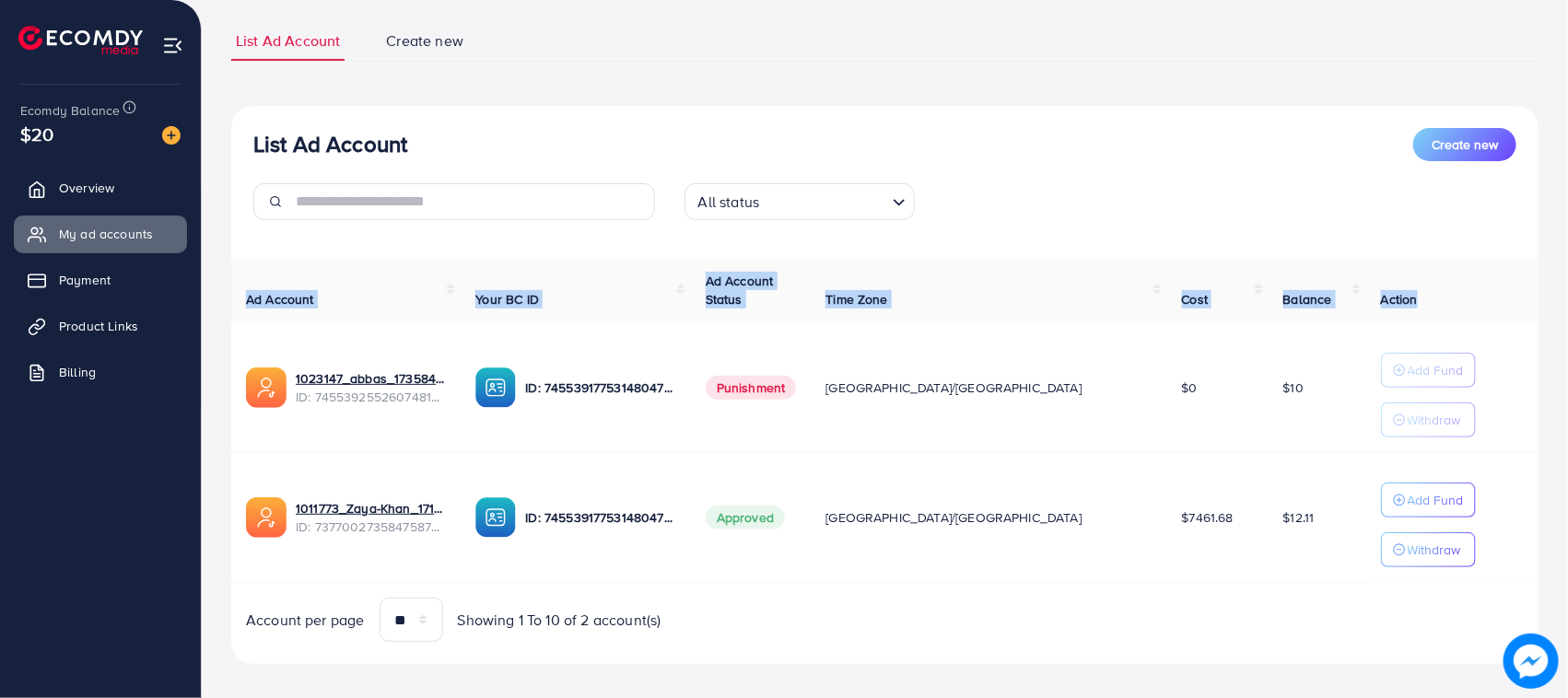
drag, startPoint x: 512, startPoint y: 295, endPoint x: 1409, endPoint y: 301, distance: 897.0
click at [1409, 301] on tr "Ad Account Your BC ID Ad Account Status Time Zone Cost Balance Action" at bounding box center [884, 290] width 1307 height 67
click at [1409, 301] on th "Action" at bounding box center [1451, 290] width 173 height 67
drag, startPoint x: 1409, startPoint y: 301, endPoint x: 215, endPoint y: 305, distance: 1194.0
click at [215, 305] on div "List Ad Account Create new List Ad Account Create new All status Loading... Ad …" at bounding box center [884, 300] width 1366 height 831
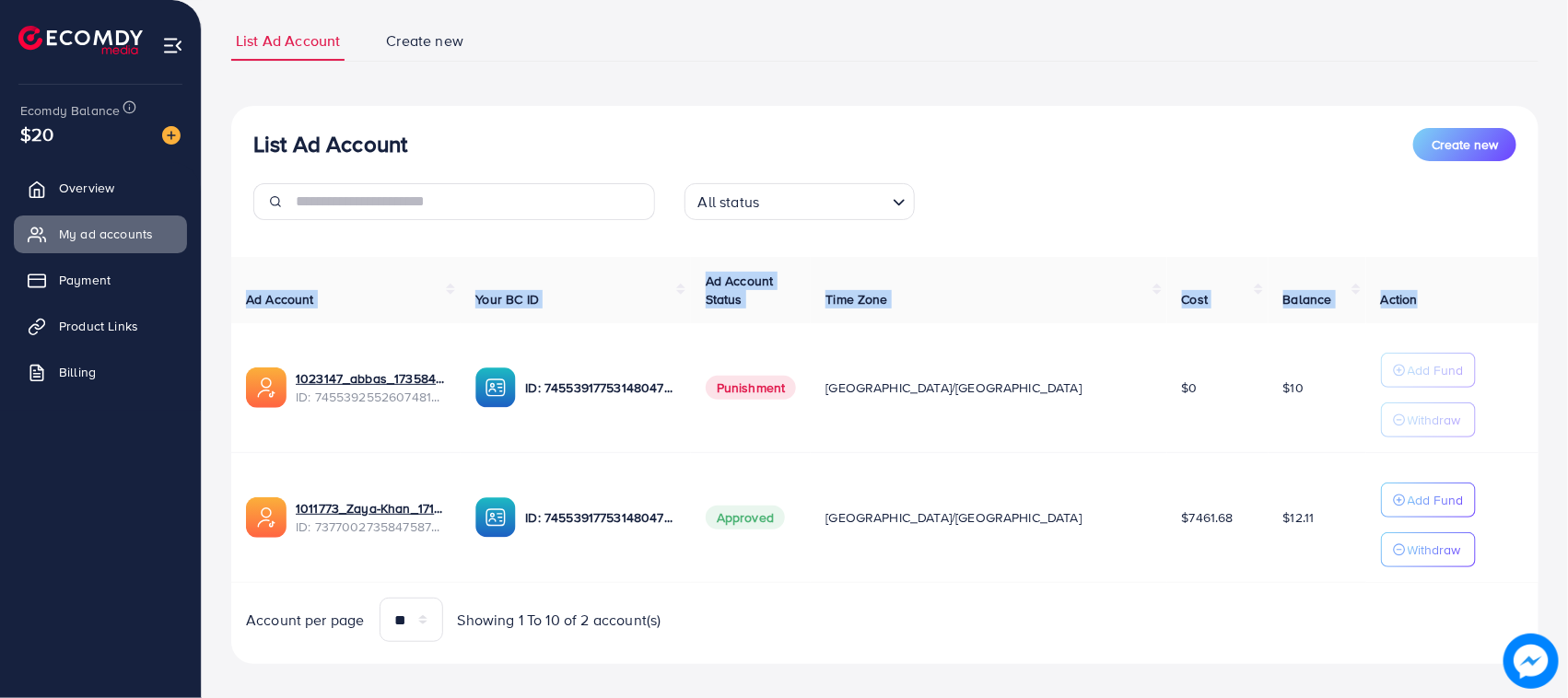
click at [215, 305] on div "List Ad Account Create new List Ad Account Create new All status Loading... Ad …" at bounding box center [884, 300] width 1366 height 831
click at [215, 302] on div "List Ad Account Create new List Ad Account Create new All status Loading... Ad …" at bounding box center [884, 300] width 1366 height 831
click at [216, 301] on div "List Ad Account Create new List Ad Account Create new All status Loading... Ad …" at bounding box center [884, 300] width 1366 height 831
click at [274, 274] on th "Ad Account" at bounding box center [346, 290] width 229 height 67
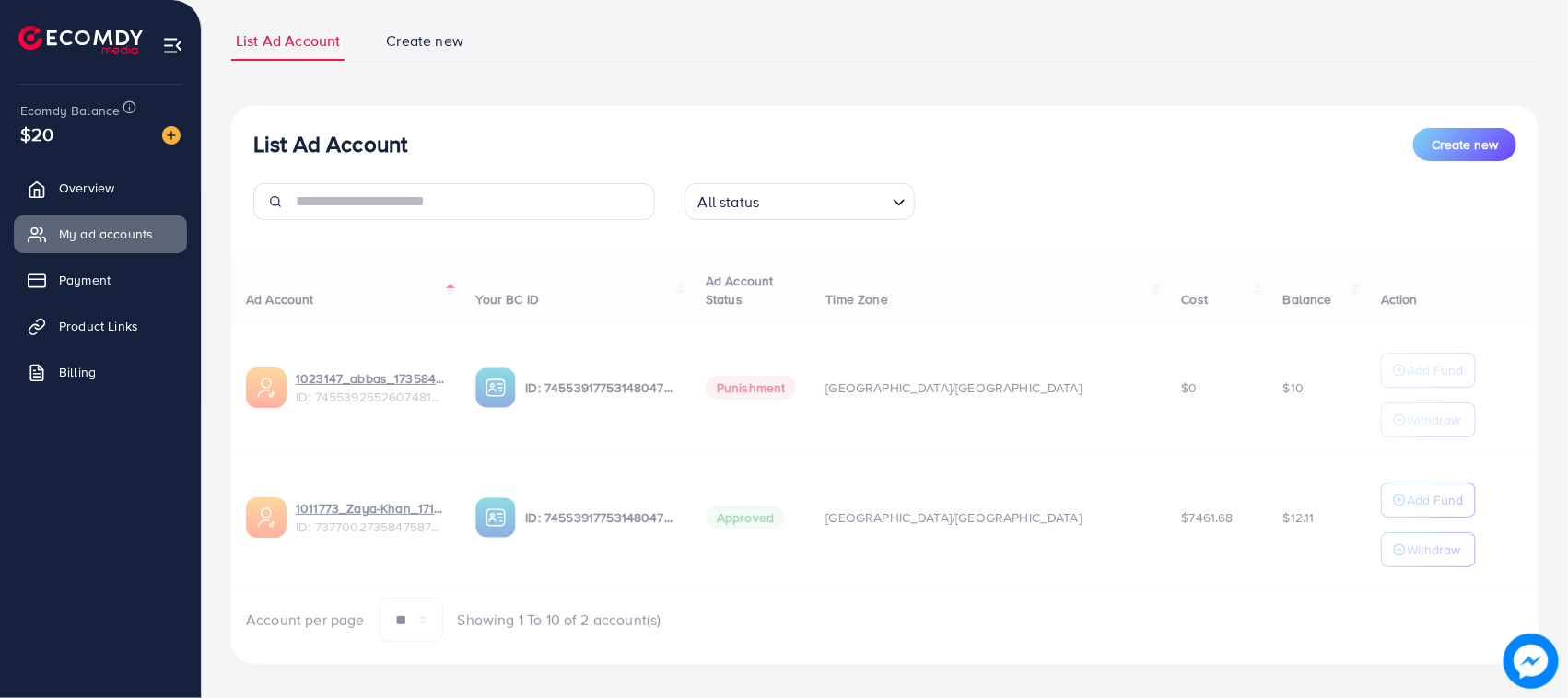
click at [267, 273] on div "Ad Account Your BC ID Ad Account Status Time Zone Cost Balance Action 1023147_a…" at bounding box center [884, 450] width 1307 height 386
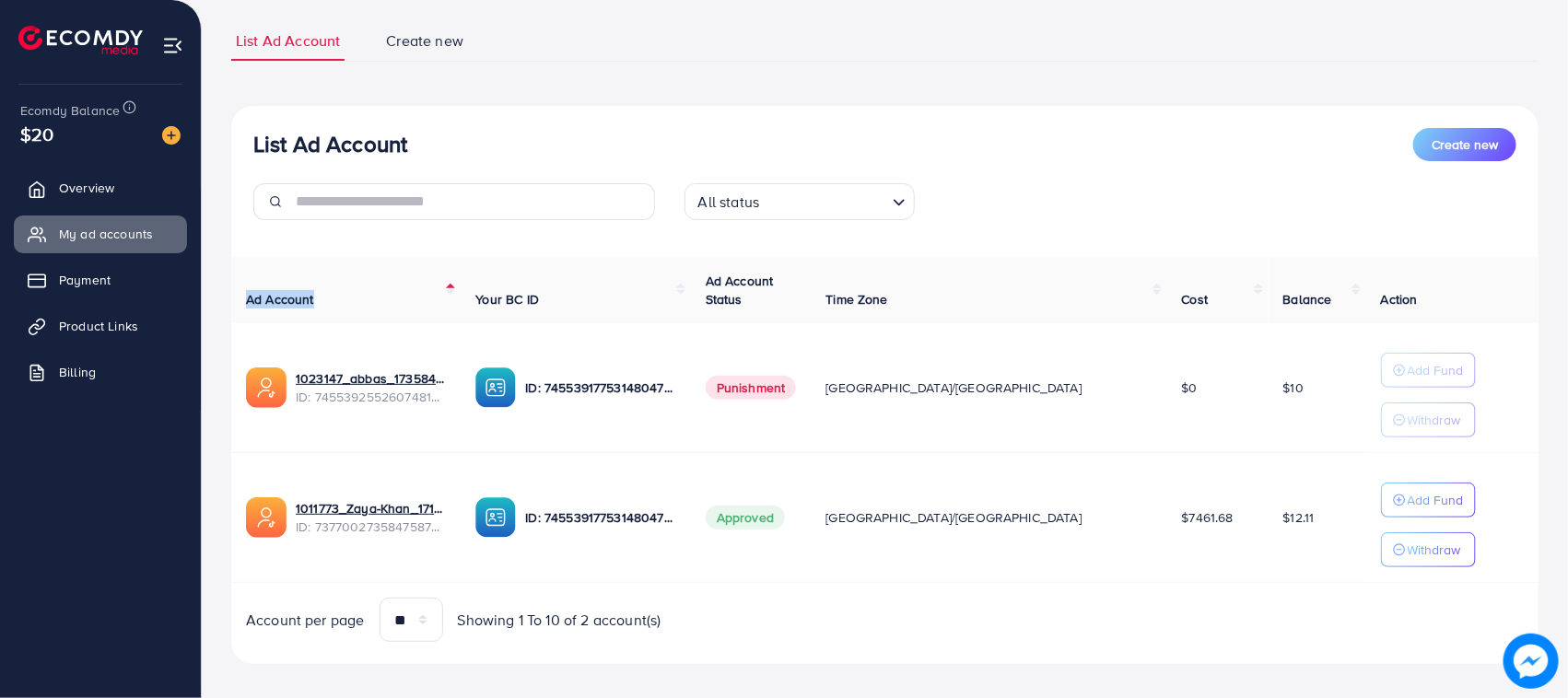
click at [259, 279] on th "Ad Account" at bounding box center [346, 290] width 229 height 67
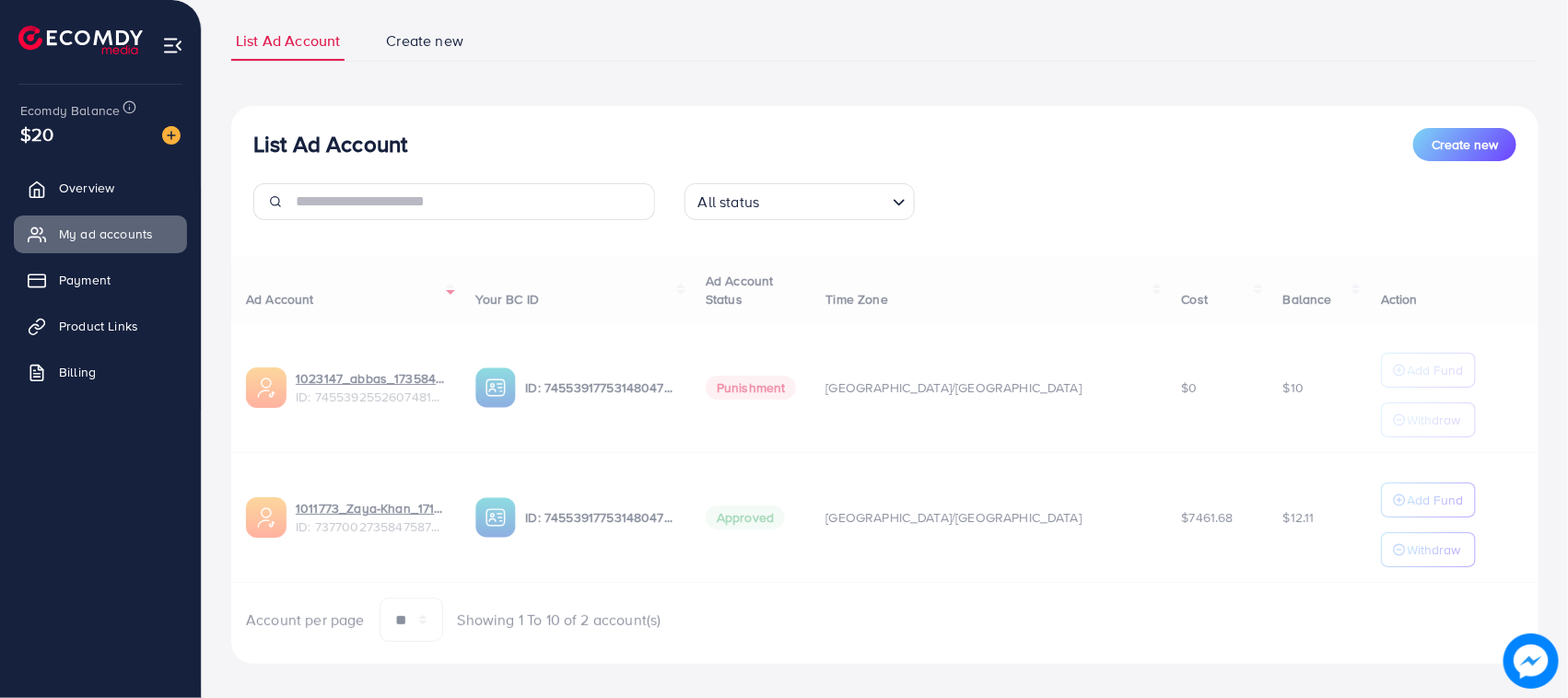
click at [249, 279] on div "Ad Account Your BC ID Ad Account Status Time Zone Cost Balance Action 1023147_a…" at bounding box center [884, 450] width 1307 height 386
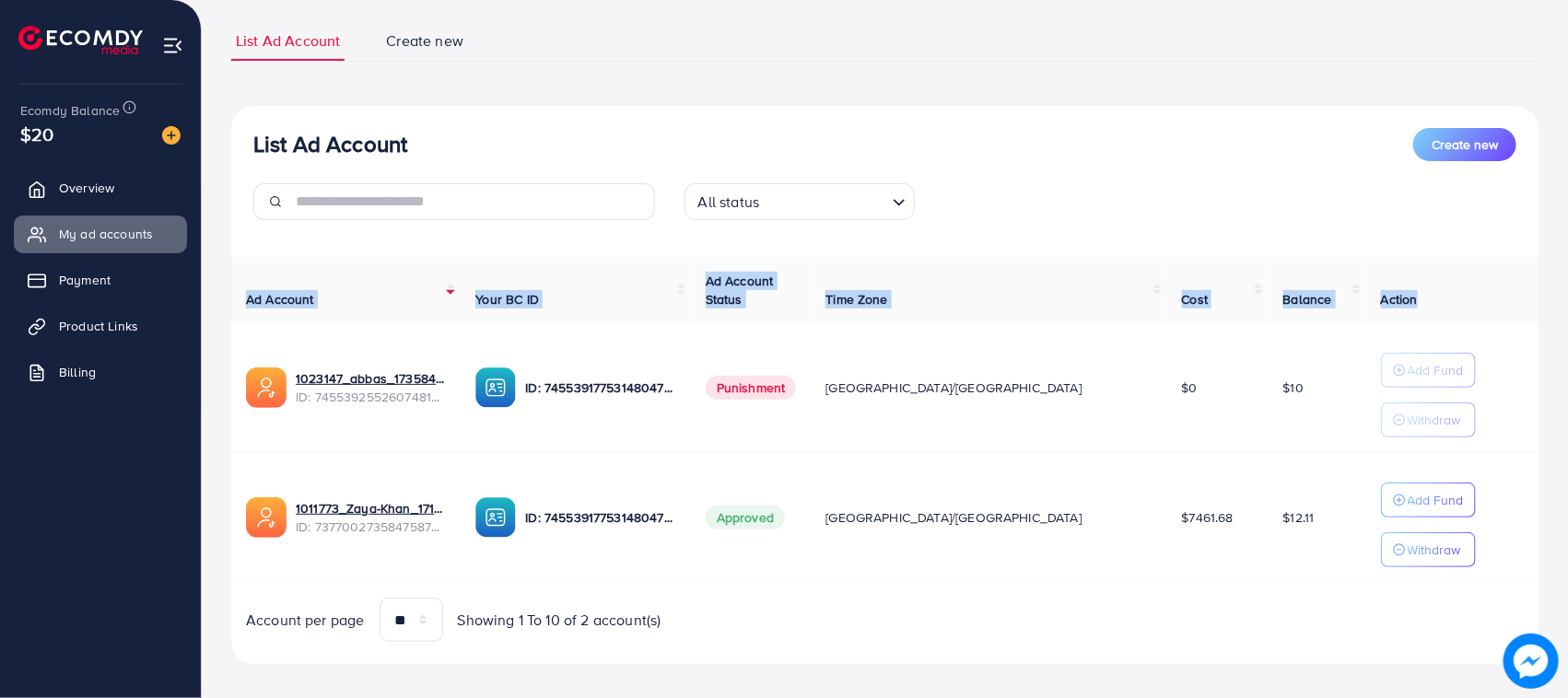
drag, startPoint x: 249, startPoint y: 279, endPoint x: 1398, endPoint y: 283, distance: 1149.0
click at [1398, 283] on tr "Ad Account Your BC ID Ad Account Status Time Zone Cost Balance Action" at bounding box center [884, 290] width 1307 height 67
click at [1398, 283] on th "Action" at bounding box center [1451, 290] width 173 height 67
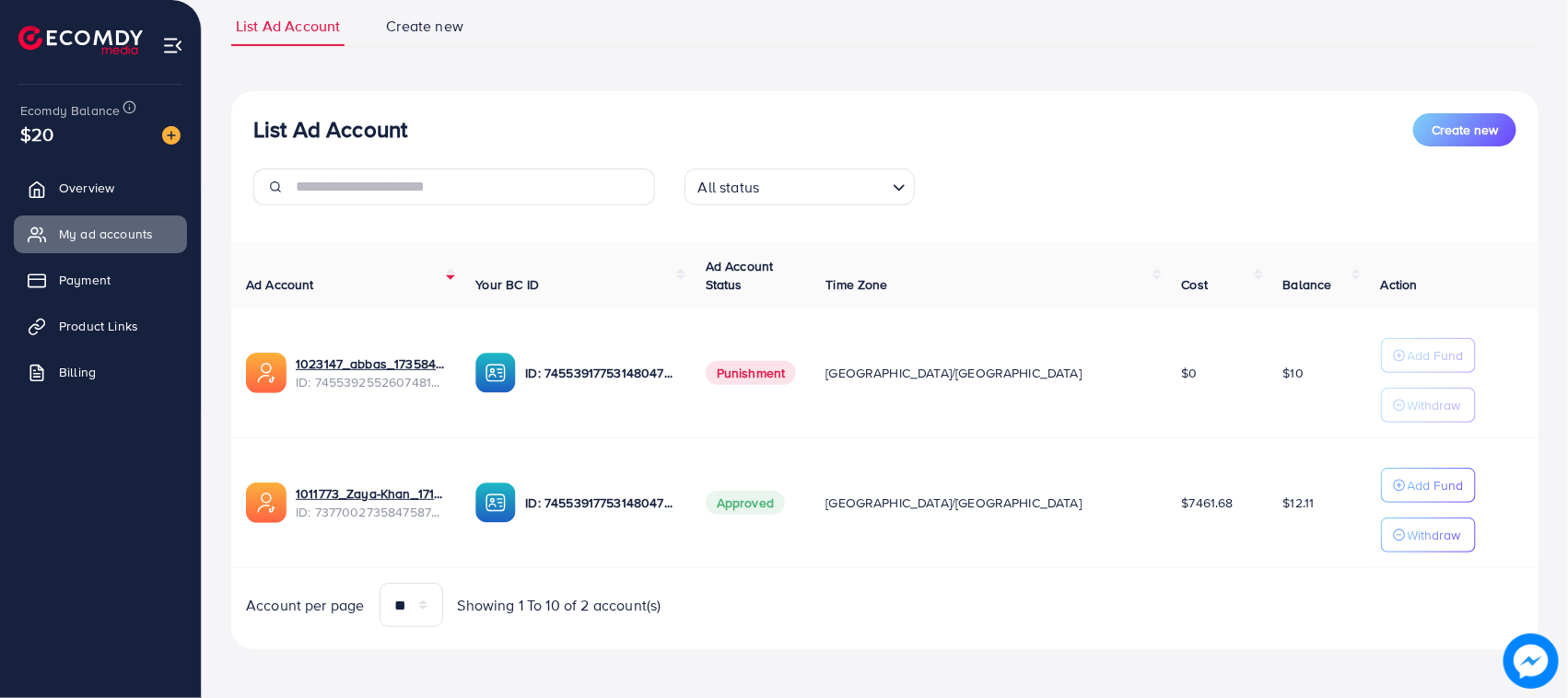
scroll to position [134, 0]
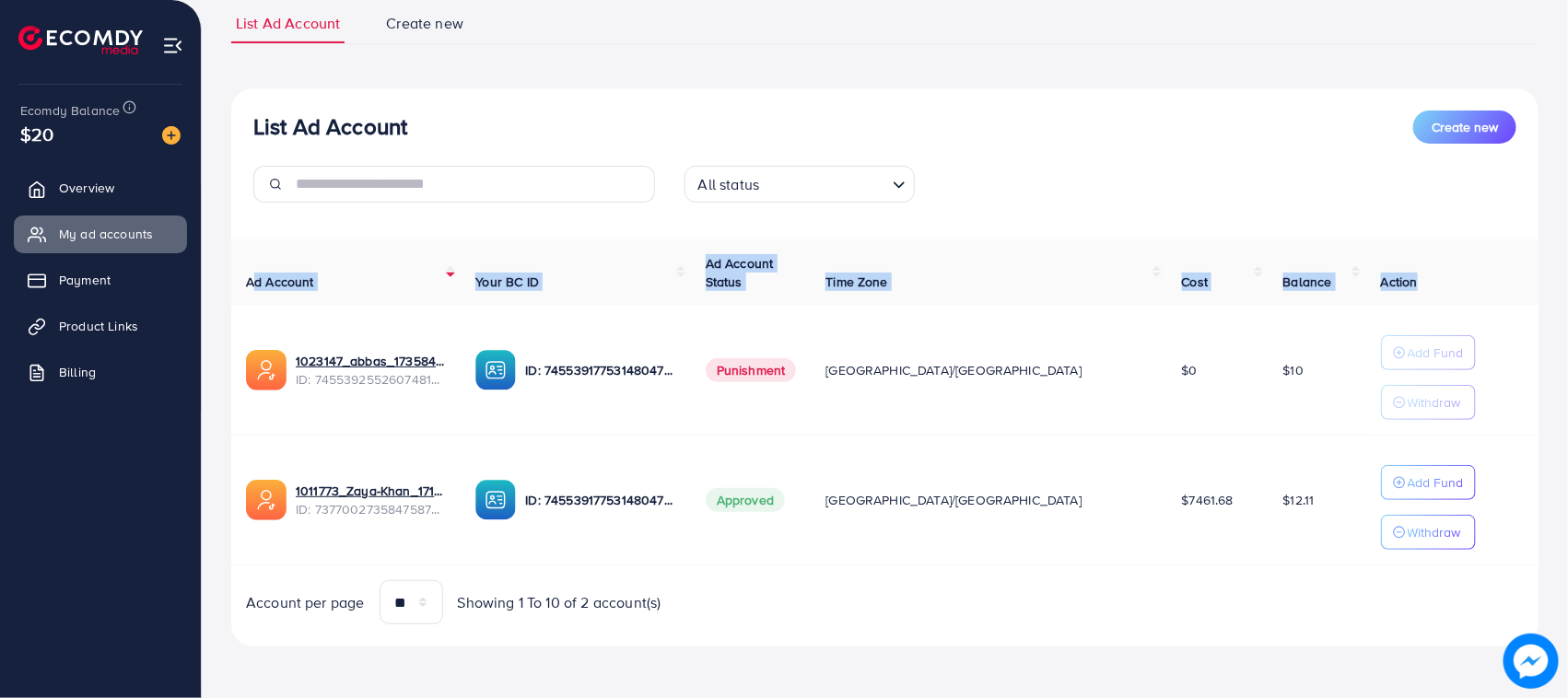
drag, startPoint x: 1387, startPoint y: 288, endPoint x: 244, endPoint y: 296, distance: 1143.0
click at [247, 298] on tr "Ad Account Your BC ID Ad Account Status Time Zone Cost Balance Action" at bounding box center [884, 273] width 1307 height 67
click at [240, 290] on th "Ad Account" at bounding box center [346, 273] width 229 height 67
click at [241, 257] on th "Ad Account" at bounding box center [346, 273] width 229 height 67
drag, startPoint x: 277, startPoint y: 258, endPoint x: 1389, endPoint y: 265, distance: 1112.0
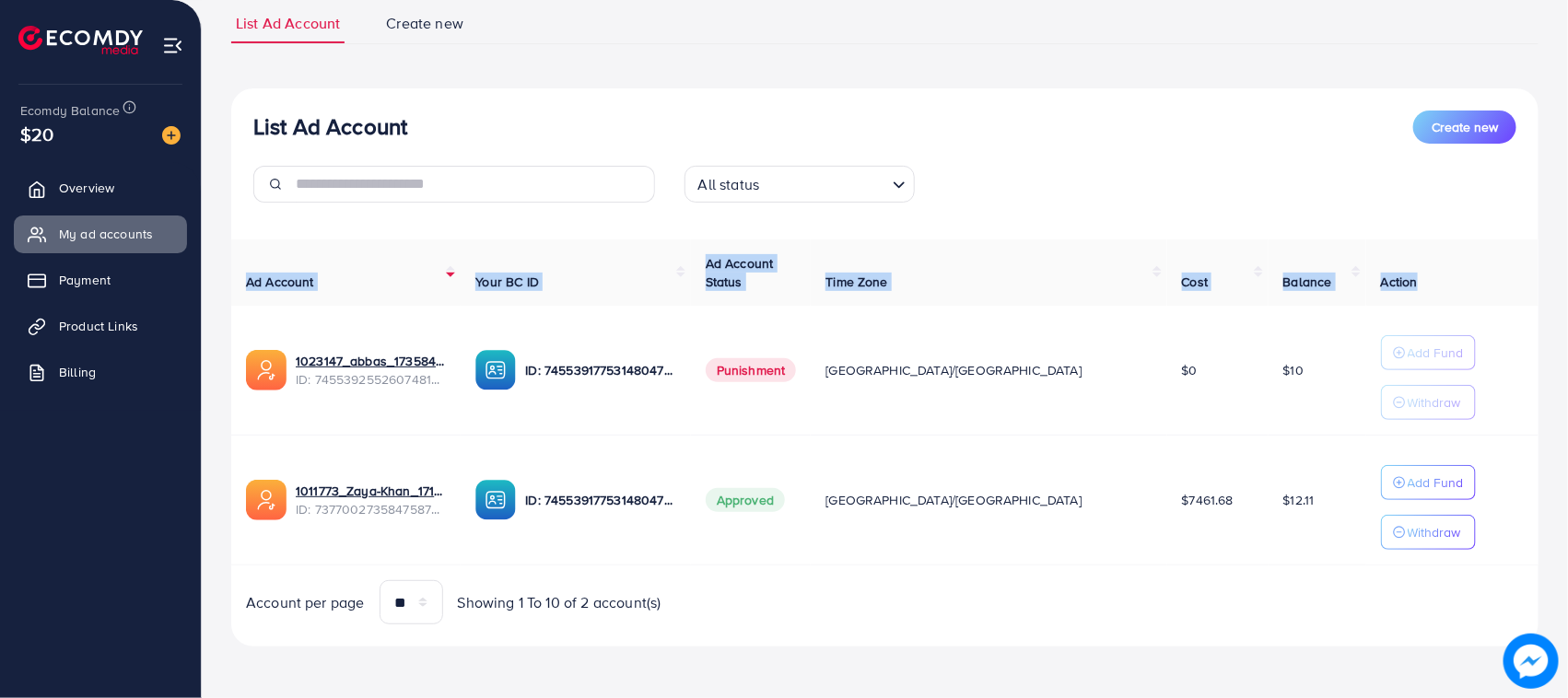
click at [1389, 265] on div "Ad Account Your BC ID Ad Account Status Time Zone Cost Balance Action 1023147_a…" at bounding box center [884, 433] width 1307 height 386
click at [1389, 265] on th "Action" at bounding box center [1451, 273] width 173 height 67
drag, startPoint x: 1389, startPoint y: 265, endPoint x: 224, endPoint y: 278, distance: 1165.1
click at [224, 278] on div "List Ad Account Create new List Ad Account Create new All status Loading... Ad …" at bounding box center [884, 283] width 1366 height 831
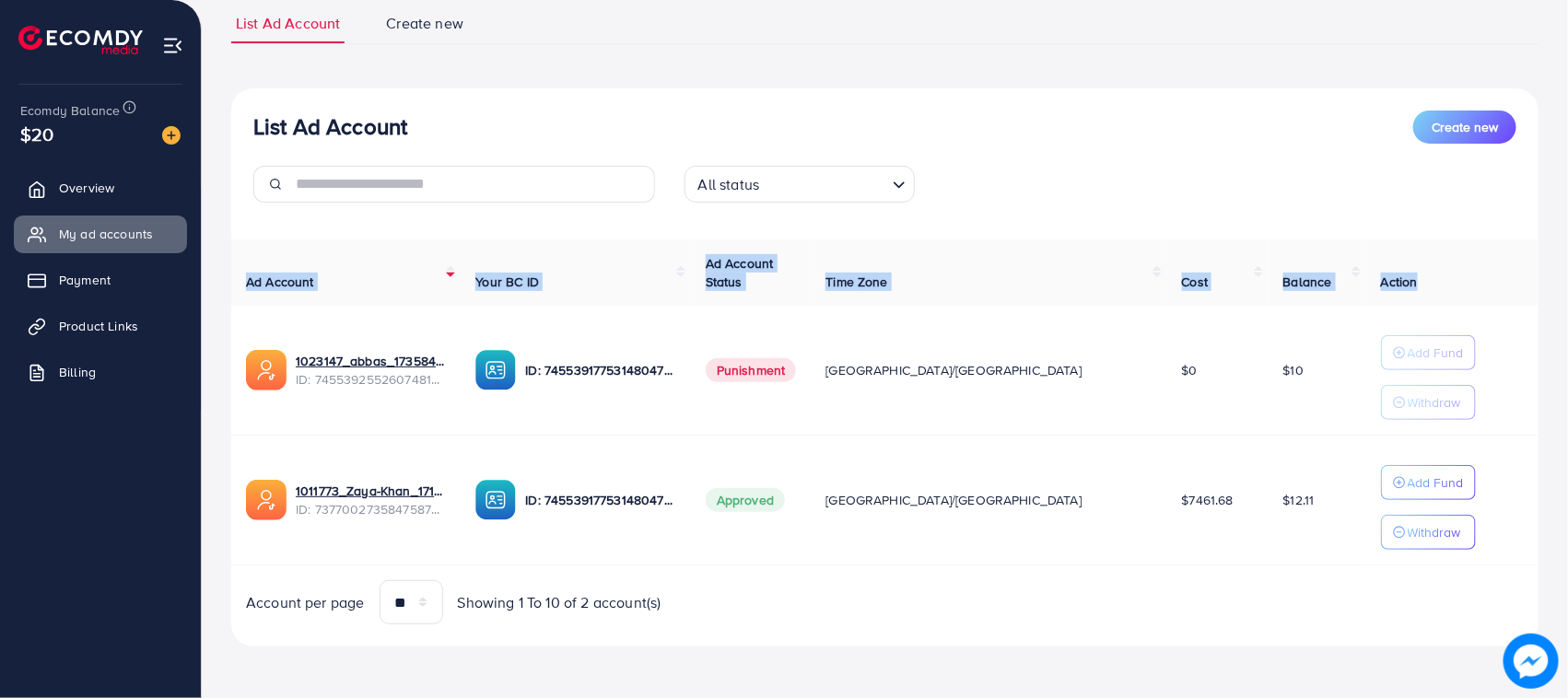
drag, startPoint x: 224, startPoint y: 278, endPoint x: 1383, endPoint y: 264, distance: 1159.1
click at [1383, 264] on div "List Ad Account Create new List Ad Account Create new All status Loading... Ad …" at bounding box center [884, 283] width 1366 height 831
click at [1383, 264] on th "Action" at bounding box center [1451, 273] width 173 height 67
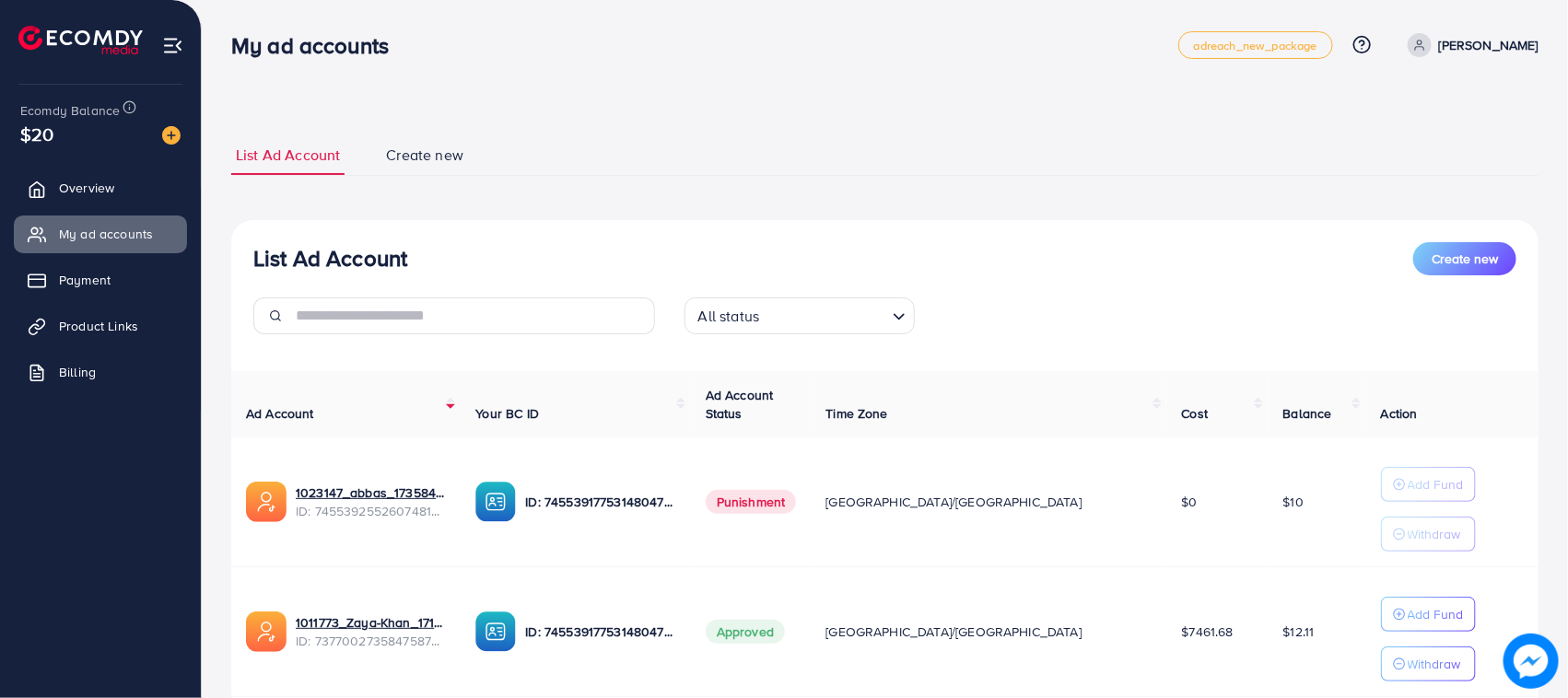
scroll to position [0, 0]
click at [321, 272] on h3 "List Ad Account" at bounding box center [330, 259] width 154 height 27
click at [376, 270] on h3 "List Ad Account" at bounding box center [330, 259] width 154 height 27
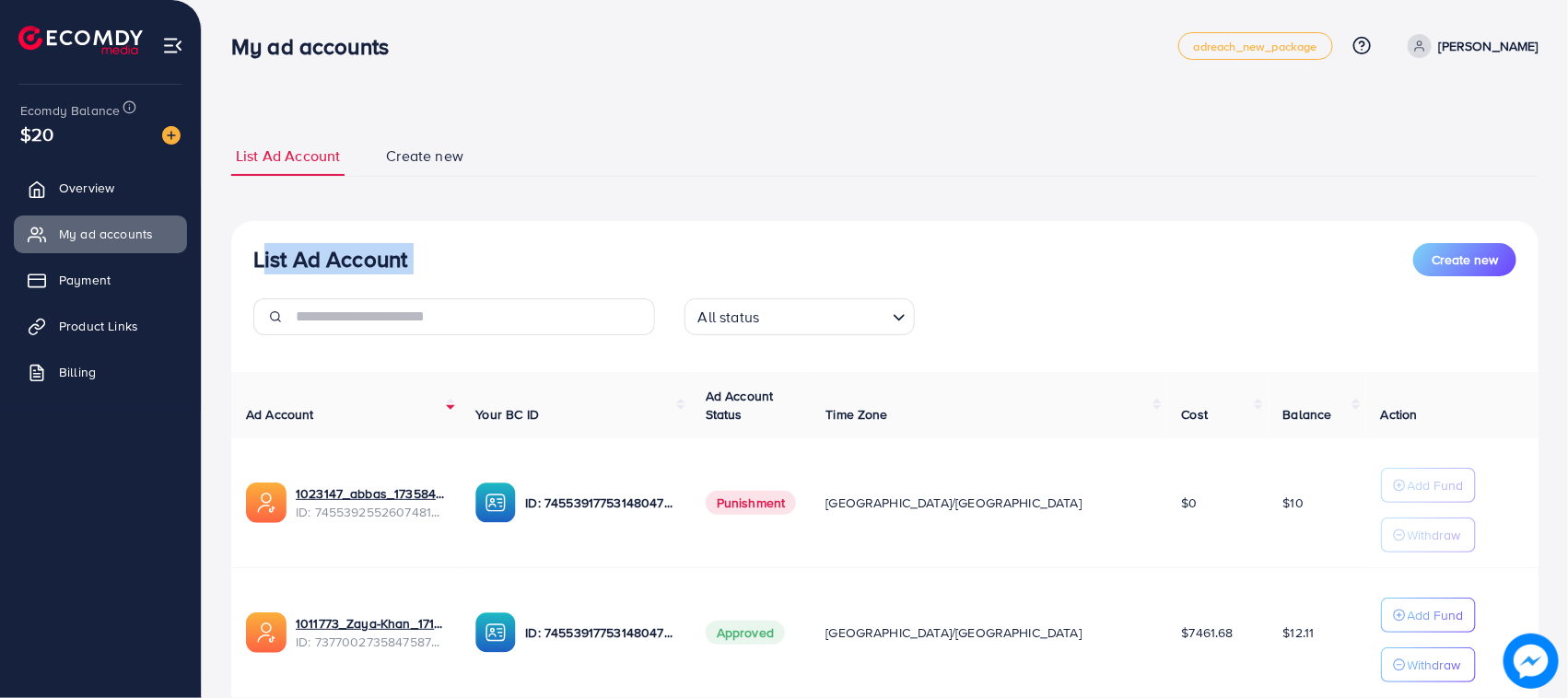
drag, startPoint x: 406, startPoint y: 262, endPoint x: 232, endPoint y: 272, distance: 174.3
click at [232, 272] on div "List Ad Account Create new All status Loading..." at bounding box center [884, 297] width 1307 height 107
click at [254, 257] on h3 "List Ad Account" at bounding box center [330, 259] width 154 height 27
drag, startPoint x: 254, startPoint y: 257, endPoint x: 445, endPoint y: 255, distance: 191.0
click at [445, 255] on div "List Ad Account Create new" at bounding box center [885, 260] width 1263 height 34
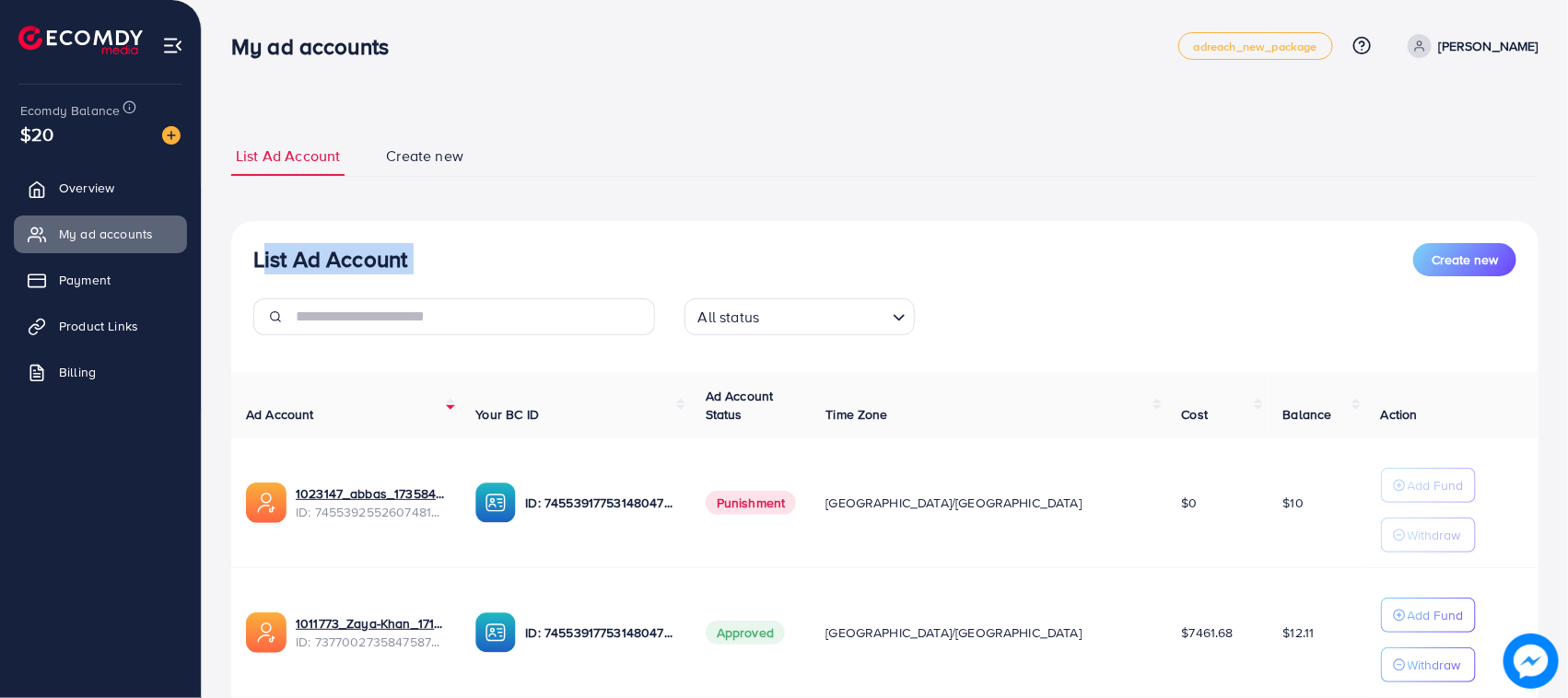
click at [443, 255] on div "List Ad Account Create new" at bounding box center [885, 260] width 1263 height 34
click at [534, 119] on div "List Ad Account Create new List Ad Account Create new All status Loading... Ad …" at bounding box center [884, 457] width 1307 height 688
drag, startPoint x: 537, startPoint y: 127, endPoint x: 238, endPoint y: 70, distance: 304.4
click at [245, 89] on div "List Ad Account Create new List Ad Account Create new All status Loading... Ad …" at bounding box center [884, 415] width 1366 height 831
click at [237, 49] on h3 "My ad accounts" at bounding box center [317, 47] width 173 height 27
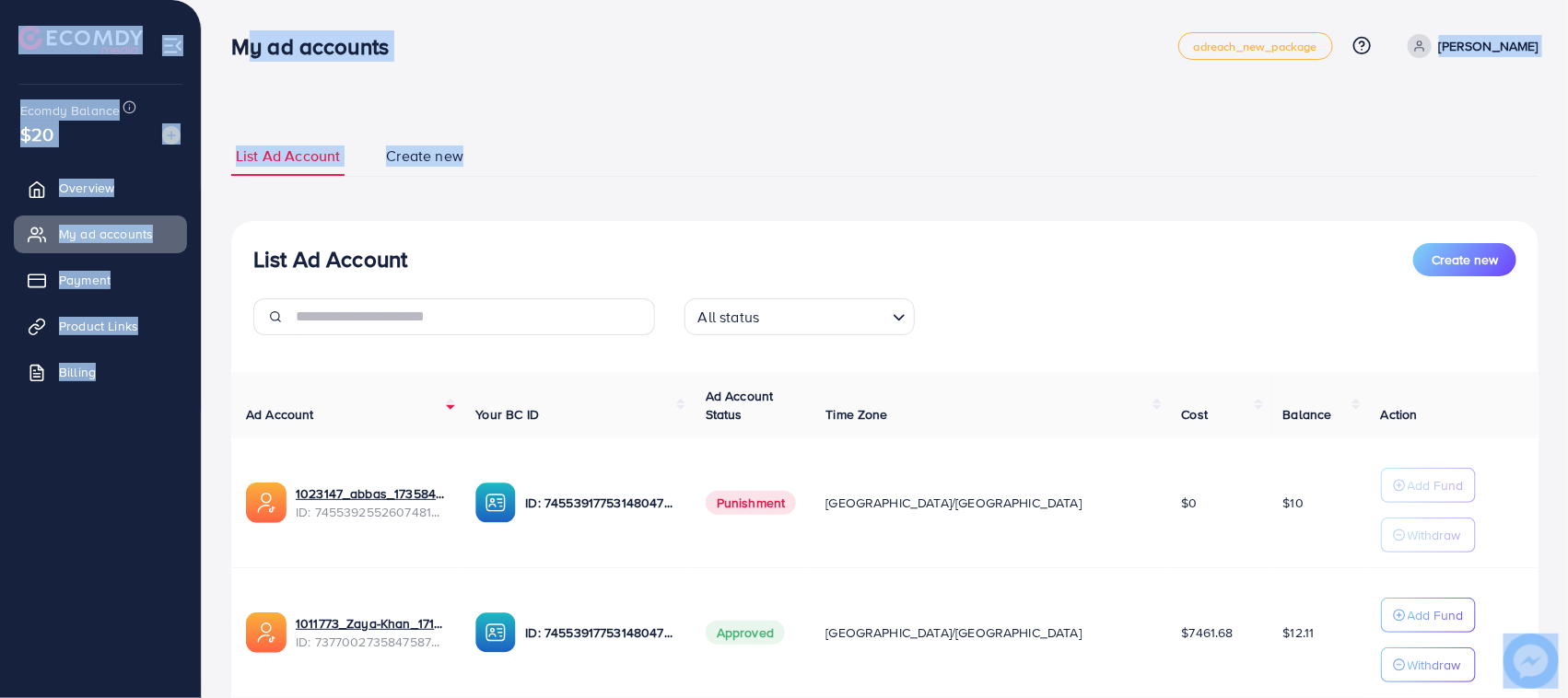
drag, startPoint x: 237, startPoint y: 49, endPoint x: 438, endPoint y: 160, distance: 229.6
click at [438, 160] on div "My ad accounts adreach_new_package Help Center Contact Support Plans and Pricin…" at bounding box center [784, 415] width 1568 height 831
click at [406, 124] on div "List Ad Account Create new List Ad Account Create new All status Loading... Ad …" at bounding box center [884, 457] width 1307 height 688
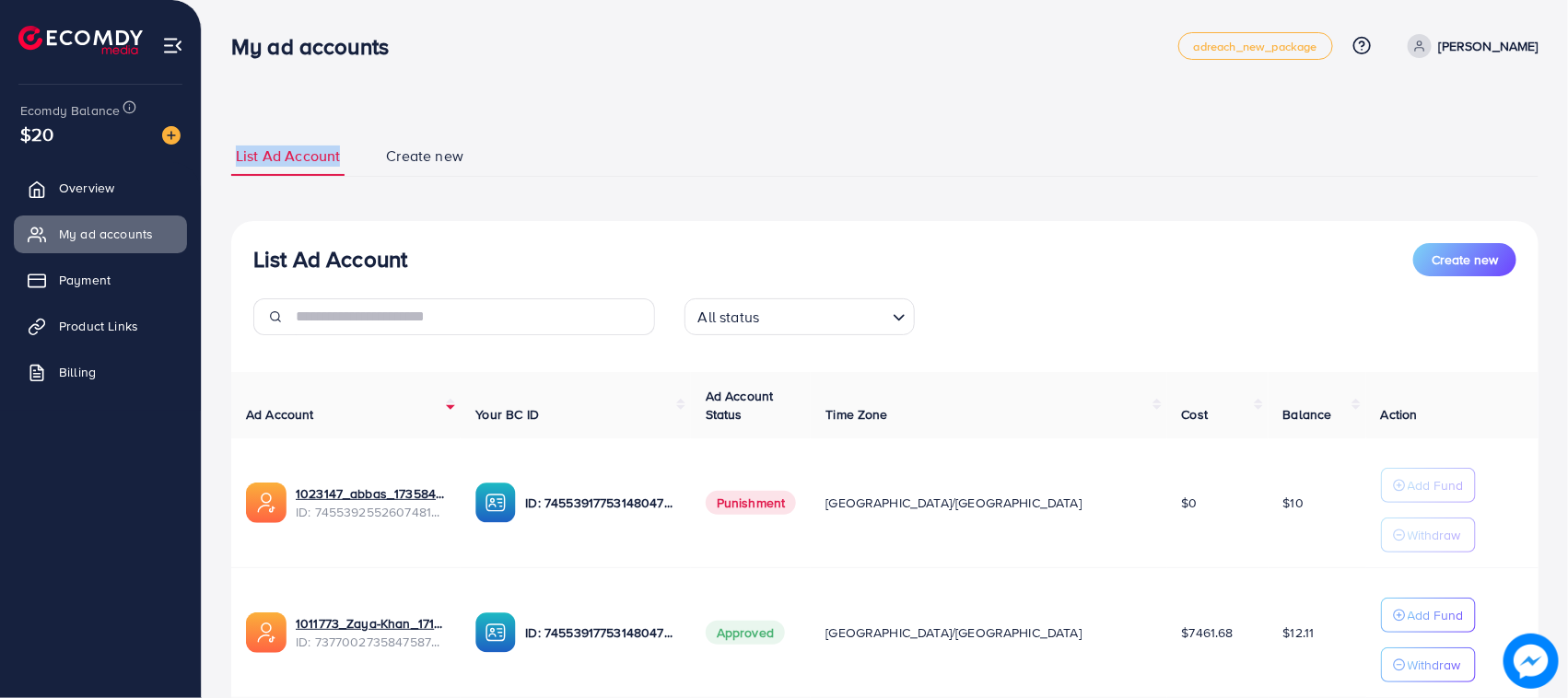
drag, startPoint x: 217, startPoint y: 140, endPoint x: 339, endPoint y: 152, distance: 122.6
click at [339, 152] on div "List Ad Account Create new List Ad Account Create new All status Loading... Ad …" at bounding box center [884, 415] width 1366 height 831
click at [329, 122] on div "List Ad Account Create new List Ad Account Create new All status Loading... Ad …" at bounding box center [884, 457] width 1307 height 688
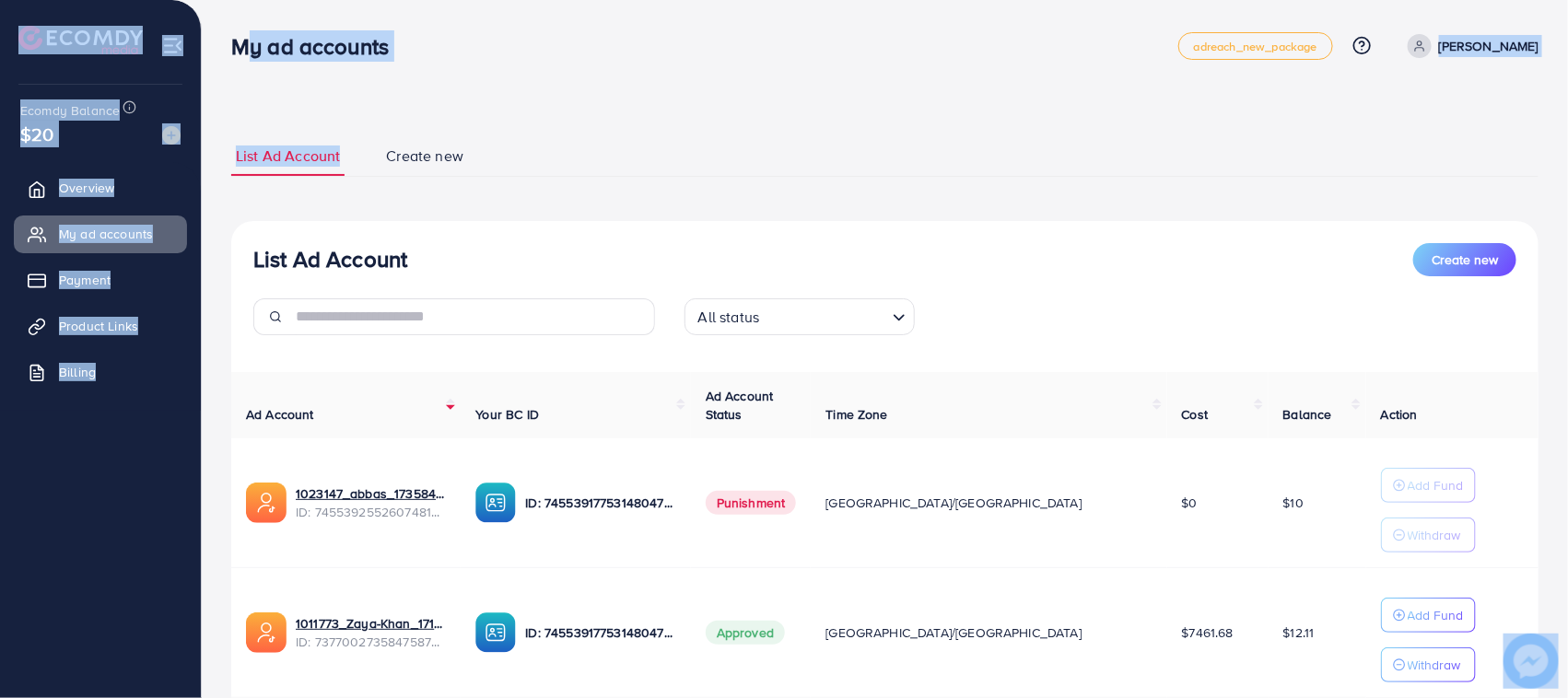
drag, startPoint x: 236, startPoint y: 43, endPoint x: 351, endPoint y: 166, distance: 168.4
click at [351, 166] on div "My ad accounts adreach_new_package Help Center Contact Support Plans and Pricin…" at bounding box center [784, 415] width 1568 height 831
click at [337, 118] on div "List Ad Account Create new List Ad Account Create new All status Loading... Ad …" at bounding box center [884, 457] width 1307 height 688
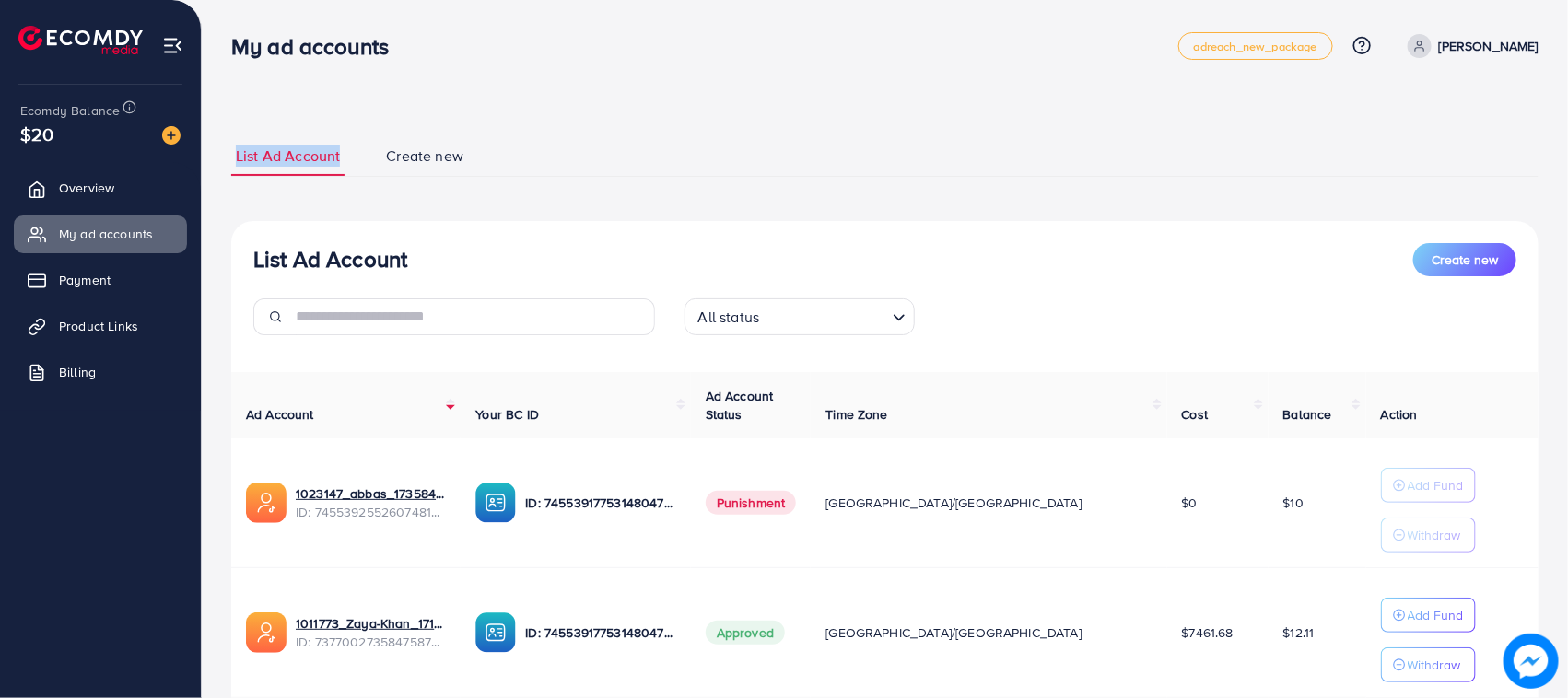
drag, startPoint x: 346, startPoint y: 155, endPoint x: 226, endPoint y: 173, distance: 121.3
click at [226, 173] on div "List Ad Account Create new List Ad Account Create new All status Loading... Ad …" at bounding box center [884, 415] width 1366 height 831
click at [232, 111] on div "List Ad Account Create new List Ad Account Create new All status Loading... Ad …" at bounding box center [884, 415] width 1366 height 831
drag, startPoint x: 236, startPoint y: 50, endPoint x: 435, endPoint y: 72, distance: 200.2
click at [435, 72] on nav "My ad accounts adreach_new_package Help Center Contact Support Plans and Pricin…" at bounding box center [884, 46] width 1307 height 65
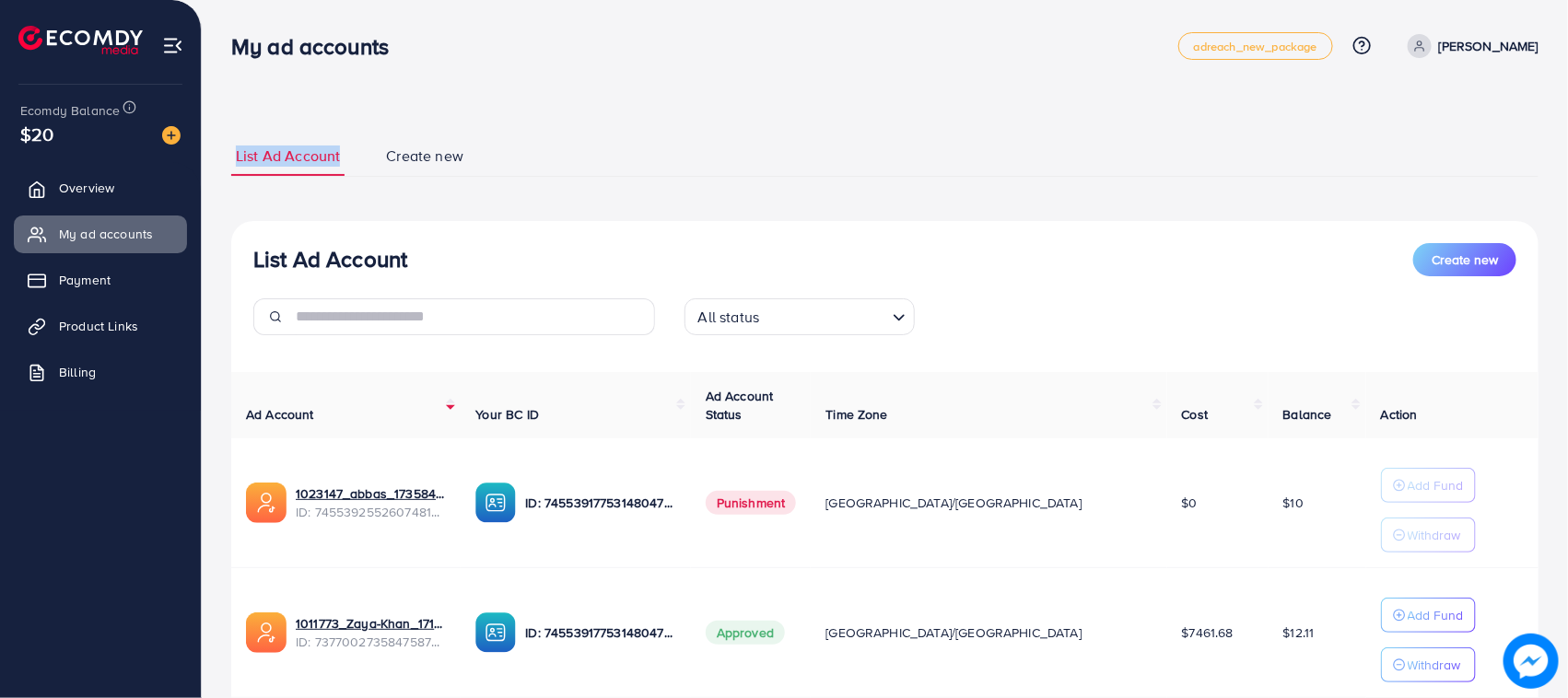
click at [371, 72] on nav "My ad accounts adreach_new_package Help Center Contact Support Plans and Pricin…" at bounding box center [884, 46] width 1307 height 65
click at [339, 51] on h3 "My ad accounts" at bounding box center [317, 47] width 173 height 27
click at [327, 74] on nav "My ad accounts adreach_new_package Help Center Contact Support Plans and Pricin…" at bounding box center [884, 46] width 1307 height 65
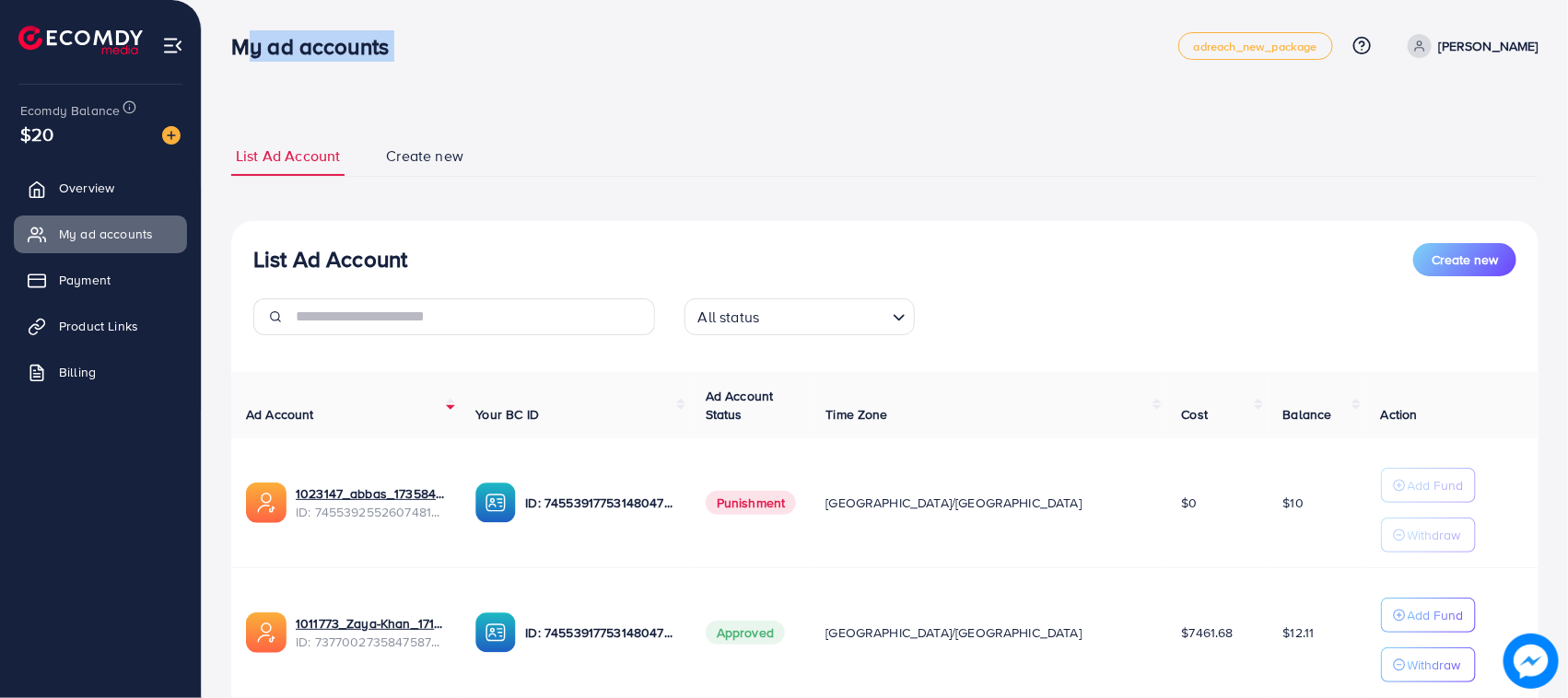
drag, startPoint x: 236, startPoint y: 35, endPoint x: 385, endPoint y: 46, distance: 149.4
click at [385, 46] on h3 "My ad accounts" at bounding box center [317, 47] width 173 height 27
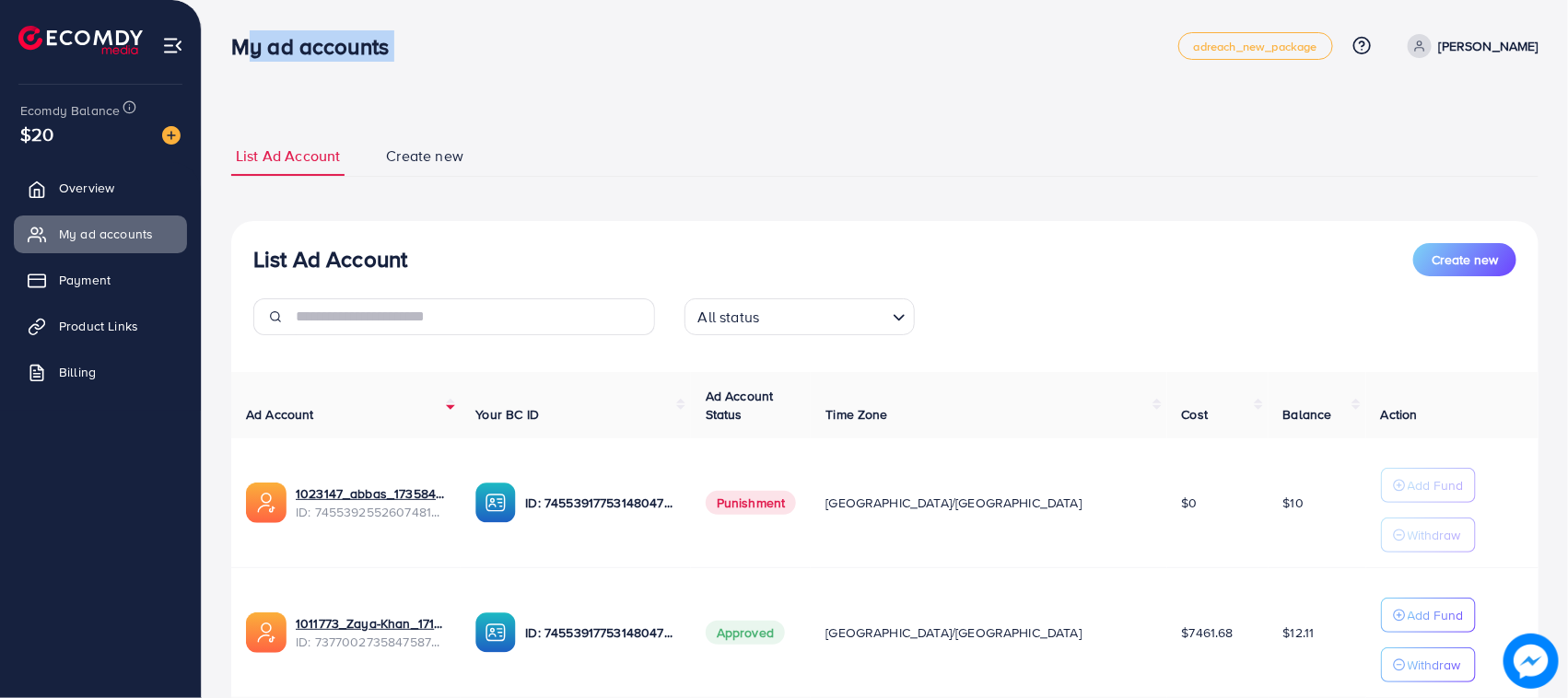
click at [382, 64] on div "My ad accounts adreach_new_package Help Center Contact Support Plans and Pricin…" at bounding box center [884, 46] width 1307 height 51
drag, startPoint x: 232, startPoint y: 42, endPoint x: 403, endPoint y: 63, distance: 172.3
click at [403, 63] on div "My ad accounts adreach_new_package Help Center Contact Support Plans and Pricin…" at bounding box center [884, 46] width 1307 height 51
click at [392, 62] on div "My ad accounts adreach_new_package Help Center Contact Support Plans and Pricin…" at bounding box center [884, 46] width 1307 height 51
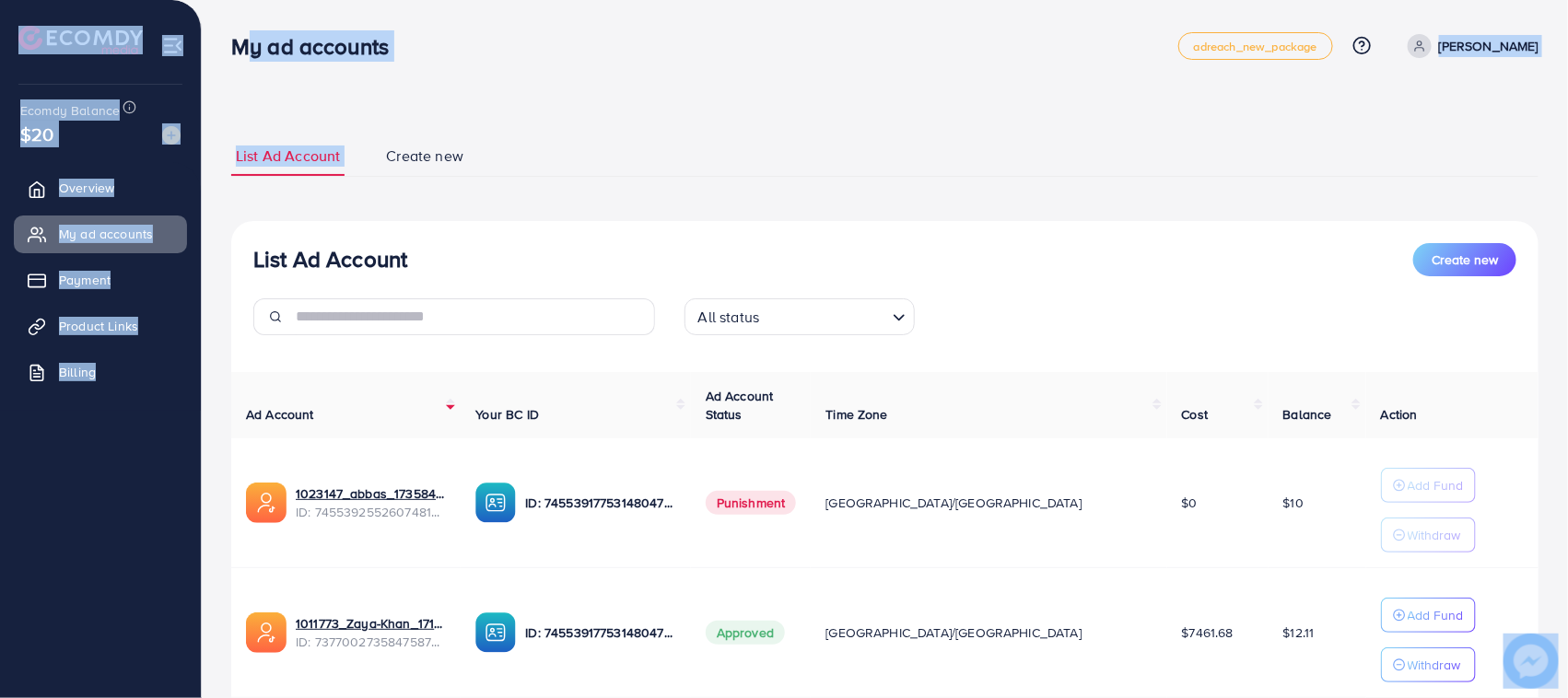
drag, startPoint x: 228, startPoint y: 43, endPoint x: 388, endPoint y: 80, distance: 164.2
click at [388, 80] on div "My ad accounts adreach_new_package Help Center Contact Support Plans and Pricin…" at bounding box center [784, 415] width 1568 height 831
click at [373, 80] on div "List Ad Account Create new List Ad Account Create new All status Loading... Ad …" at bounding box center [884, 415] width 1366 height 831
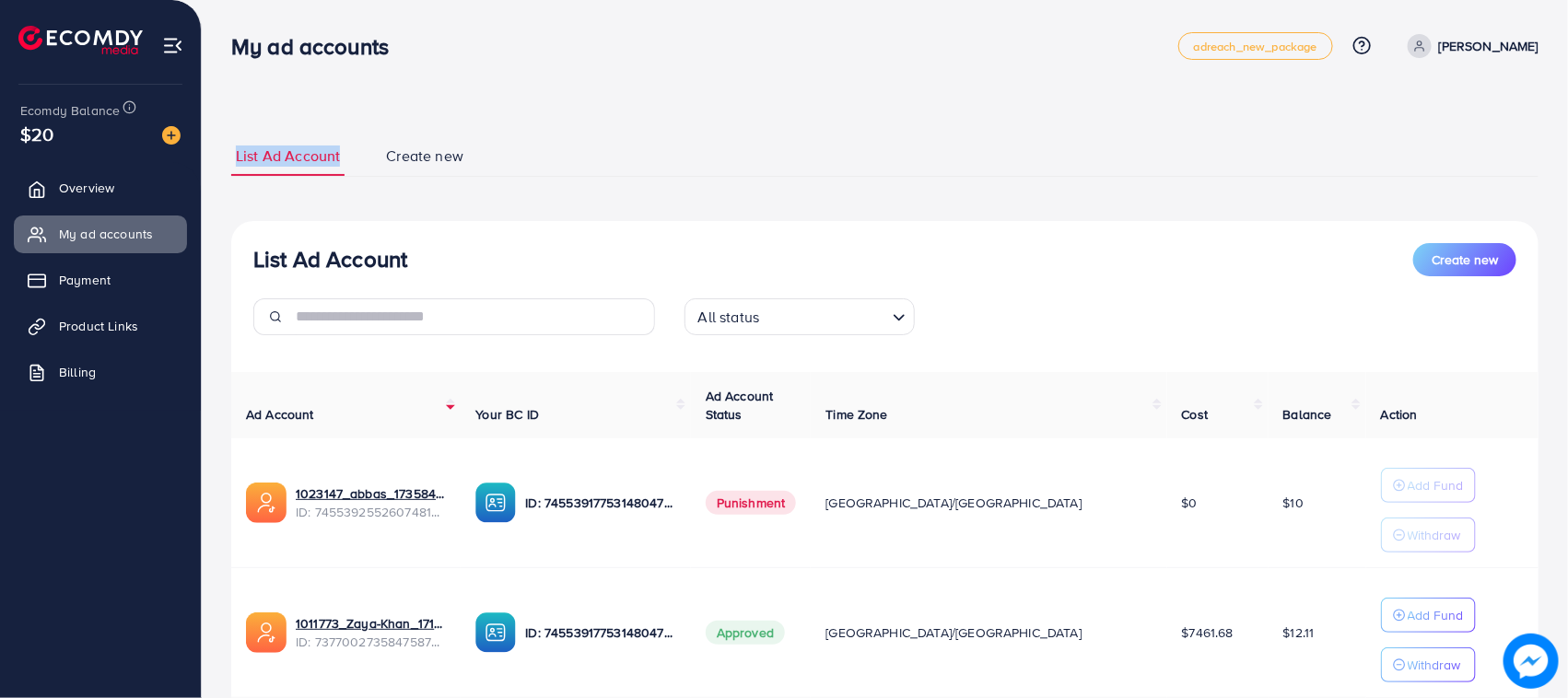
drag, startPoint x: 219, startPoint y: 153, endPoint x: 339, endPoint y: 171, distance: 121.3
click at [339, 171] on div "List Ad Account Create new List Ad Account Create new All status Loading... Ad …" at bounding box center [884, 415] width 1366 height 831
click at [359, 144] on li "List Ad Account" at bounding box center [306, 156] width 150 height 39
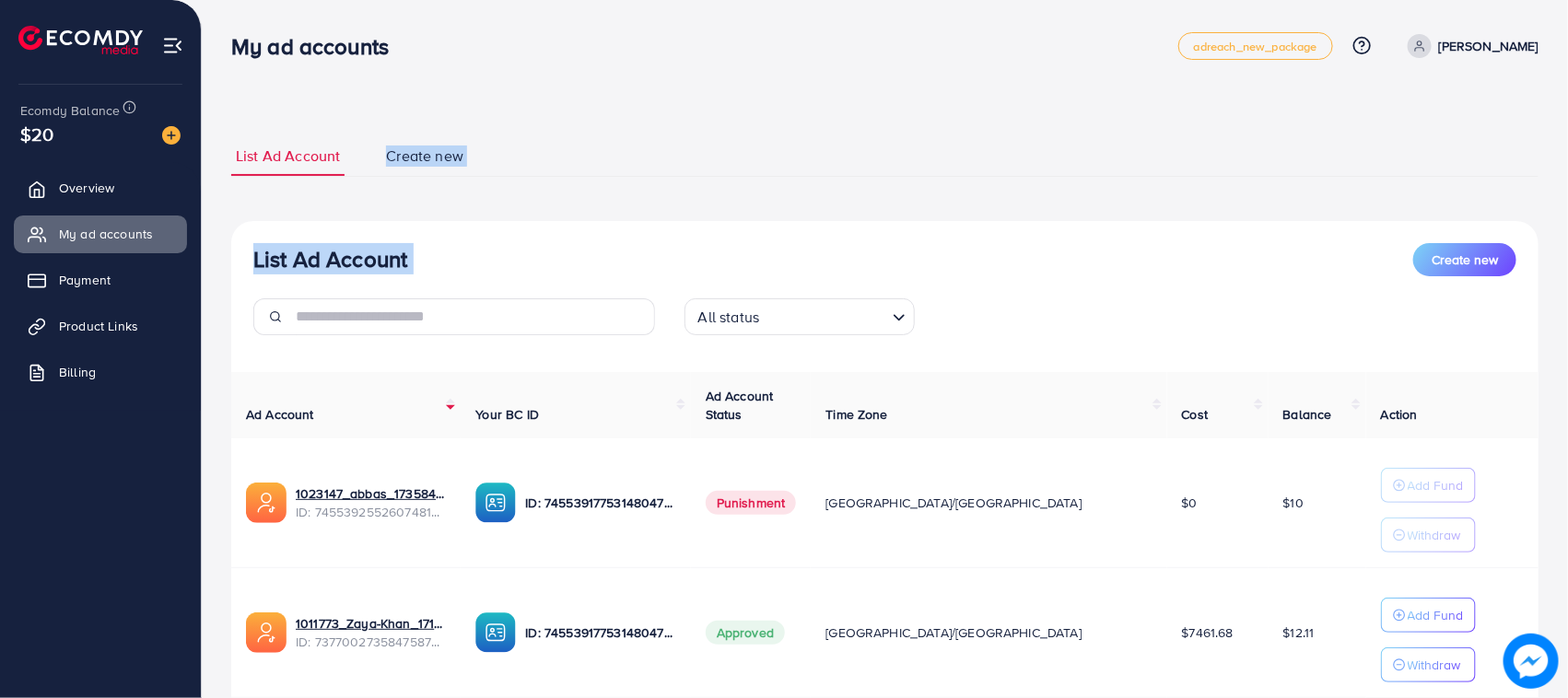
drag, startPoint x: 359, startPoint y: 144, endPoint x: 444, endPoint y: 181, distance: 92.7
click at [444, 181] on div "List Ad Account Create new List Ad Account Create new All status Loading... Ad …" at bounding box center [884, 457] width 1307 height 643
drag, startPoint x: 403, startPoint y: 146, endPoint x: 387, endPoint y: 145, distance: 16.0
click at [401, 146] on span "Create new" at bounding box center [424, 156] width 77 height 21
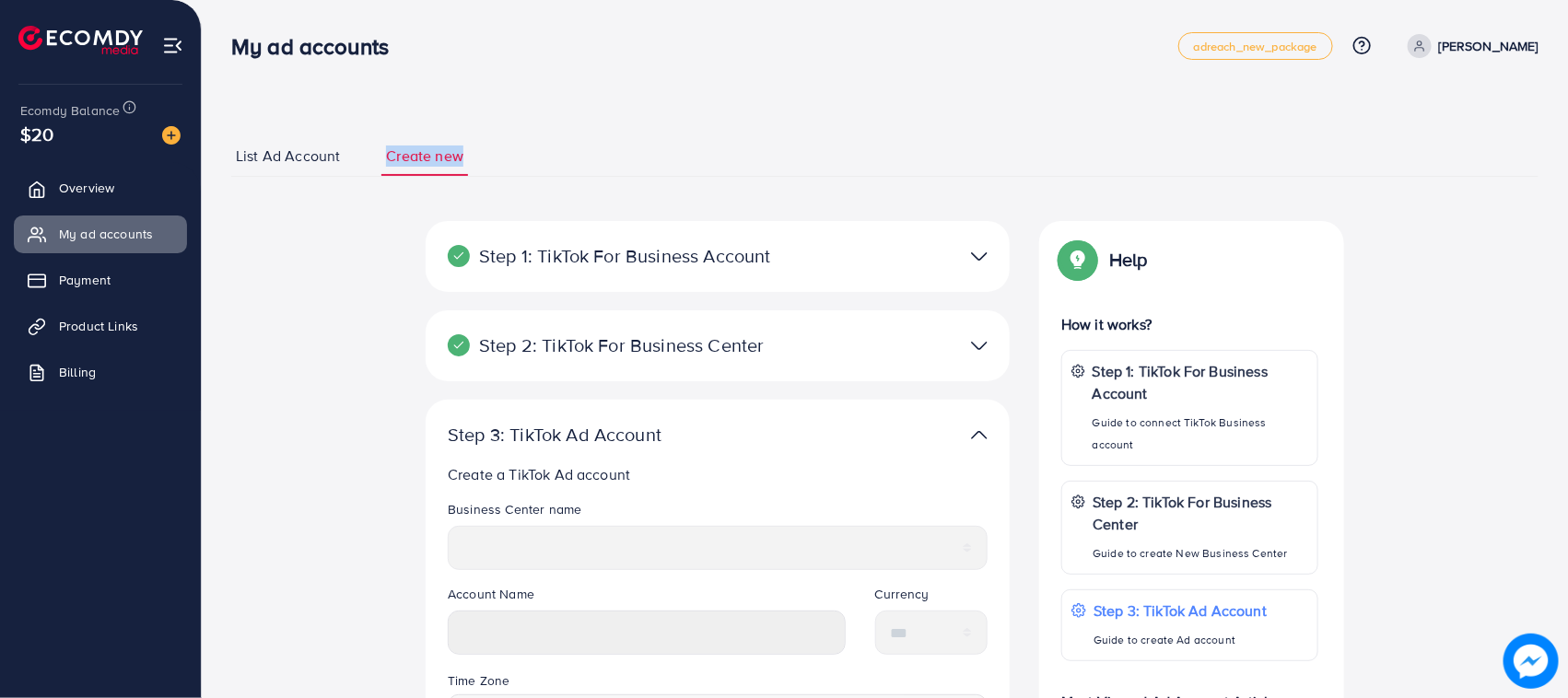
click at [257, 149] on span "List Ad Account" at bounding box center [288, 156] width 104 height 21
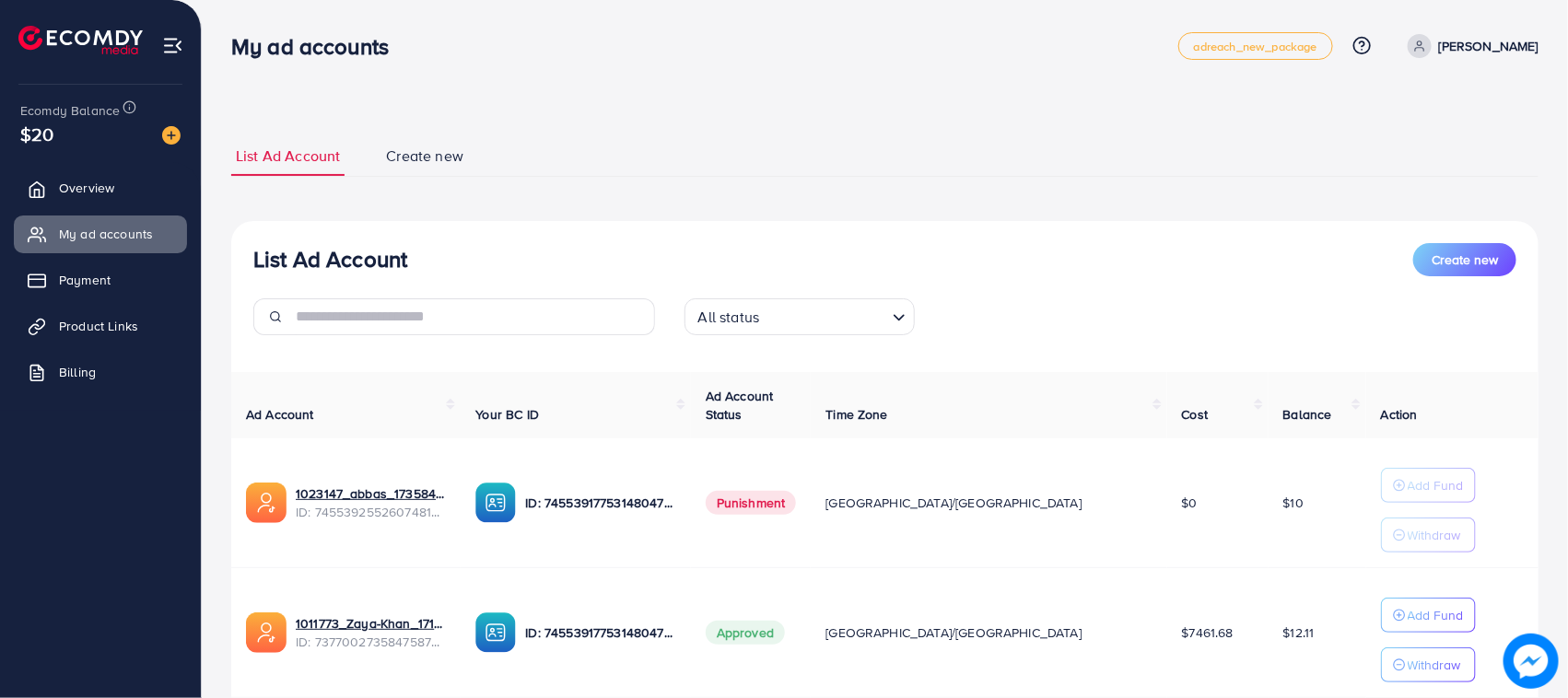
click at [367, 268] on h3 "List Ad Account" at bounding box center [330, 259] width 154 height 27
click at [255, 247] on h3 "List Ad Account" at bounding box center [330, 259] width 154 height 27
click at [257, 61] on div "My ad accounts adreach_new_package Help Center Contact Support Plans and Pricin…" at bounding box center [884, 46] width 1307 height 51
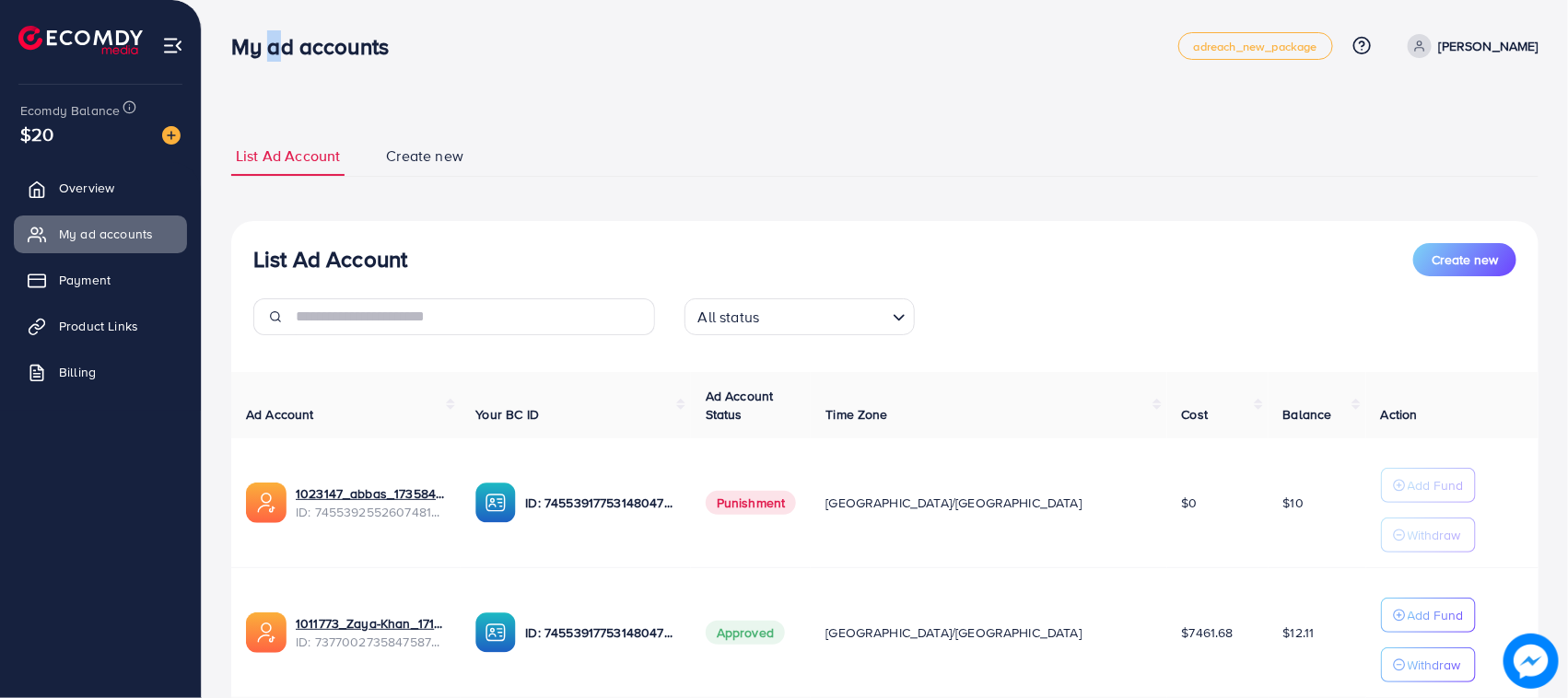
click at [257, 61] on div "My ad accounts adreach_new_package Help Center Contact Support Plans and Pricin…" at bounding box center [884, 46] width 1307 height 51
click at [274, 78] on nav "My ad accounts adreach_new_package Help Center Contact Support Plans and Pricin…" at bounding box center [884, 46] width 1307 height 65
drag, startPoint x: 231, startPoint y: 127, endPoint x: 410, endPoint y: 258, distance: 221.8
click at [410, 258] on div "List Ad Account Create new List Ad Account Create new All status Loading... Ad …" at bounding box center [884, 457] width 1307 height 688
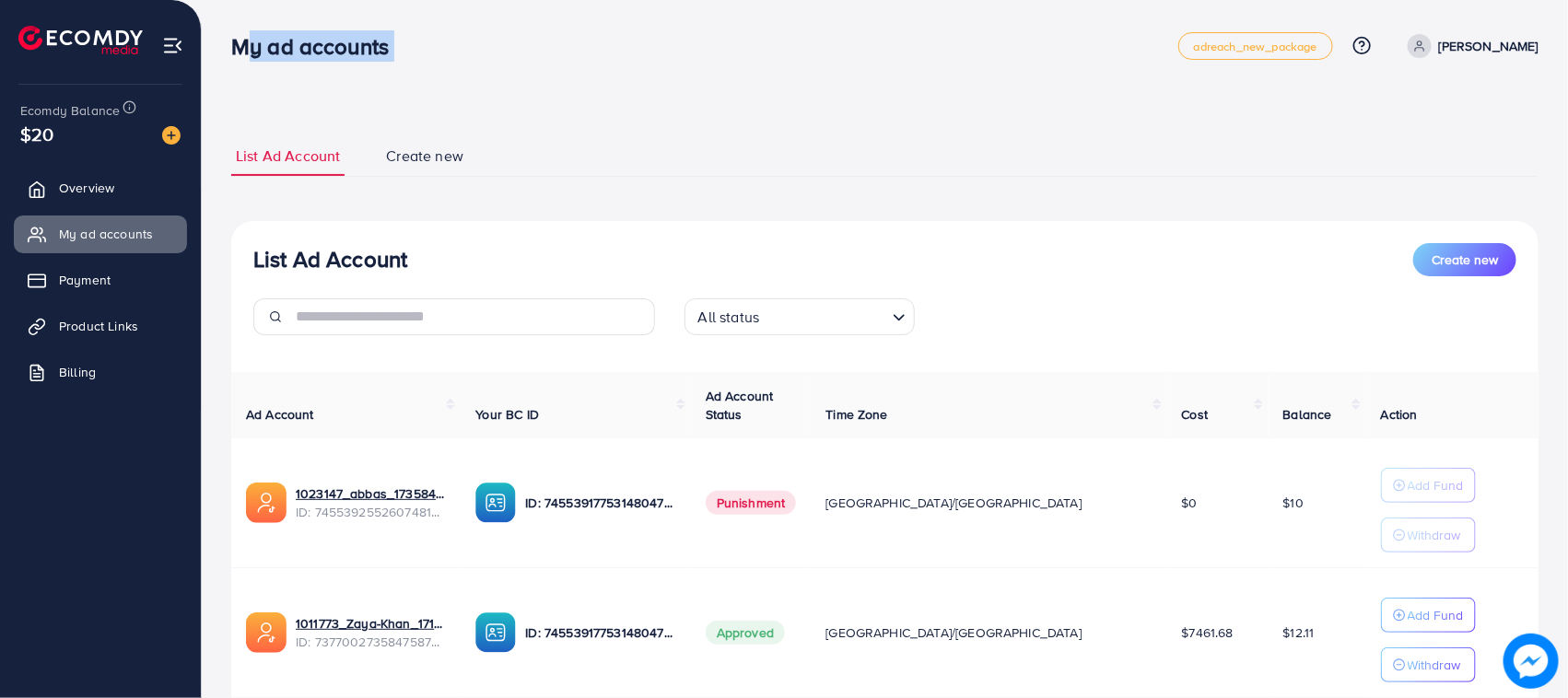
click at [410, 258] on div "List Ad Account Create new" at bounding box center [885, 260] width 1263 height 34
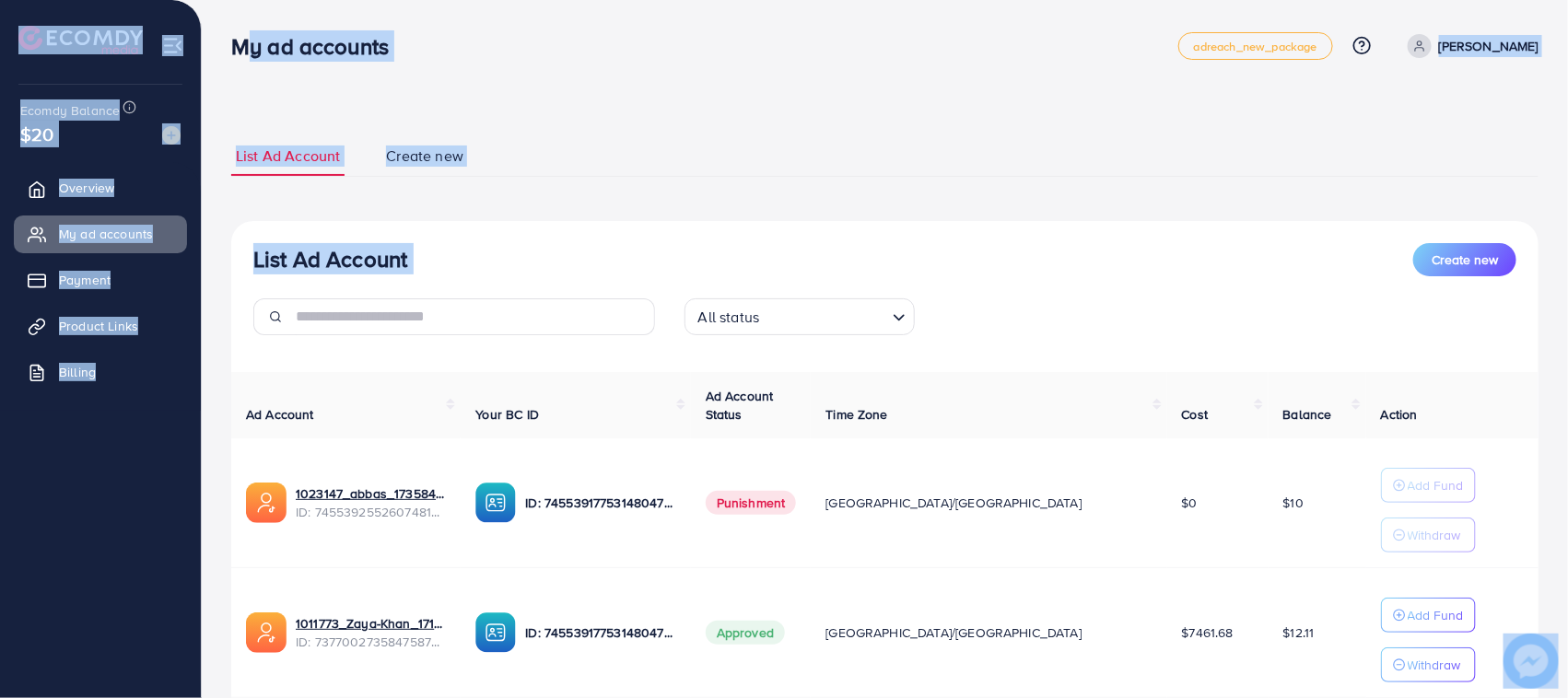
drag, startPoint x: 410, startPoint y: 258, endPoint x: 241, endPoint y: 47, distance: 270.3
click at [241, 47] on div "My ad accounts adreach_new_package Help Center Contact Support Plans and Pricin…" at bounding box center [784, 415] width 1568 height 831
click at [241, 47] on h3 "My ad accounts" at bounding box center [317, 47] width 173 height 27
drag, startPoint x: 241, startPoint y: 47, endPoint x: 254, endPoint y: 48, distance: 13.0
click at [267, 105] on div "My ad accounts adreach_new_package Help Center Contact Support Plans and Pricin…" at bounding box center [784, 415] width 1568 height 831
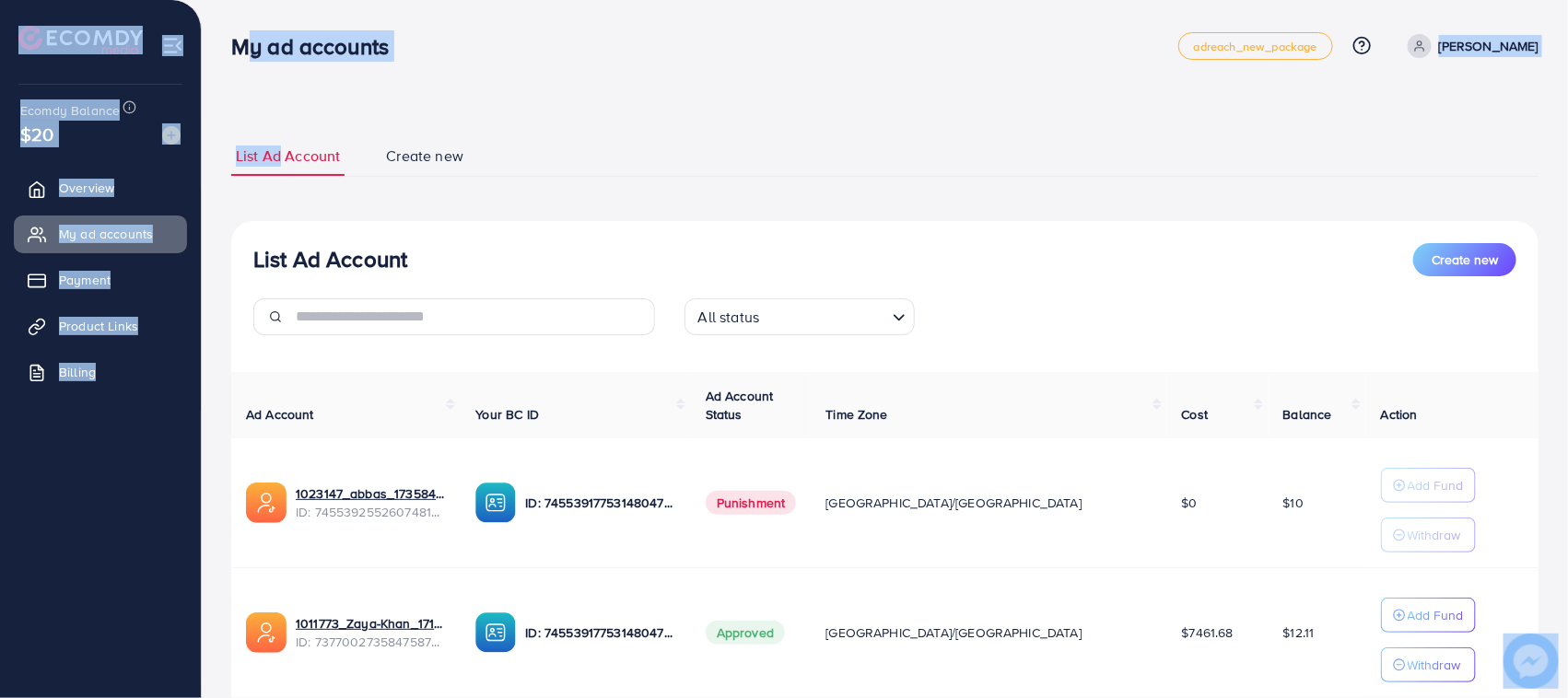
click at [254, 48] on h3 "My ad accounts" at bounding box center [317, 47] width 173 height 27
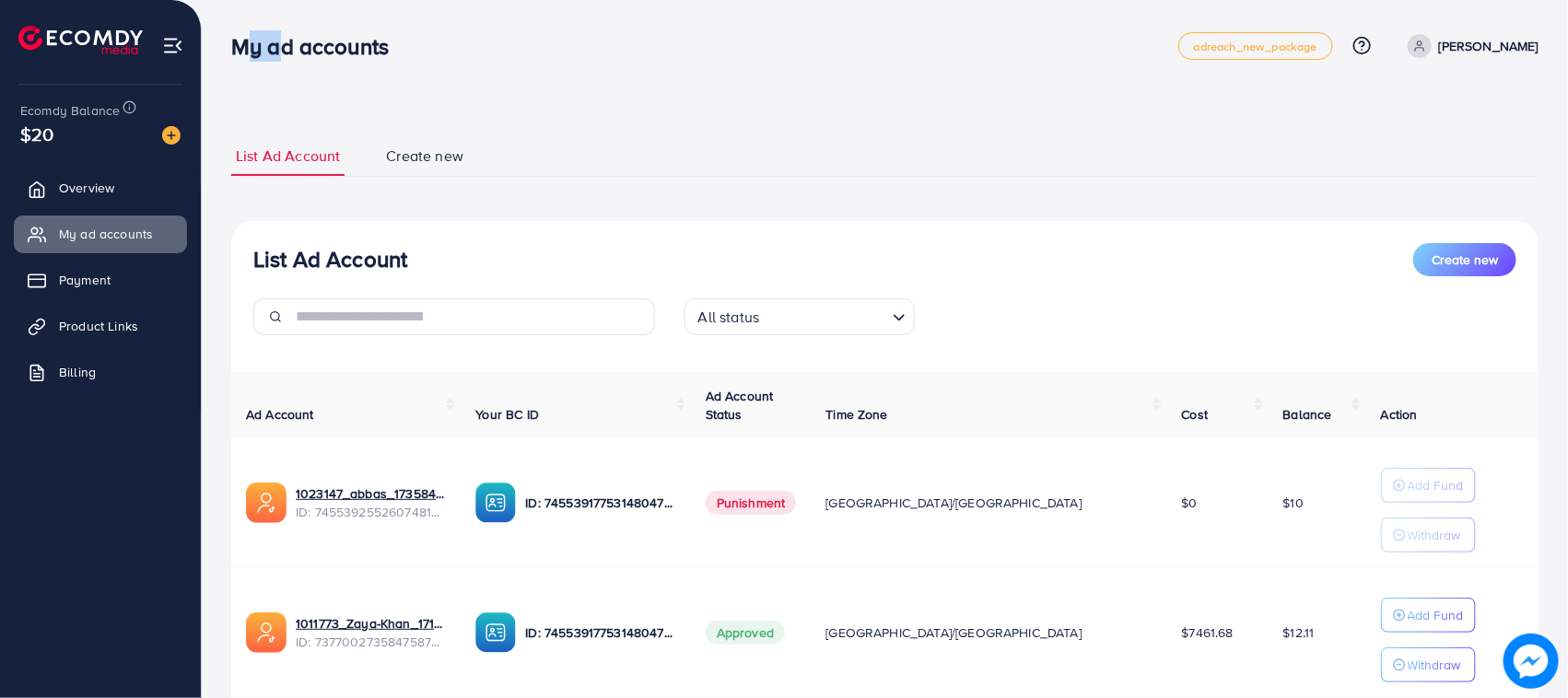
click at [254, 48] on h3 "My ad accounts" at bounding box center [317, 47] width 173 height 27
click at [255, 85] on div "List Ad Account Create new List Ad Account Create new All status Loading... Ad …" at bounding box center [884, 415] width 1366 height 831
drag, startPoint x: 217, startPoint y: 150, endPoint x: 456, endPoint y: 169, distance: 239.8
click at [456, 169] on div "List Ad Account Create new List Ad Account Create new All status Loading... Ad …" at bounding box center [884, 415] width 1366 height 831
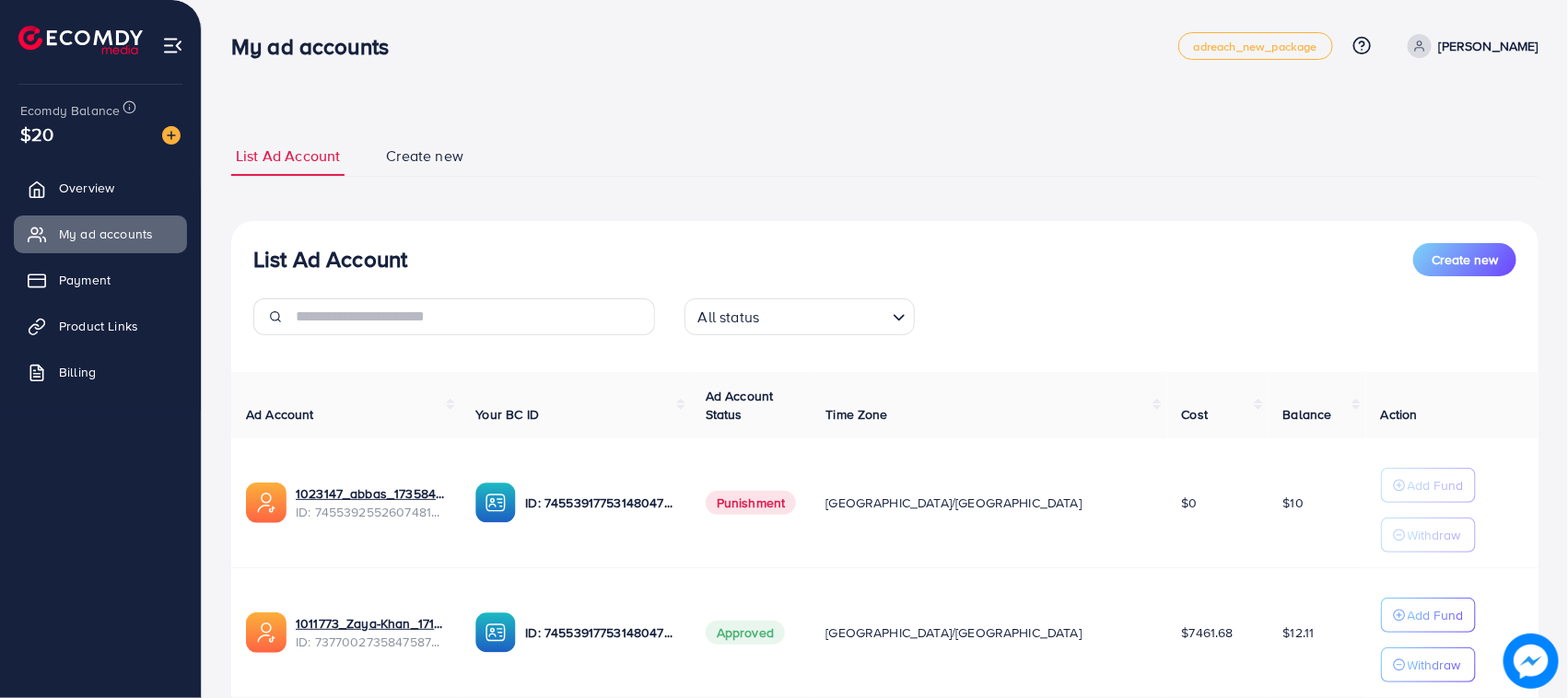
click at [232, 221] on div "List Ad Account Create new All status Loading... Ad Account Your BC ID Ad Accou…" at bounding box center [884, 500] width 1307 height 559
drag, startPoint x: 223, startPoint y: 129, endPoint x: 472, endPoint y: 166, distance: 251.7
click at [472, 166] on div "List Ad Account Create new List Ad Account Create new All status Loading... Ad …" at bounding box center [884, 415] width 1366 height 831
click at [249, 173] on link "List Ad Account" at bounding box center [287, 156] width 113 height 39
click at [236, 187] on div "List Ad Account Create new List Ad Account Create new All status Loading... Ad …" at bounding box center [884, 457] width 1307 height 643
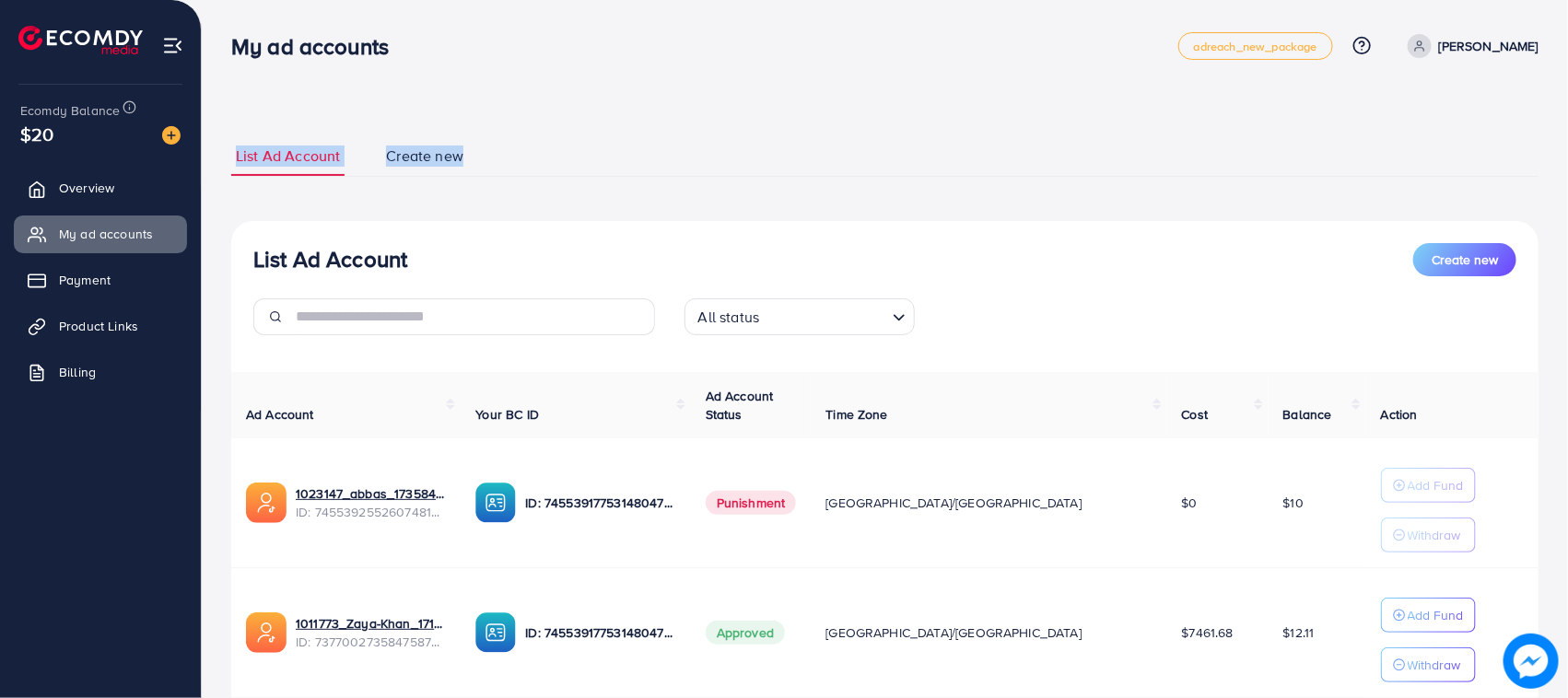
drag, startPoint x: 223, startPoint y: 115, endPoint x: 480, endPoint y: 178, distance: 264.6
click at [484, 177] on div "List Ad Account Create new List Ad Account Create new All status Loading... Ad …" at bounding box center [884, 415] width 1366 height 831
click at [231, 196] on div "List Ad Account Create new List Ad Account Create new All status Loading... Ad …" at bounding box center [884, 457] width 1307 height 643
drag, startPoint x: 244, startPoint y: 227, endPoint x: 405, endPoint y: 272, distance: 167.2
click at [405, 272] on div "List Ad Account Create new All status Loading... Ad Account Your BC ID Ad Accou…" at bounding box center [884, 500] width 1307 height 559
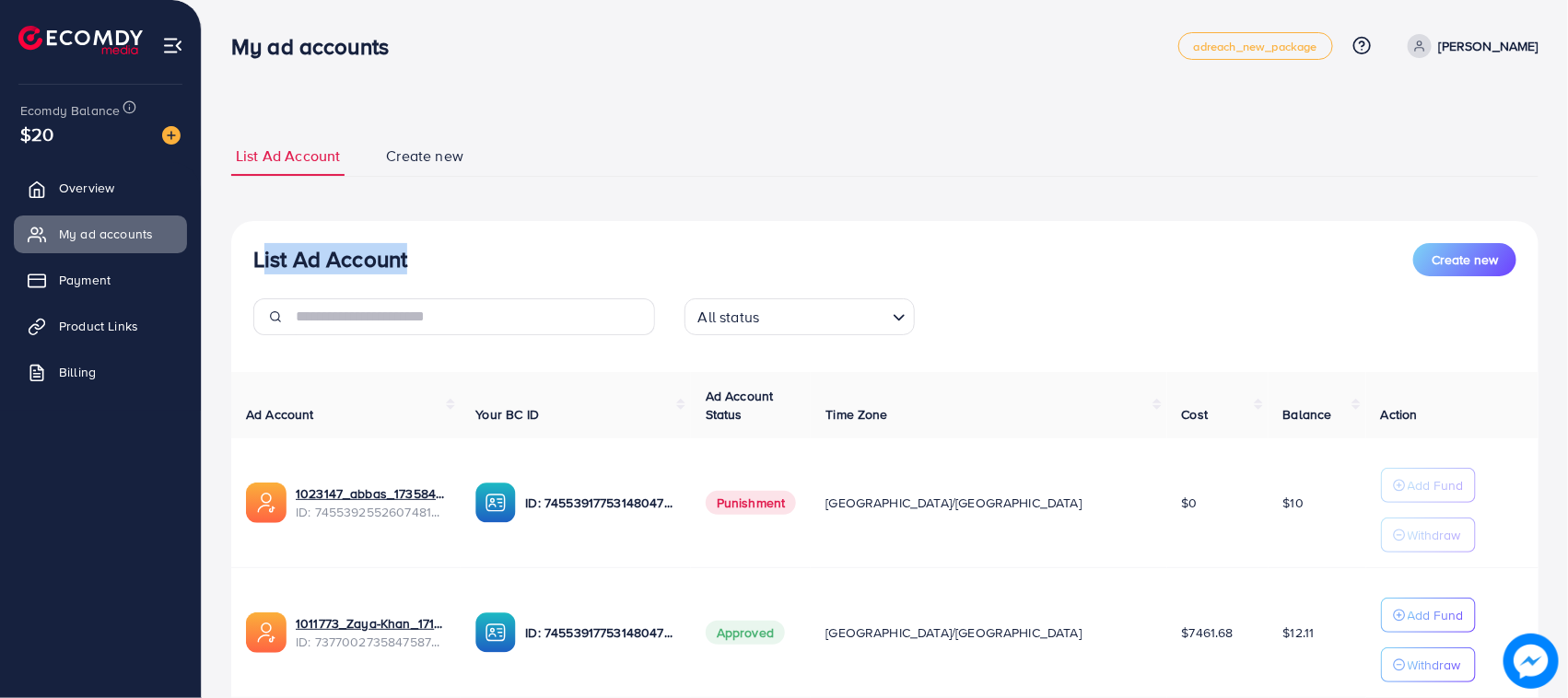
click at [405, 272] on h3 "List Ad Account" at bounding box center [330, 259] width 154 height 27
click at [456, 290] on div "List Ad Account Create new All status Loading..." at bounding box center [884, 297] width 1307 height 107
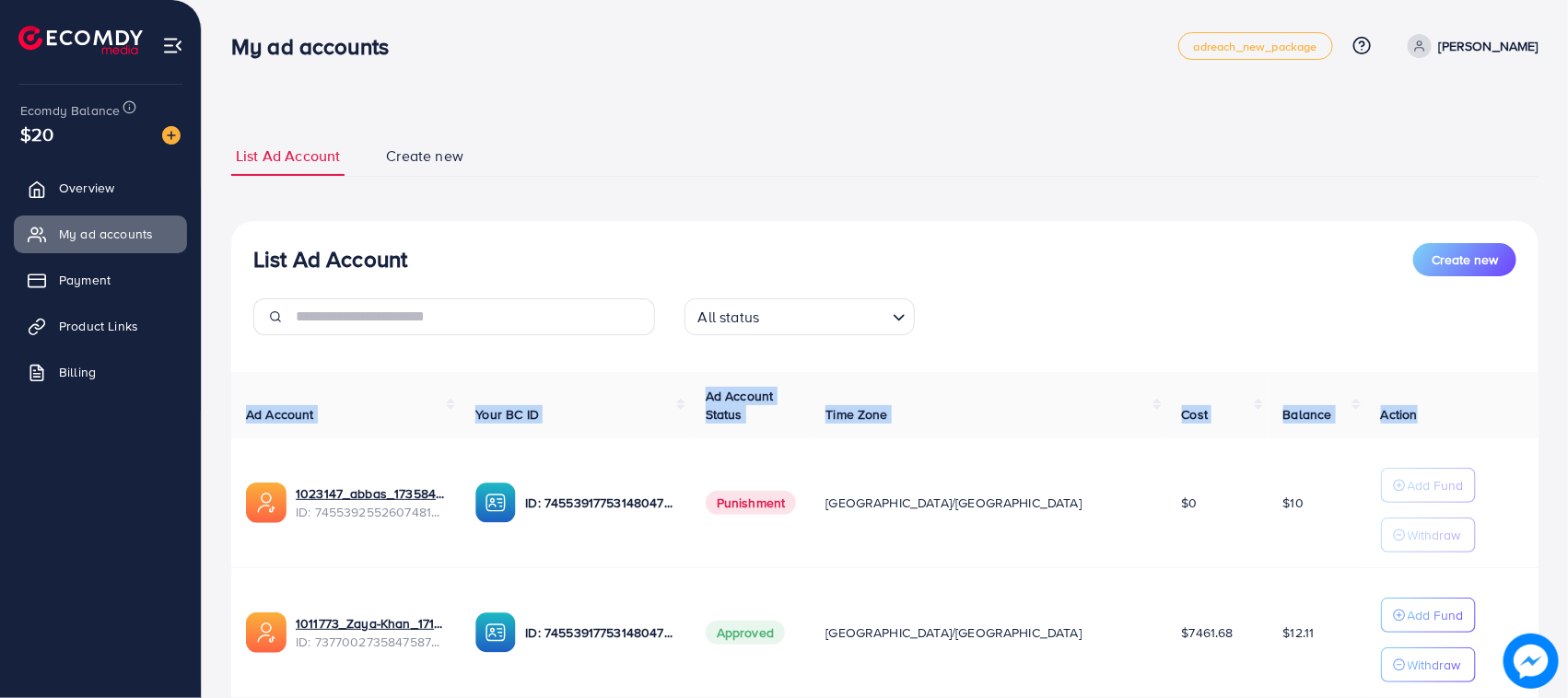
drag, startPoint x: 245, startPoint y: 393, endPoint x: 1398, endPoint y: 436, distance: 1153.8
click at [1398, 436] on tr "Ad Account Your BC ID Ad Account Status Time Zone Cost Balance Action" at bounding box center [884, 406] width 1307 height 67
click at [1398, 419] on th "Action" at bounding box center [1451, 406] width 173 height 67
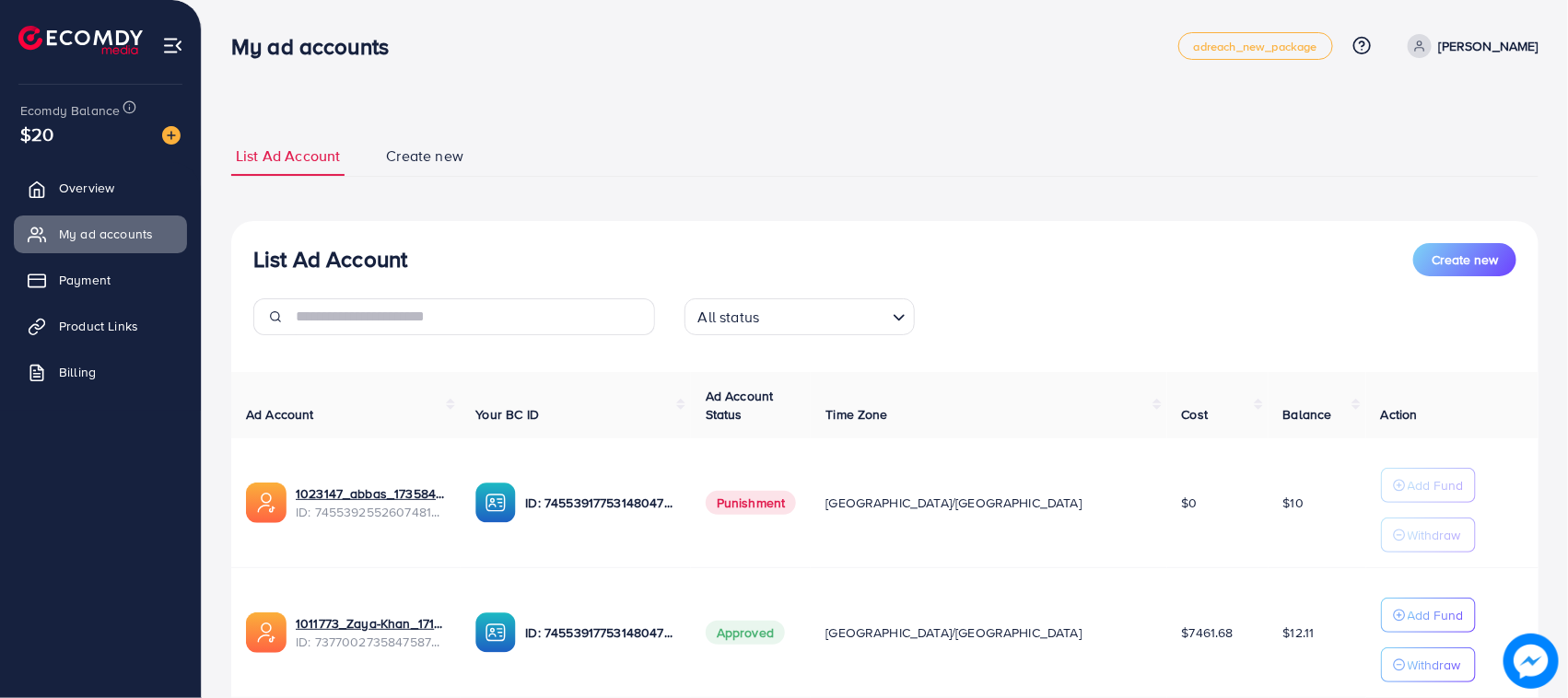
click at [1398, 419] on th "Action" at bounding box center [1451, 406] width 173 height 67
click at [1401, 419] on th "Action" at bounding box center [1451, 406] width 173 height 67
click at [1381, 417] on span "Action" at bounding box center [1398, 414] width 36 height 19
drag, startPoint x: 1375, startPoint y: 417, endPoint x: 267, endPoint y: 412, distance: 1108.0
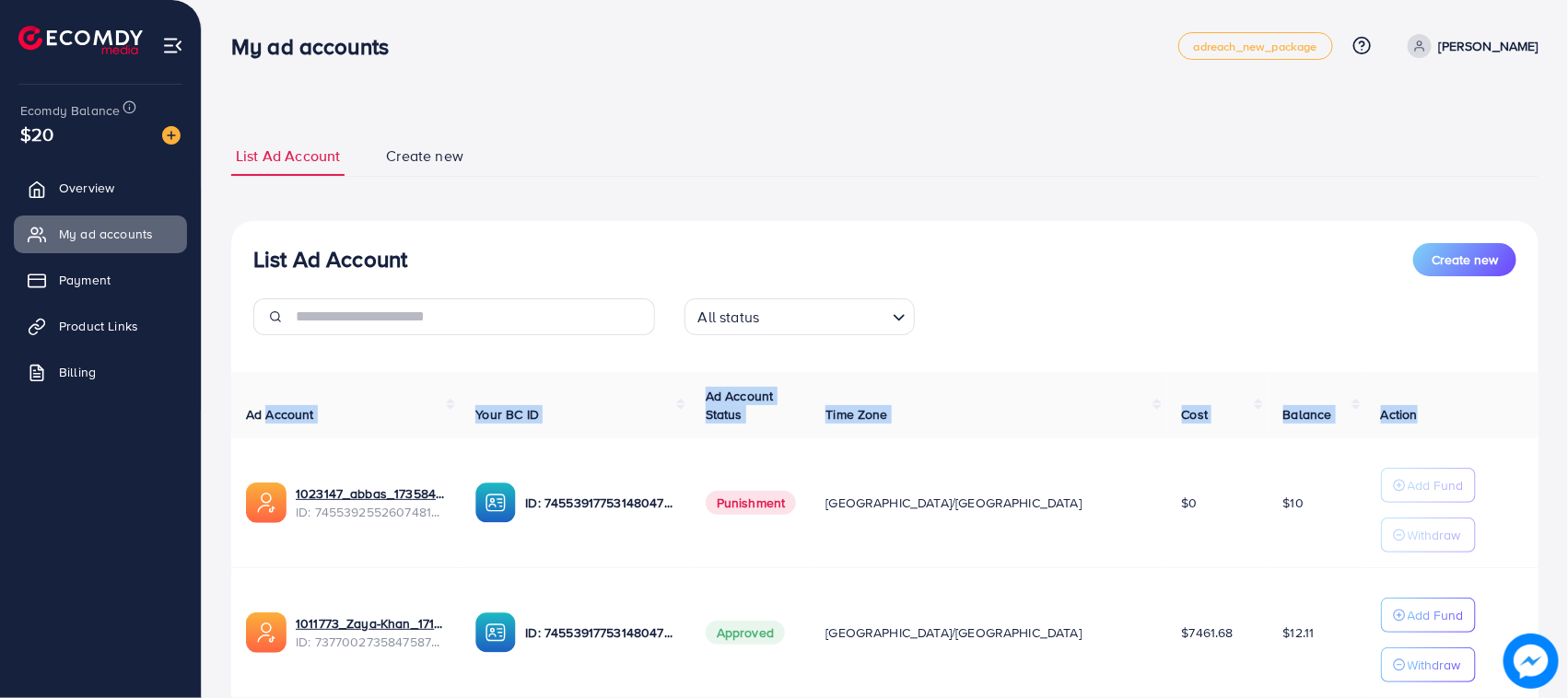
click at [267, 412] on tr "Ad Account Your BC ID Ad Account Status Time Zone Cost Balance Action" at bounding box center [884, 406] width 1307 height 67
click at [250, 408] on span "Ad Account" at bounding box center [280, 414] width 68 height 19
drag, startPoint x: 250, startPoint y: 408, endPoint x: 1375, endPoint y: 412, distance: 1125.0
click at [1375, 412] on div "Ad Account Your BC ID Ad Account Status Time Zone Cost Balance Action 1023147_a…" at bounding box center [884, 565] width 1307 height 386
click at [1381, 412] on span "Action" at bounding box center [1398, 414] width 36 height 19
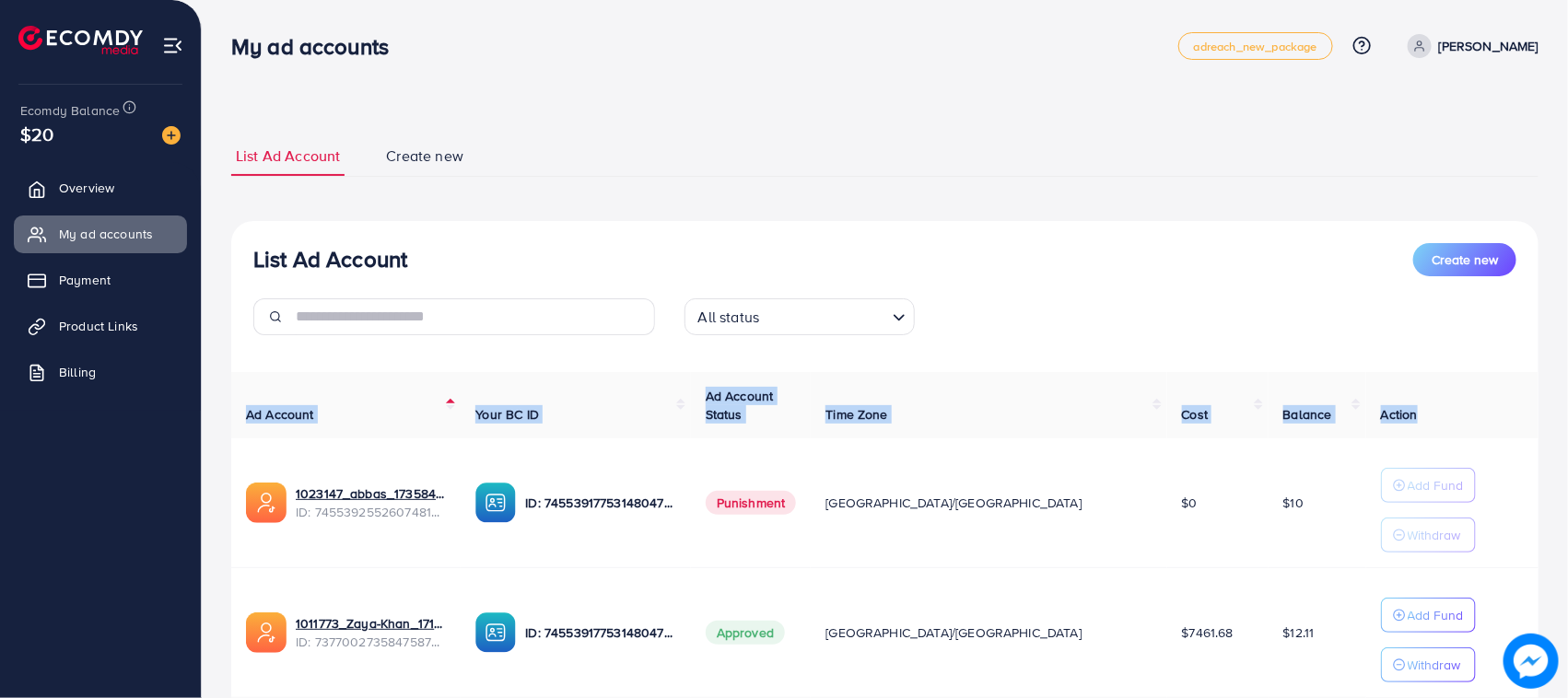
drag, startPoint x: 1375, startPoint y: 412, endPoint x: 223, endPoint y: 393, distance: 1152.2
click at [223, 393] on div "List Ad Account Create new List Ad Account Create new All status Loading... Ad …" at bounding box center [884, 415] width 1366 height 831
drag, startPoint x: 223, startPoint y: 393, endPoint x: 1384, endPoint y: 403, distance: 1161.0
click at [1384, 403] on div "List Ad Account Create new List Ad Account Create new All status Loading... Ad …" at bounding box center [884, 415] width 1366 height 831
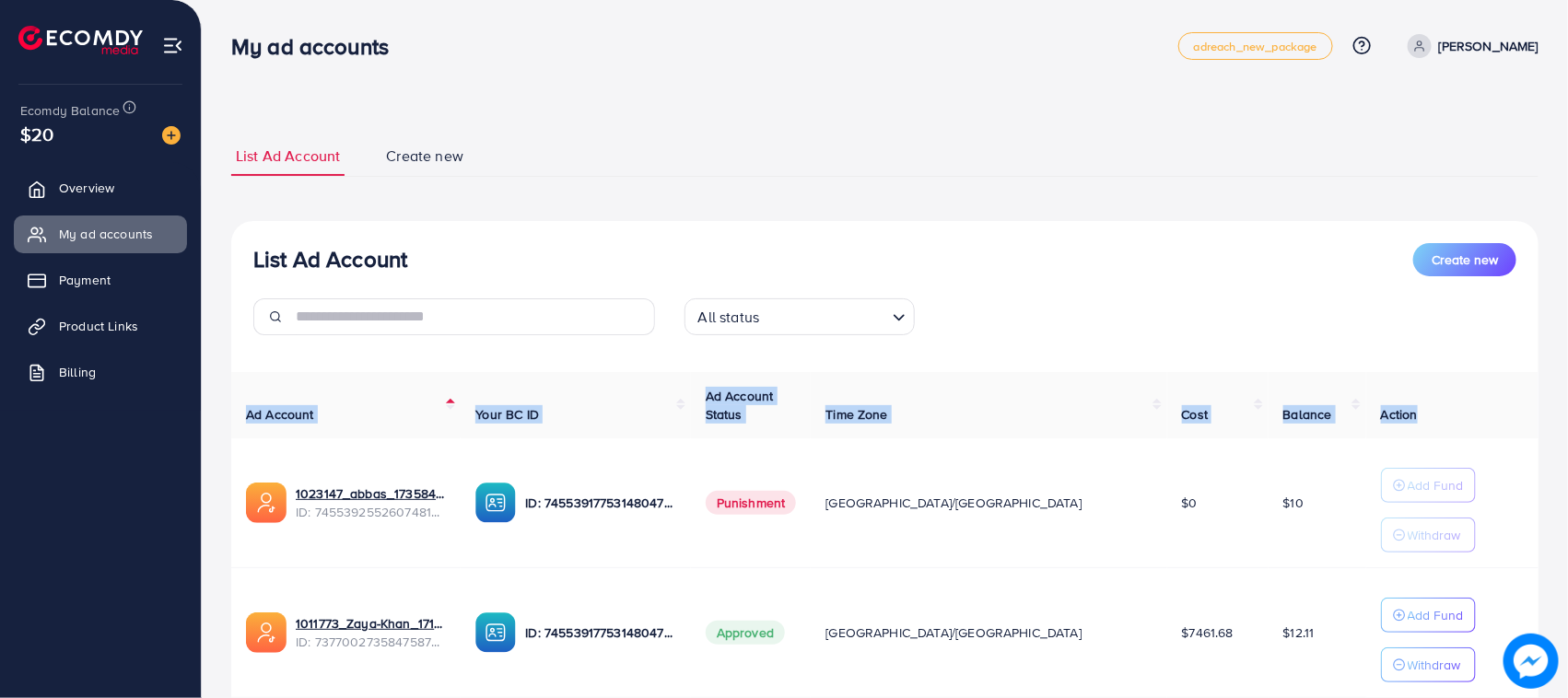
click at [1384, 403] on th "Action" at bounding box center [1451, 406] width 173 height 67
drag, startPoint x: 1384, startPoint y: 403, endPoint x: 241, endPoint y: 408, distance: 1143.0
click at [241, 408] on tr "Ad Account Your BC ID Ad Account Status Time Zone Cost Balance Action" at bounding box center [884, 406] width 1307 height 67
click at [241, 408] on th "Ad Account" at bounding box center [346, 406] width 229 height 67
drag, startPoint x: 241, startPoint y: 408, endPoint x: 1381, endPoint y: 403, distance: 1140.0
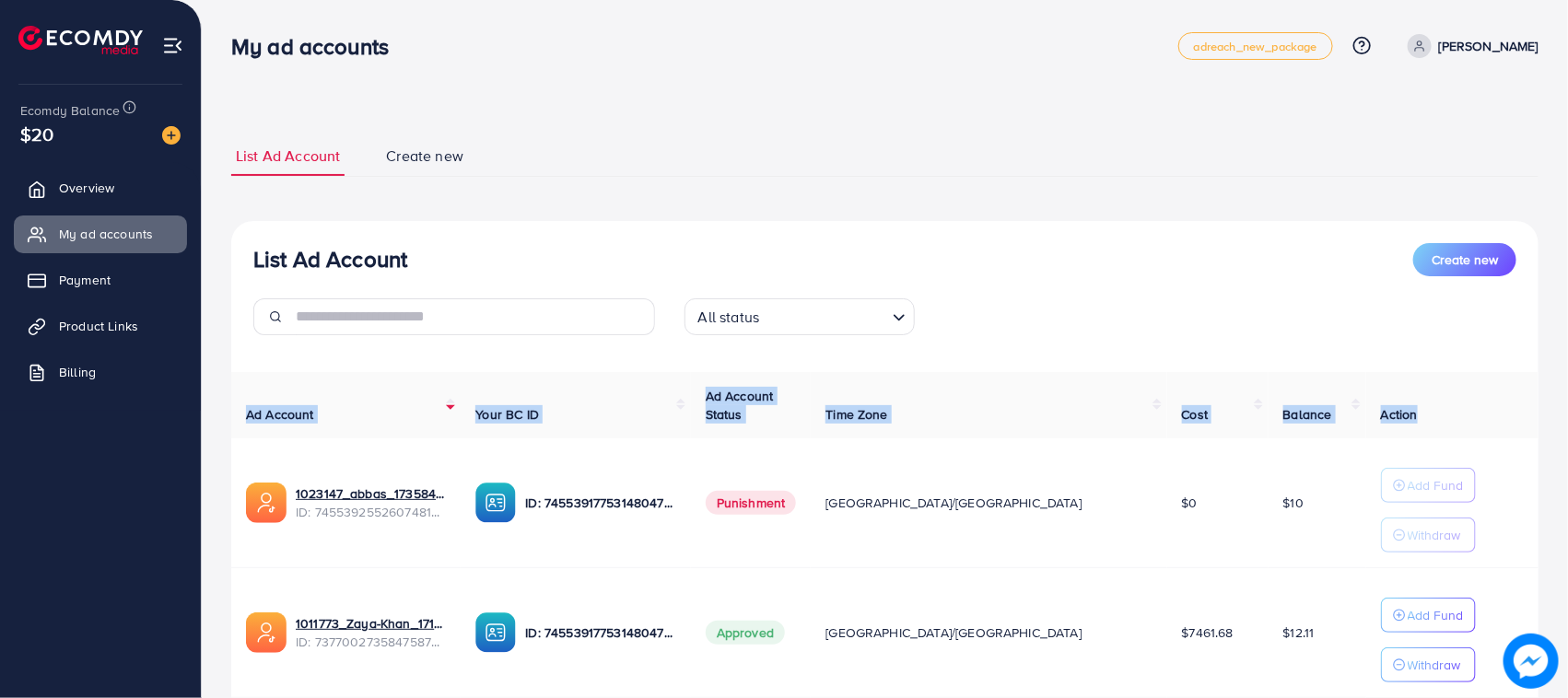
click at [1381, 403] on div "Ad Account Your BC ID Ad Account Status Time Zone Cost Balance Action 1023147_a…" at bounding box center [884, 565] width 1307 height 386
click at [1381, 403] on th "Action" at bounding box center [1451, 406] width 173 height 67
drag, startPoint x: 1381, startPoint y: 403, endPoint x: 212, endPoint y: 401, distance: 1169.0
click at [212, 401] on div "List Ad Account Create new List Ad Account Create new All status Loading... Ad …" at bounding box center [884, 415] width 1366 height 831
click at [226, 398] on div "List Ad Account Create new List Ad Account Create new All status Loading... Ad …" at bounding box center [884, 415] width 1366 height 831
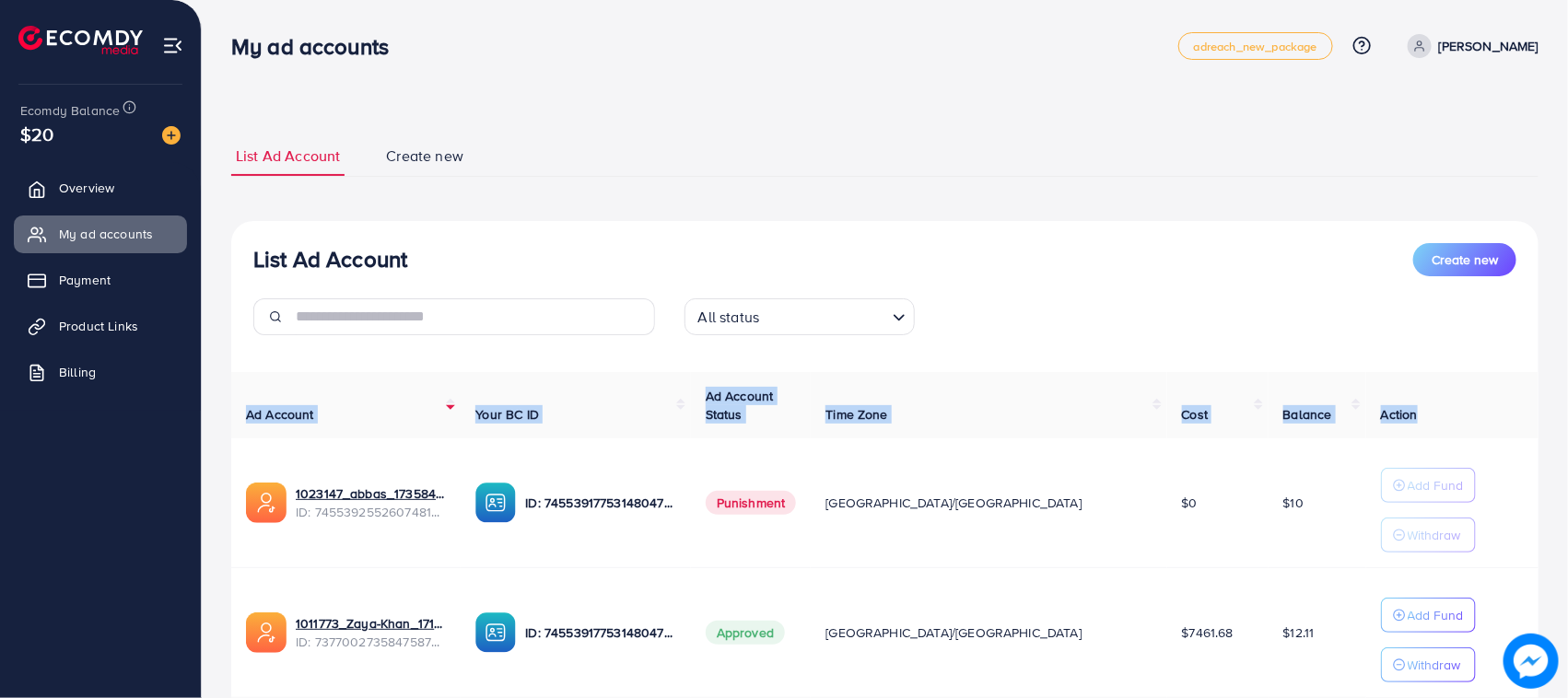
drag, startPoint x: 226, startPoint y: 398, endPoint x: 1380, endPoint y: 425, distance: 1154.3
click at [1380, 425] on div "List Ad Account Create new List Ad Account Create new All status Loading... Ad …" at bounding box center [884, 415] width 1366 height 831
click at [1392, 417] on th "Action" at bounding box center [1451, 406] width 173 height 67
drag, startPoint x: 1392, startPoint y: 417, endPoint x: 235, endPoint y: 417, distance: 1157.0
click at [247, 422] on tr "Ad Account Your BC ID Ad Account Status Time Zone Cost Balance Action" at bounding box center [884, 406] width 1307 height 67
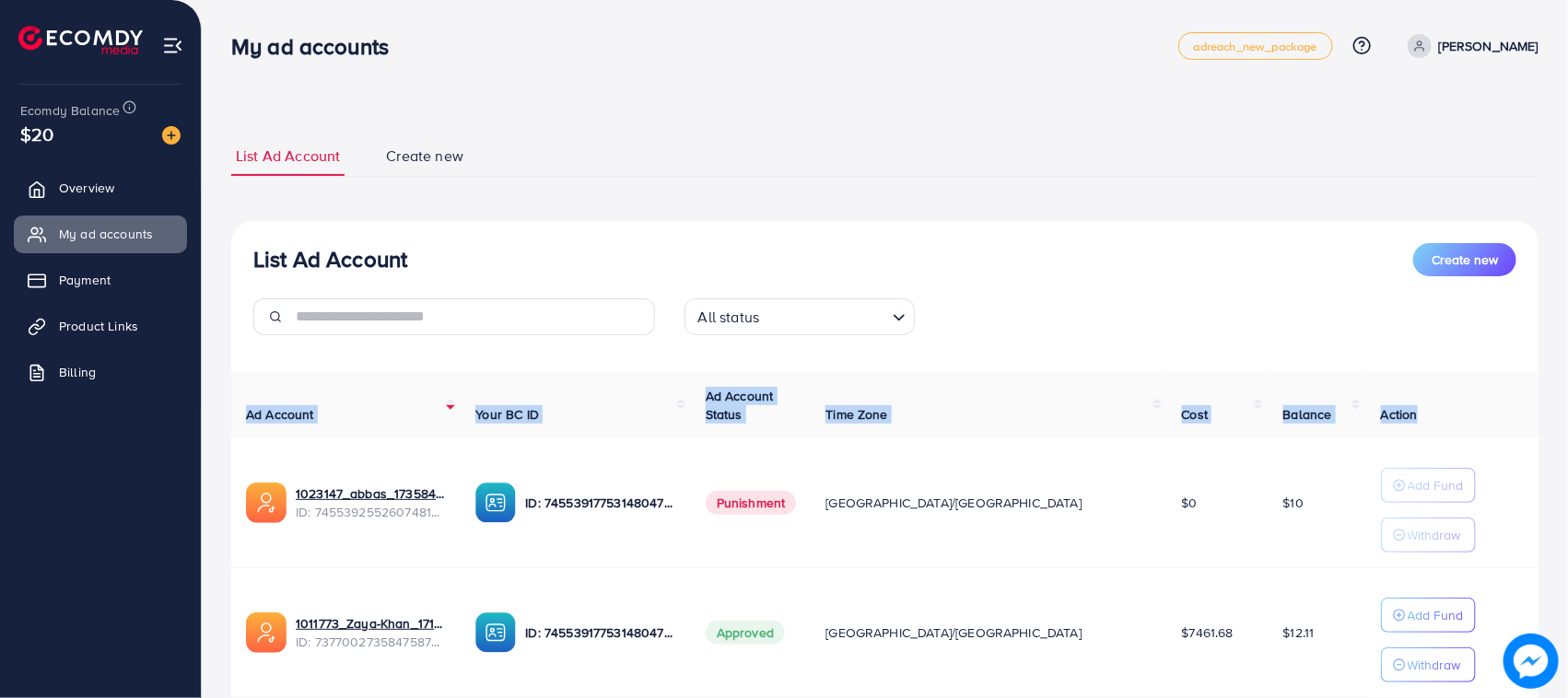
click at [235, 417] on th "Ad Account" at bounding box center [346, 406] width 229 height 67
drag, startPoint x: 235, startPoint y: 417, endPoint x: 1383, endPoint y: 403, distance: 1148.1
click at [1383, 403] on div "Ad Account Your BC ID Ad Account Status Time Zone Cost Balance Action 1023147_a…" at bounding box center [884, 565] width 1307 height 386
click at [1384, 403] on th "Action" at bounding box center [1451, 406] width 173 height 67
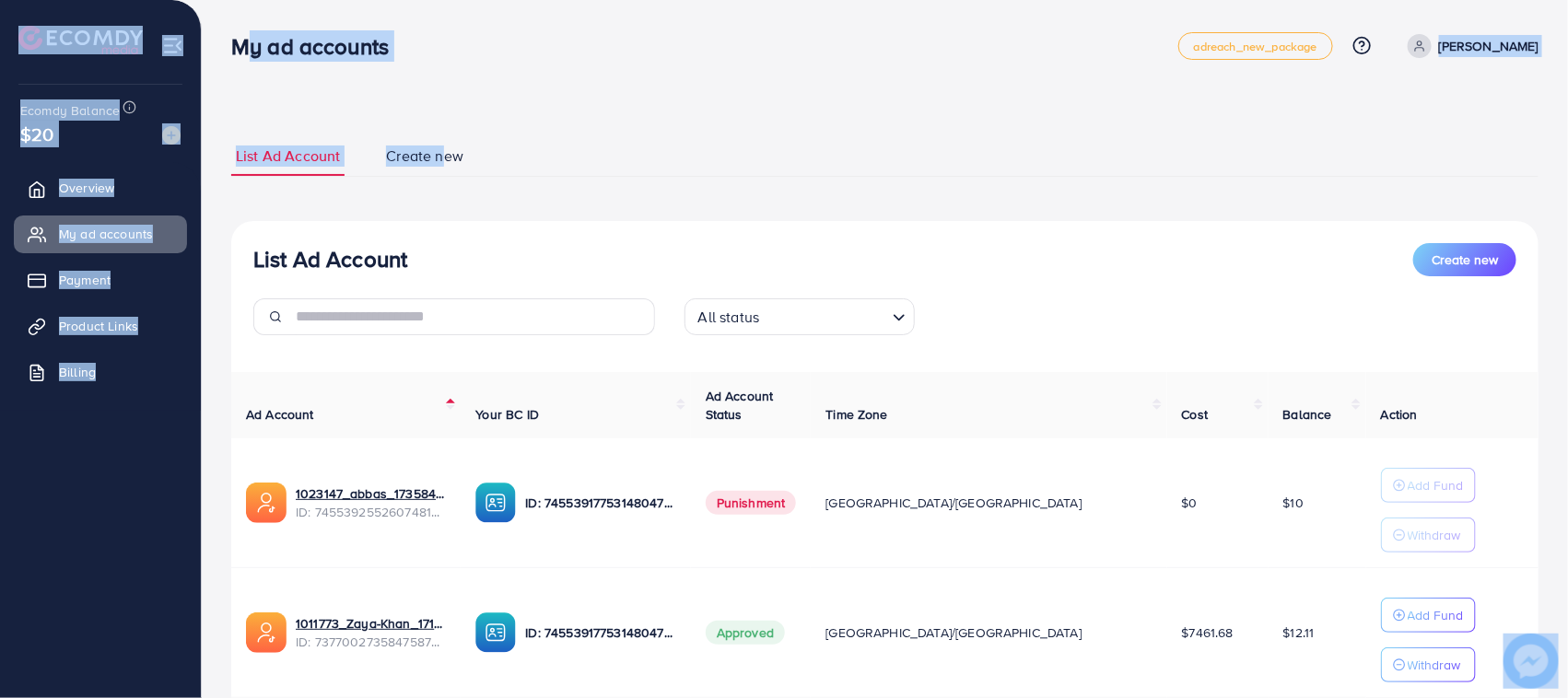
drag, startPoint x: 232, startPoint y: 43, endPoint x: 444, endPoint y: 150, distance: 237.5
click at [444, 150] on div "My ad accounts adreach_new_package Help Center Contact Support Plans and Pricin…" at bounding box center [784, 415] width 1568 height 831
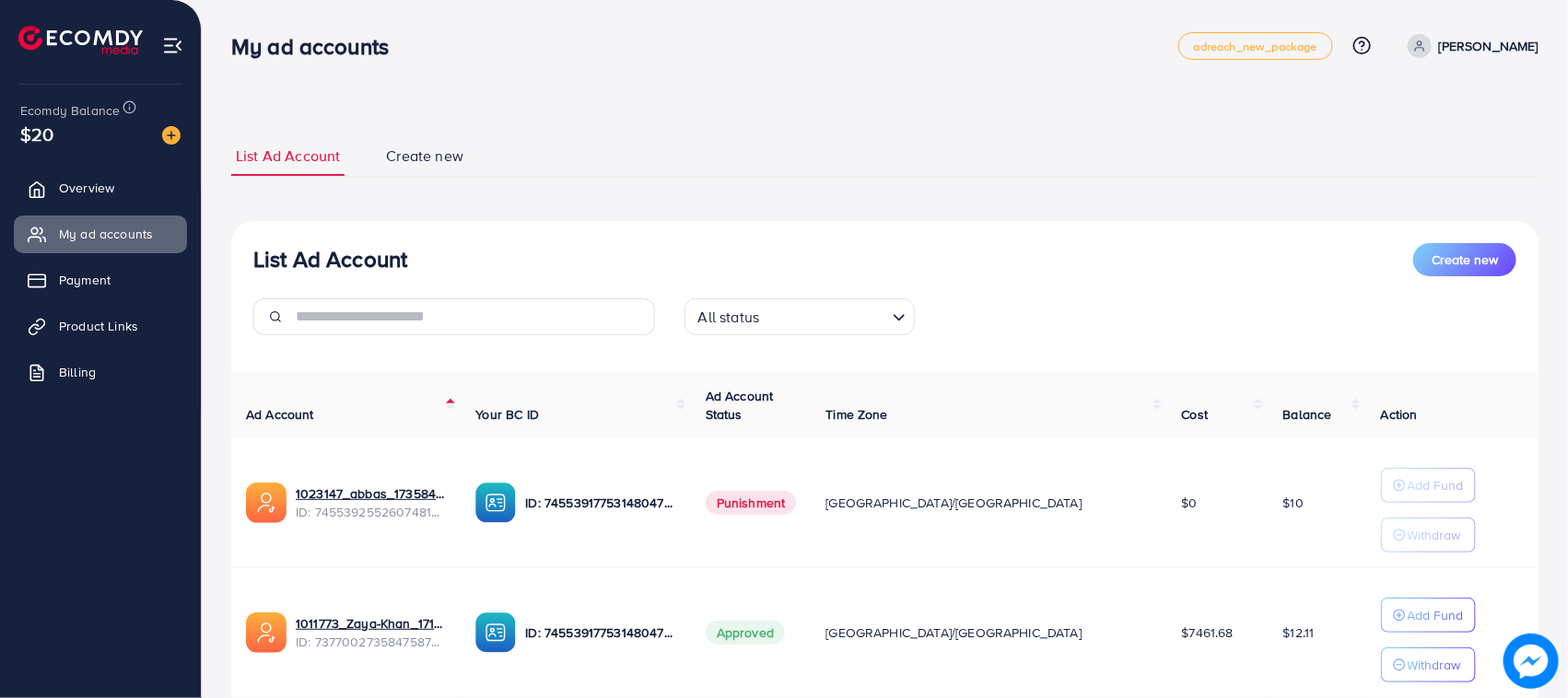
click at [466, 118] on div "List Ad Account Create new List Ad Account Create new All status Loading... Ad …" at bounding box center [884, 457] width 1307 height 688
